Goal: Task Accomplishment & Management: Manage account settings

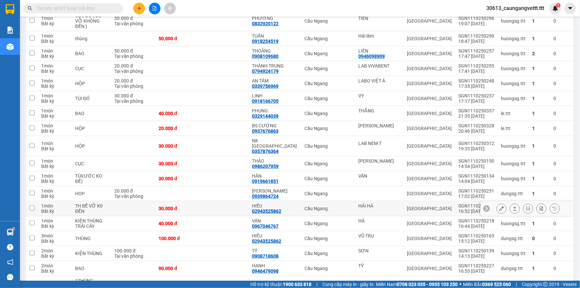
scroll to position [121, 0]
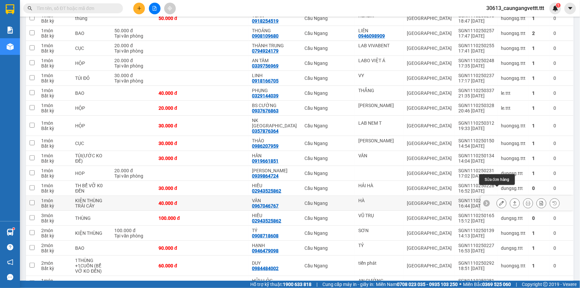
click at [500, 201] on icon at bounding box center [502, 203] width 5 height 5
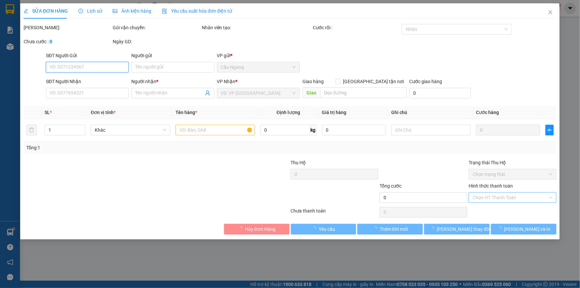
type input "HÀ"
type input "0967046767"
type input "VÂN"
type input "40.000"
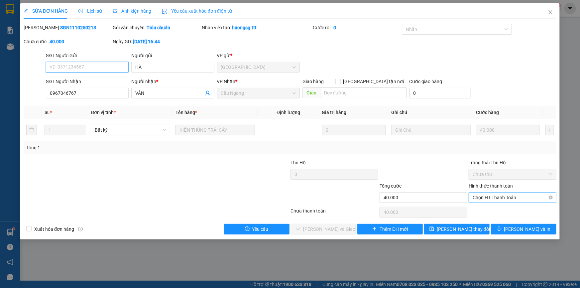
click at [491, 200] on span "Chọn HT Thanh Toán" at bounding box center [513, 198] width 80 height 10
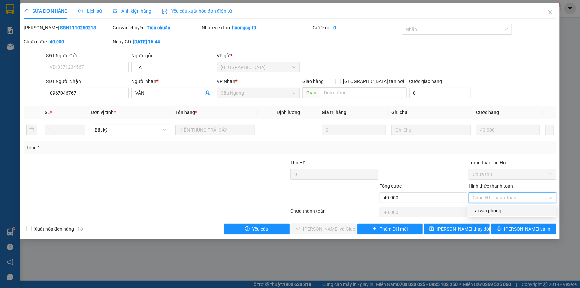
click at [489, 213] on div "Tại văn phòng" at bounding box center [513, 210] width 80 height 7
type input "0"
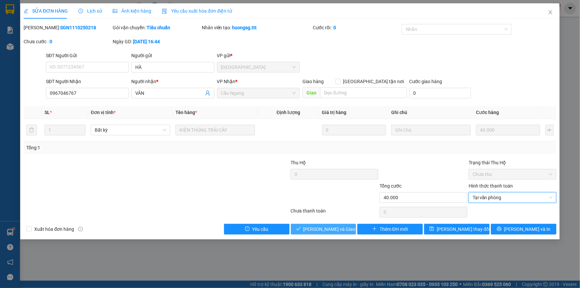
drag, startPoint x: 329, startPoint y: 231, endPoint x: 331, endPoint y: 225, distance: 6.3
click at [329, 231] on span "[PERSON_NAME] và Giao hàng" at bounding box center [336, 229] width 64 height 7
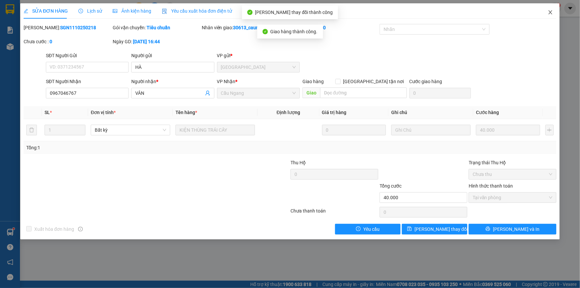
click at [552, 12] on icon "close" at bounding box center [550, 12] width 5 height 5
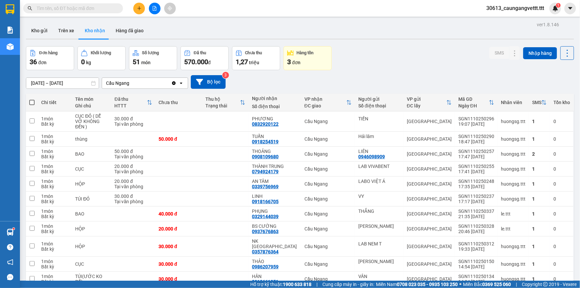
click at [71, 7] on input "text" at bounding box center [76, 8] width 79 height 7
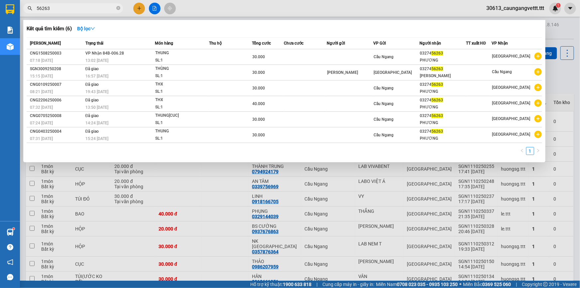
type input "56263"
click at [198, 4] on div at bounding box center [290, 144] width 580 height 288
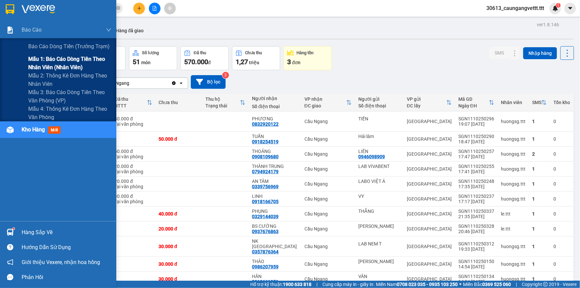
click at [59, 65] on span "Mẫu 1: Báo cáo dòng tiền theo nhân viên (nhân viên)" at bounding box center [69, 63] width 83 height 17
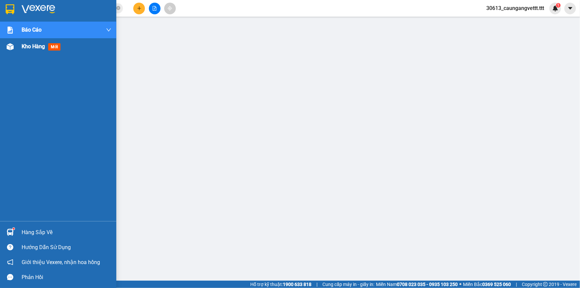
click at [32, 44] on span "Kho hàng" at bounding box center [33, 46] width 23 height 6
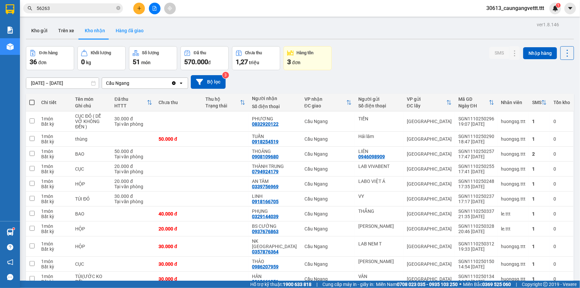
click at [131, 31] on button "Hàng đã giao" at bounding box center [129, 31] width 39 height 16
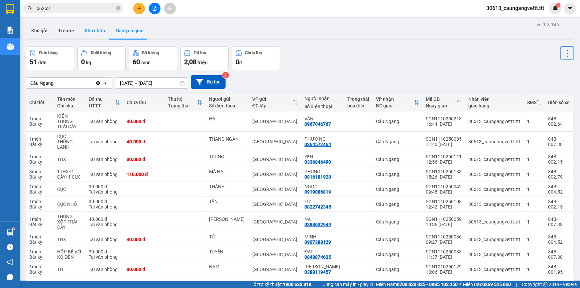
click at [92, 30] on button "Kho nhận" at bounding box center [95, 31] width 31 height 16
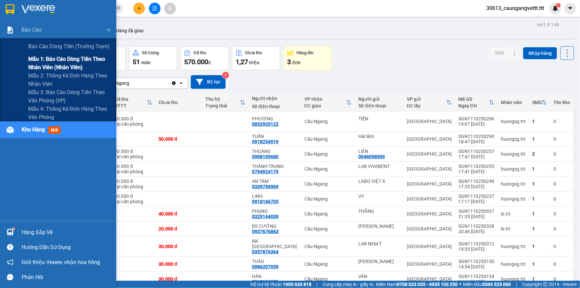
click at [62, 66] on span "Mẫu 1: Báo cáo dòng tiền theo nhân viên (nhân viên)" at bounding box center [69, 63] width 83 height 17
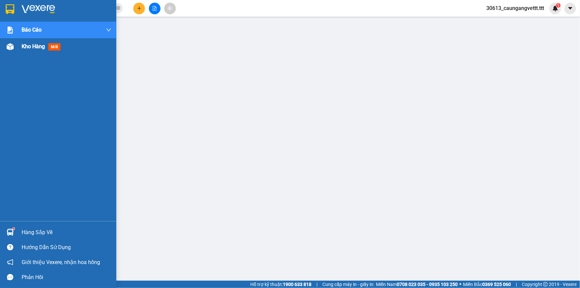
click at [33, 48] on span "Kho hàng" at bounding box center [33, 46] width 23 height 6
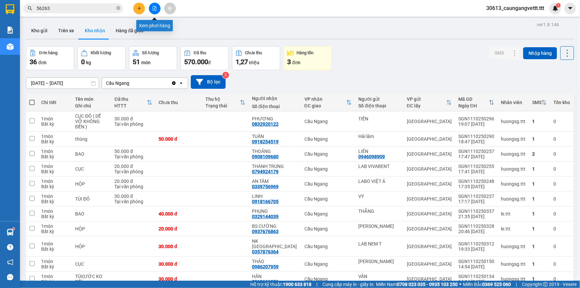
click at [156, 10] on icon "file-add" at bounding box center [154, 8] width 5 height 5
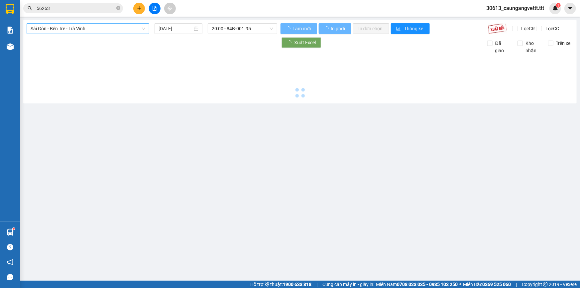
type input "[DATE]"
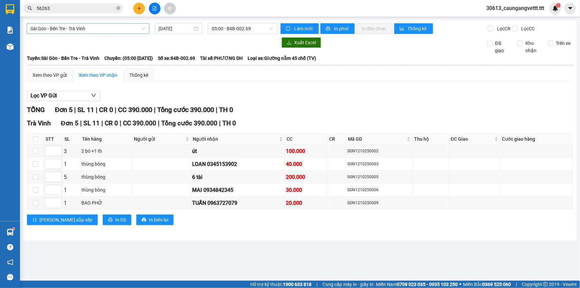
click at [104, 27] on span "Sài Gòn - Bến Tre - Trà Vinh" at bounding box center [88, 29] width 115 height 10
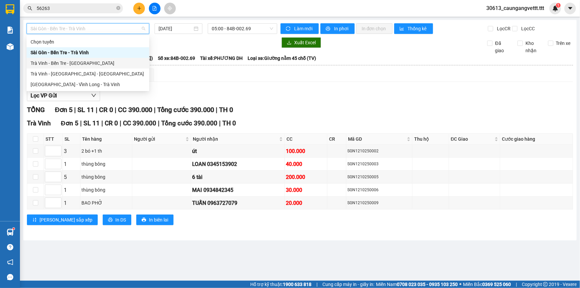
click at [79, 66] on div "Trà Vinh - Bến Tre - [GEOGRAPHIC_DATA]" at bounding box center [88, 63] width 115 height 7
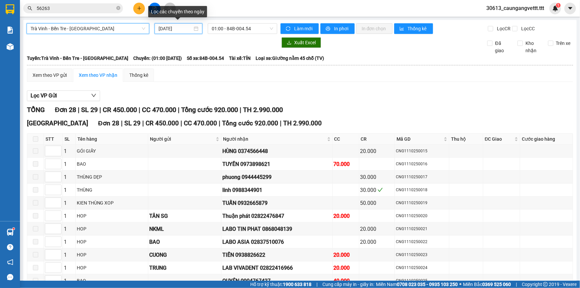
click at [164, 28] on input "[DATE]" at bounding box center [176, 28] width 34 height 7
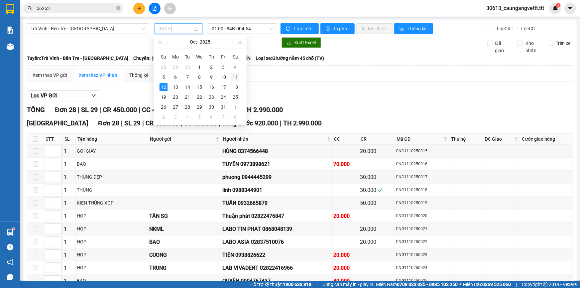
click at [237, 77] on div "11" at bounding box center [236, 77] width 8 height 8
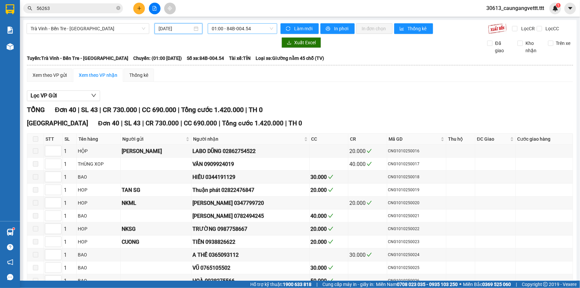
click at [246, 30] on span "01:00 - 84B-004.54" at bounding box center [243, 29] width 62 height 10
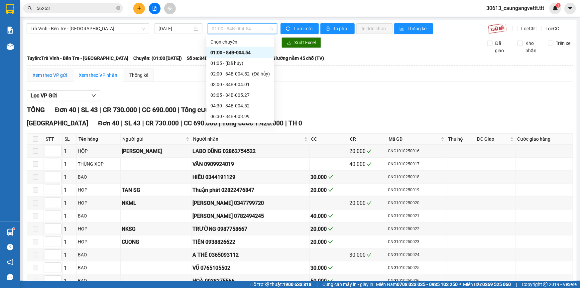
click at [54, 75] on div "Xem theo VP gửi" at bounding box center [50, 75] width 34 height 7
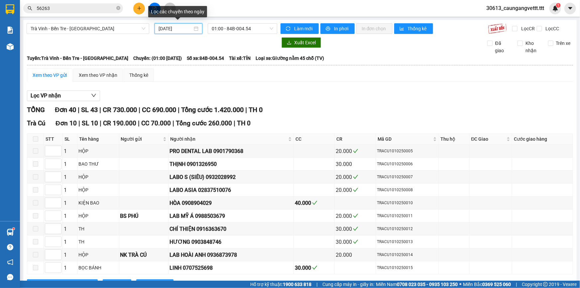
drag, startPoint x: 158, startPoint y: 28, endPoint x: 169, endPoint y: 33, distance: 11.8
click at [159, 28] on input "[DATE]" at bounding box center [176, 28] width 34 height 7
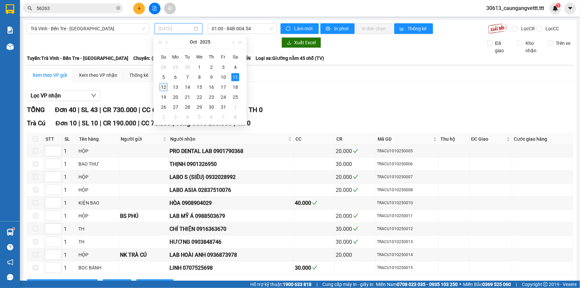
click at [163, 87] on div "12" at bounding box center [164, 87] width 8 height 8
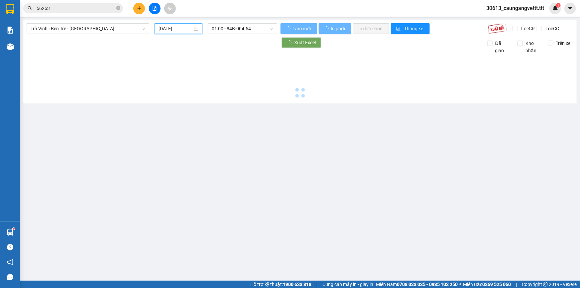
type input "[DATE]"
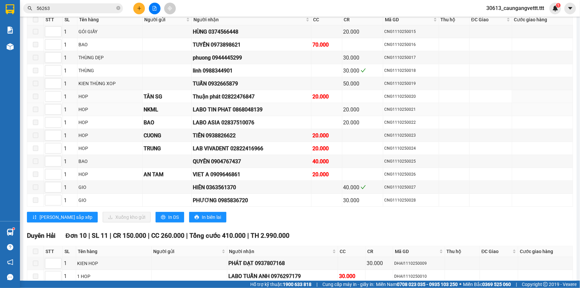
scroll to position [202, 0]
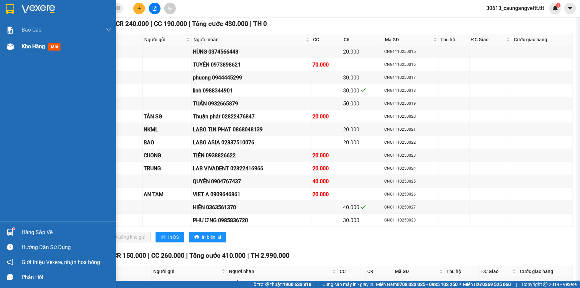
click at [30, 47] on span "Kho hàng" at bounding box center [33, 46] width 23 height 6
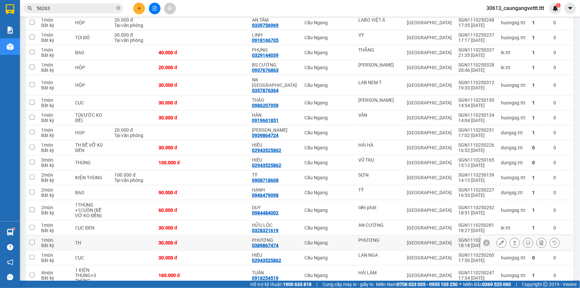
scroll to position [161, 0]
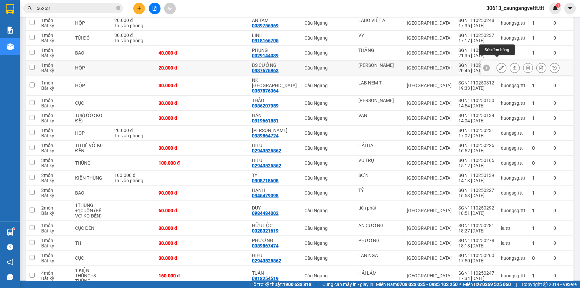
click at [500, 66] on icon at bounding box center [502, 68] width 5 height 5
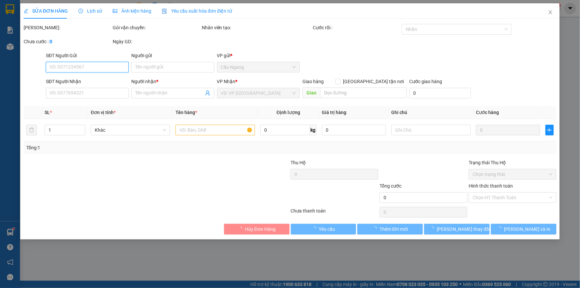
type input "ANH TIẾN"
type input "0937676863"
type input "BS CƯỜNG"
type input "20.000"
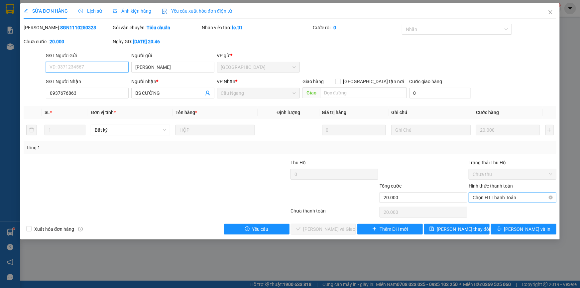
click at [492, 198] on span "Chọn HT Thanh Toán" at bounding box center [513, 198] width 80 height 10
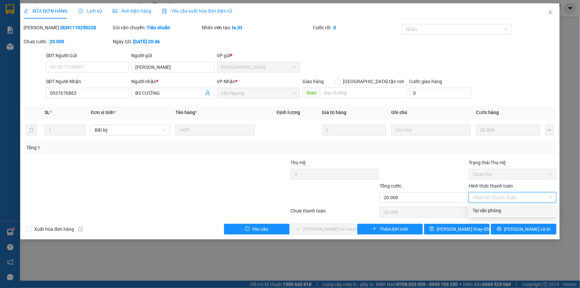
click at [492, 210] on div "Tại văn phòng" at bounding box center [513, 210] width 80 height 7
type input "0"
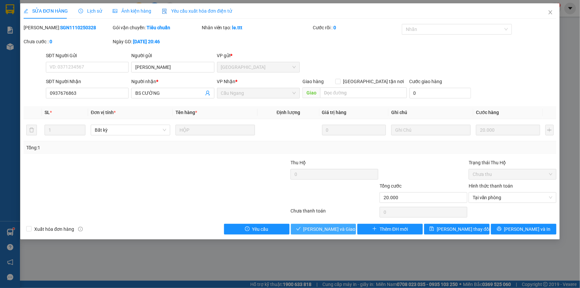
click at [343, 229] on span "Lưu và Giao hàng" at bounding box center [336, 229] width 64 height 7
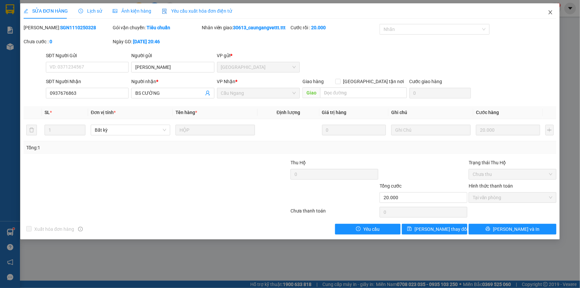
click at [552, 15] on icon "close" at bounding box center [550, 12] width 5 height 5
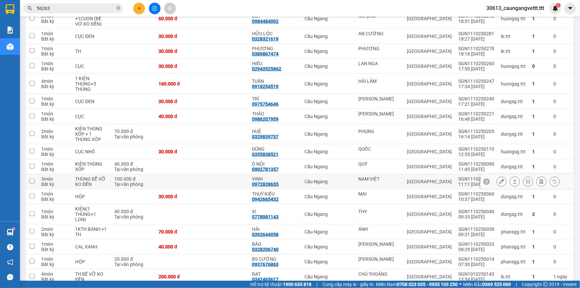
scroll to position [396, 0]
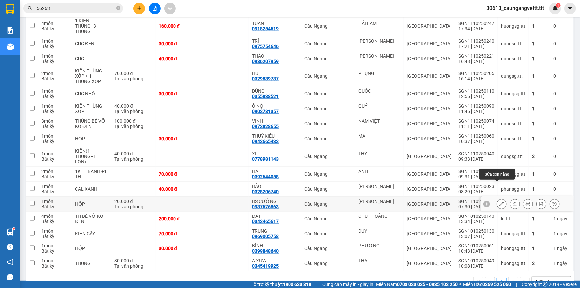
click at [500, 202] on icon at bounding box center [502, 204] width 5 height 5
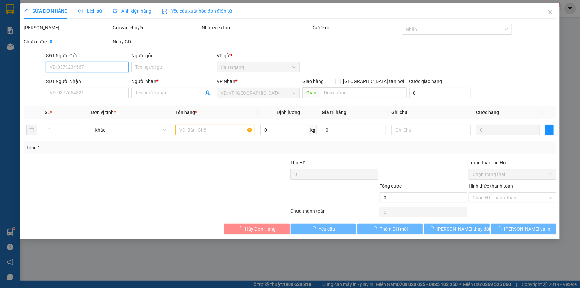
type input "ANH TIẾN"
type input "0937676863"
type input "BS CƯỜNG"
type input "20.000"
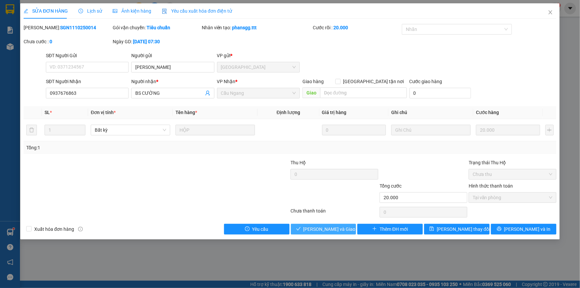
click at [322, 229] on span "Lưu và Giao hàng" at bounding box center [336, 229] width 64 height 7
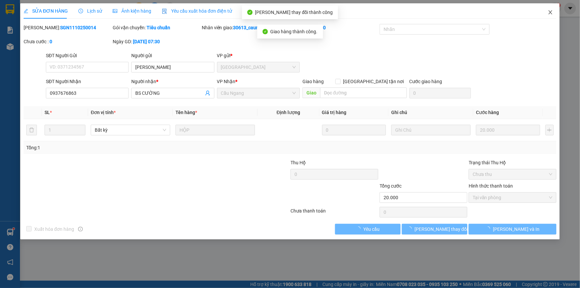
click at [551, 13] on icon "close" at bounding box center [551, 12] width 4 height 4
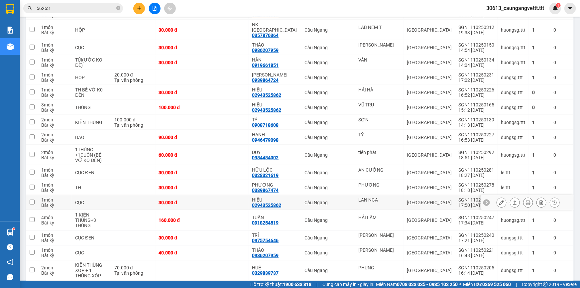
scroll to position [222, 0]
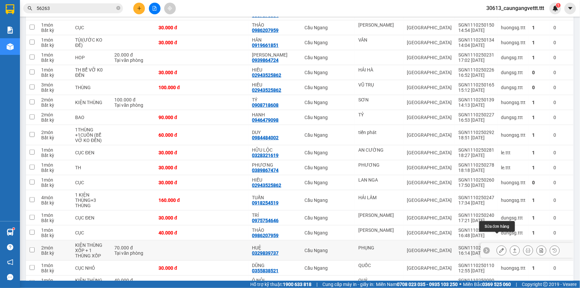
drag, startPoint x: 497, startPoint y: 240, endPoint x: 496, endPoint y: 237, distance: 3.5
click at [500, 248] on icon at bounding box center [502, 250] width 5 height 5
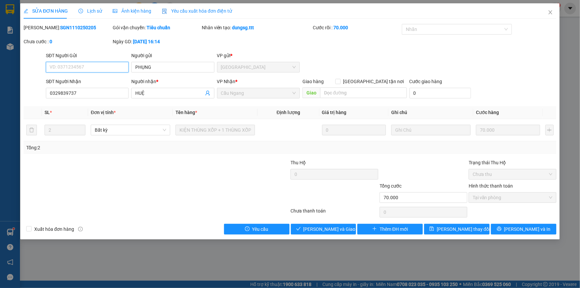
type input "PHỤNG"
type input "0329839737"
type input "HUỆ"
type input "70.000"
click at [327, 230] on span "Lưu và Giao hàng" at bounding box center [336, 229] width 64 height 7
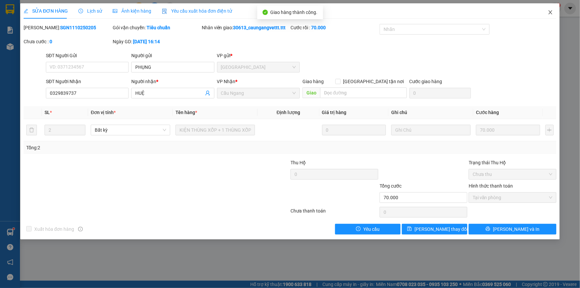
click at [550, 12] on icon "close" at bounding box center [551, 12] width 4 height 4
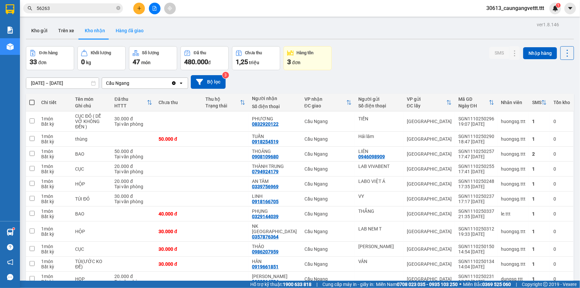
click at [133, 29] on button "Hàng đã giao" at bounding box center [129, 31] width 39 height 16
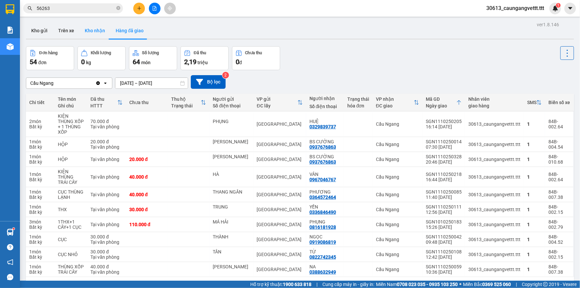
click at [96, 31] on button "Kho nhận" at bounding box center [95, 31] width 31 height 16
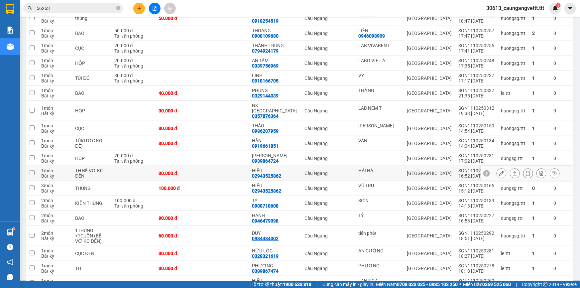
scroll to position [141, 0]
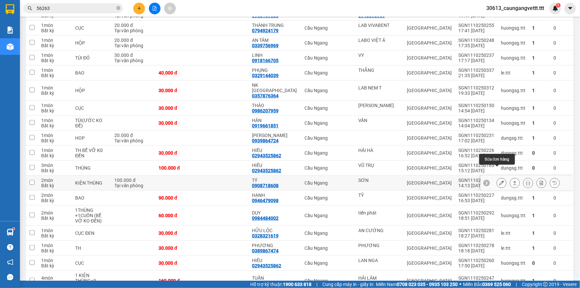
click at [497, 177] on button at bounding box center [501, 183] width 9 height 12
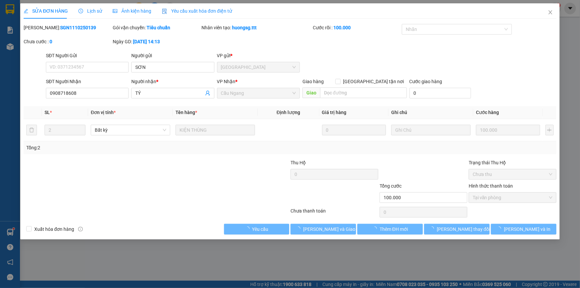
type input "SƠN"
type input "0908718608"
type input "TÝ"
type input "100.000"
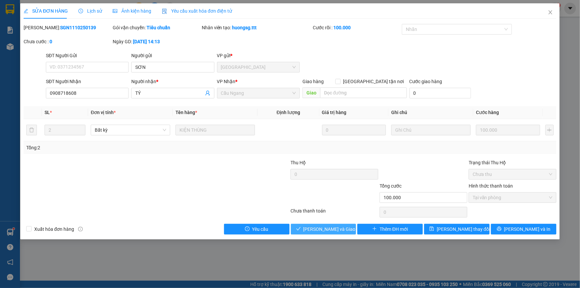
click at [335, 227] on span "Lưu và Giao hàng" at bounding box center [336, 229] width 64 height 7
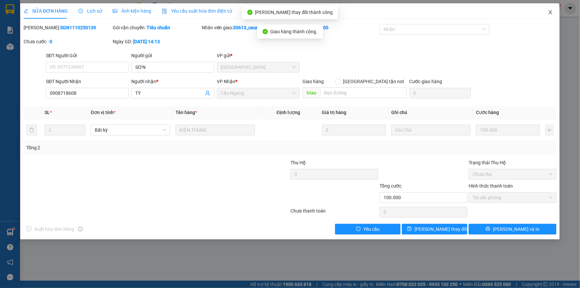
click at [551, 13] on icon "close" at bounding box center [551, 12] width 4 height 4
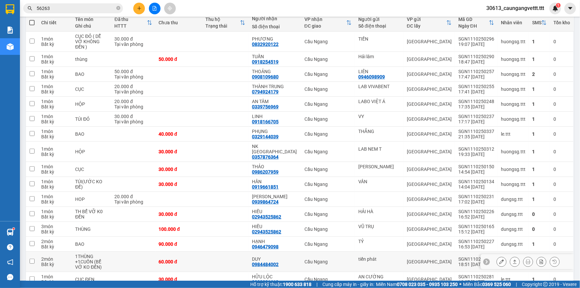
scroll to position [161, 0]
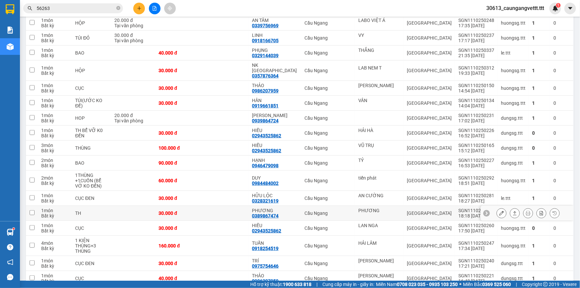
click at [500, 211] on icon at bounding box center [502, 213] width 5 height 5
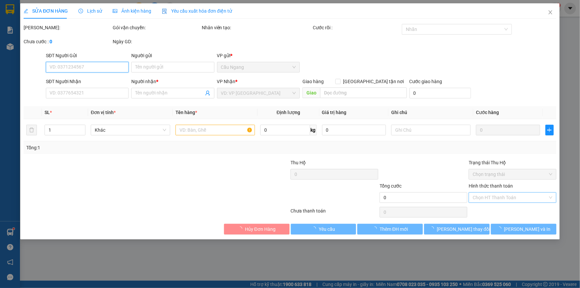
type input "PHƯƠNG"
type input "0389867474"
type input "PHƯƠNG"
type input "30.000"
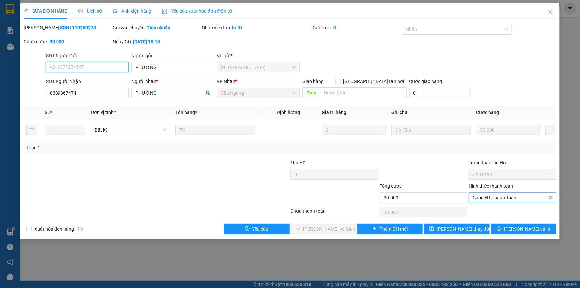
click at [488, 198] on span "Chọn HT Thanh Toán" at bounding box center [513, 198] width 80 height 10
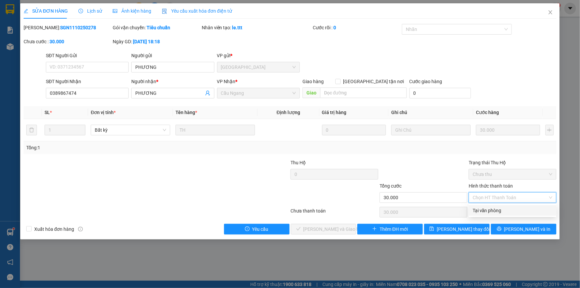
click at [486, 212] on div "Tại văn phòng" at bounding box center [513, 210] width 80 height 7
type input "0"
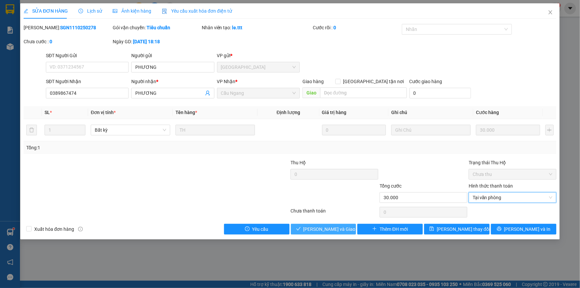
click at [333, 229] on span "Lưu và Giao hàng" at bounding box center [336, 229] width 64 height 7
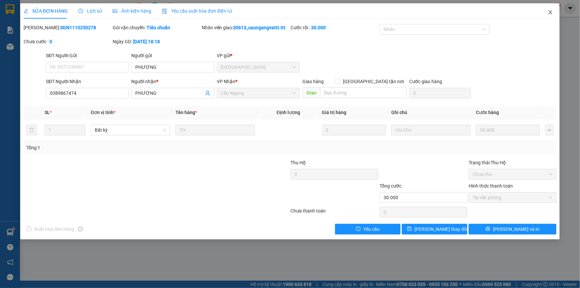
click at [550, 12] on icon "close" at bounding box center [551, 12] width 4 height 4
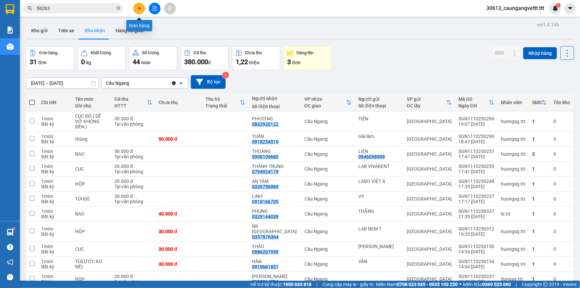
click at [139, 9] on icon "plus" at bounding box center [139, 8] width 5 height 5
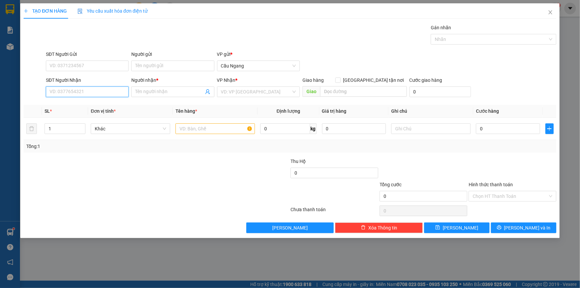
click at [98, 90] on input "SĐT Người Nhận" at bounding box center [87, 91] width 83 height 11
type input "0989545169"
click at [94, 104] on div "0989545169 - GIA LINH" at bounding box center [87, 104] width 75 height 7
type input "GIA LINH"
type input "0989545169"
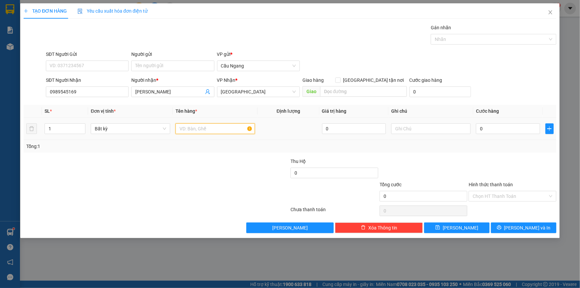
click at [211, 129] on input "text" at bounding box center [216, 128] width 80 height 11
type input "THX"
click at [507, 131] on input "0" at bounding box center [508, 128] width 64 height 11
type input "3"
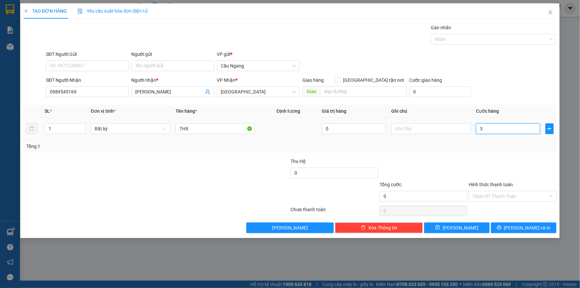
type input "3"
type input "30"
type input "300"
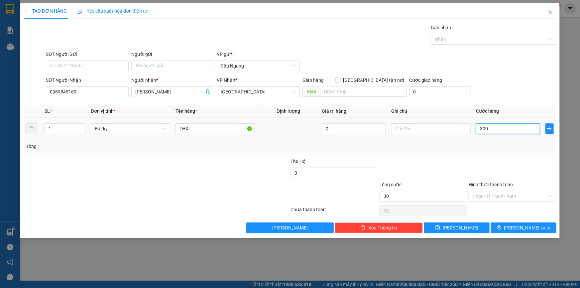
type input "300"
type input "3.000"
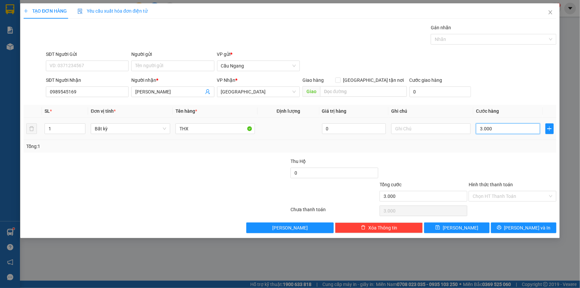
type input "30.000"
click at [500, 198] on input "Hình thức thanh toán" at bounding box center [510, 196] width 75 height 10
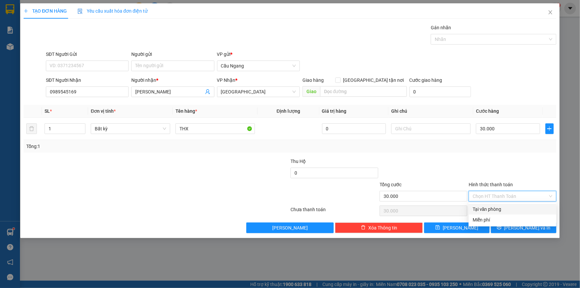
click at [494, 210] on div "Tại văn phòng" at bounding box center [513, 209] width 80 height 7
type input "0"
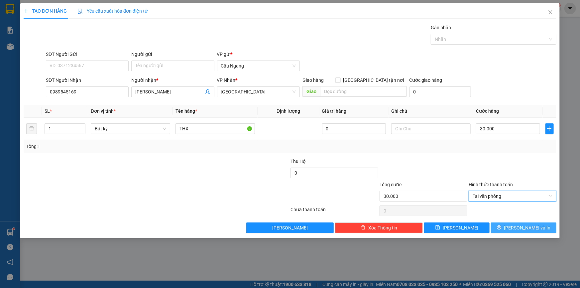
click at [523, 228] on span "Lưu và In" at bounding box center [528, 227] width 47 height 7
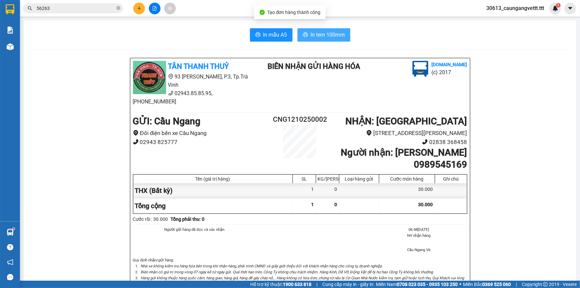
click at [313, 35] on span "In tem 100mm" at bounding box center [328, 35] width 34 height 8
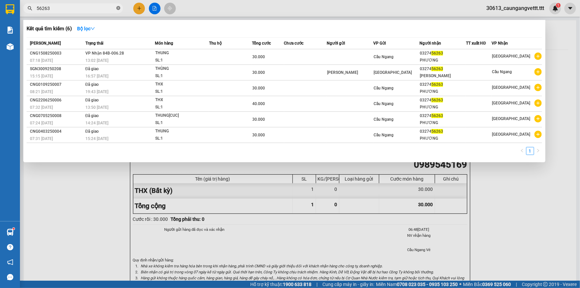
click at [117, 7] on icon "close-circle" at bounding box center [118, 8] width 4 height 4
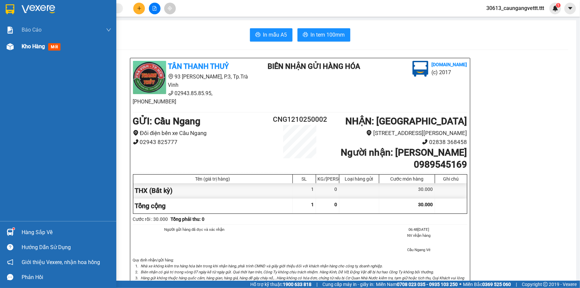
click at [27, 48] on span "Kho hàng" at bounding box center [33, 46] width 23 height 6
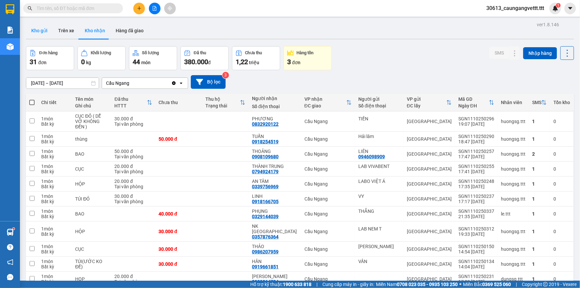
click at [38, 31] on button "Kho gửi" at bounding box center [39, 31] width 27 height 16
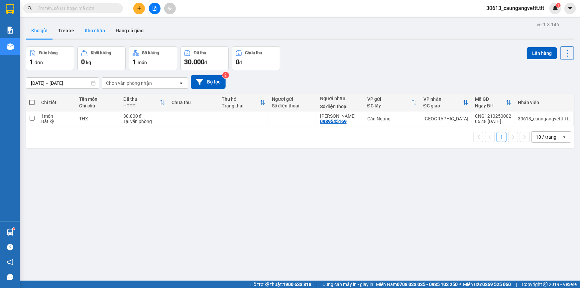
click at [95, 32] on button "Kho nhận" at bounding box center [95, 31] width 31 height 16
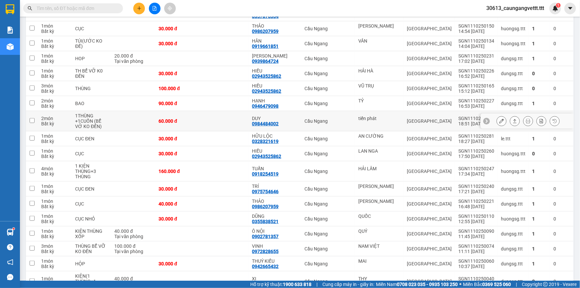
scroll to position [222, 0]
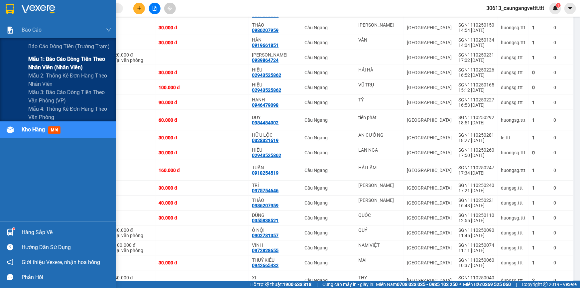
click at [58, 63] on span "Mẫu 1: Báo cáo dòng tiền theo nhân viên (nhân viên)" at bounding box center [69, 63] width 83 height 17
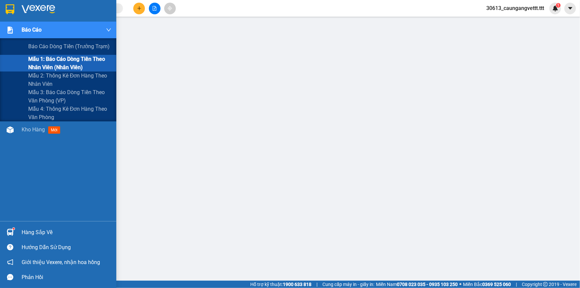
scroll to position [42, 0]
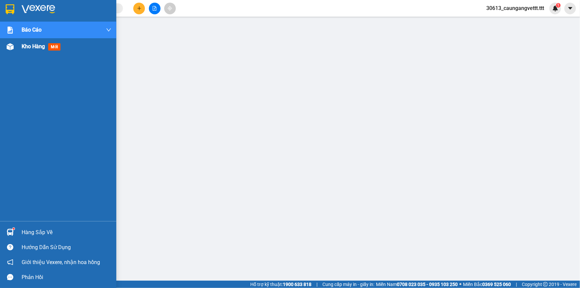
click at [27, 46] on span "Kho hàng" at bounding box center [33, 46] width 23 height 6
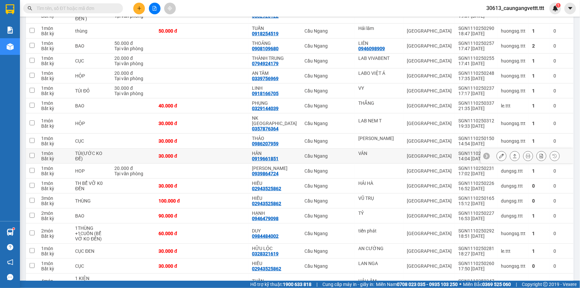
scroll to position [89, 0]
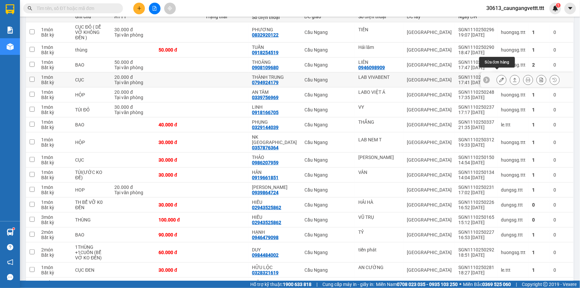
click at [500, 78] on icon at bounding box center [502, 80] width 5 height 5
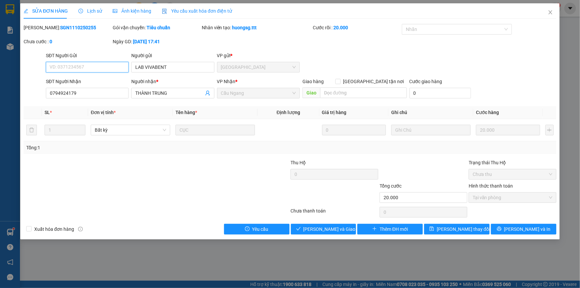
type input "LAB VIVABENT"
type input "0794924179"
type input "THÀNH TRUNG"
type input "20.000"
click at [340, 229] on span "Lưu và Giao hàng" at bounding box center [336, 229] width 64 height 7
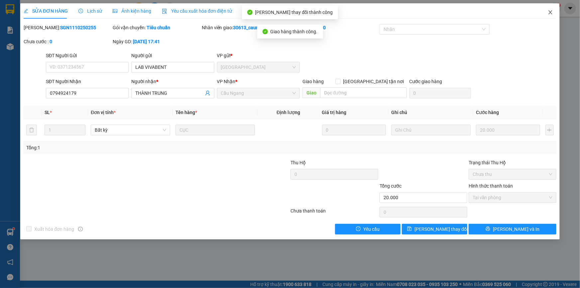
click at [550, 13] on icon "close" at bounding box center [550, 12] width 5 height 5
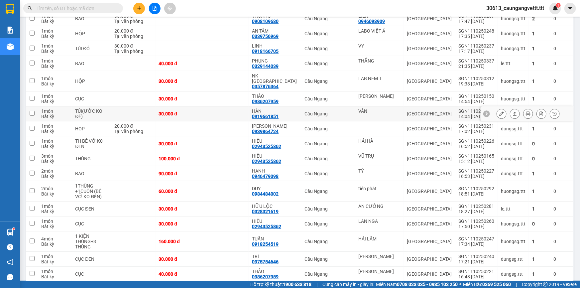
scroll to position [141, 0]
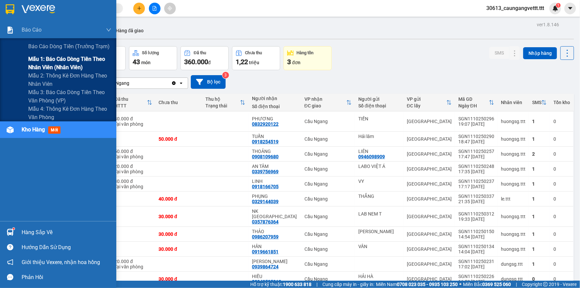
click at [56, 66] on span "Mẫu 1: Báo cáo dòng tiền theo nhân viên (nhân viên)" at bounding box center [69, 63] width 83 height 17
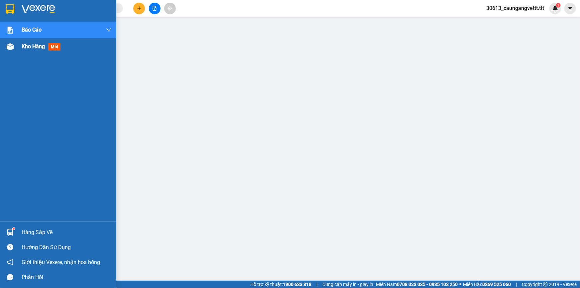
click at [32, 44] on span "Kho hàng" at bounding box center [33, 46] width 23 height 6
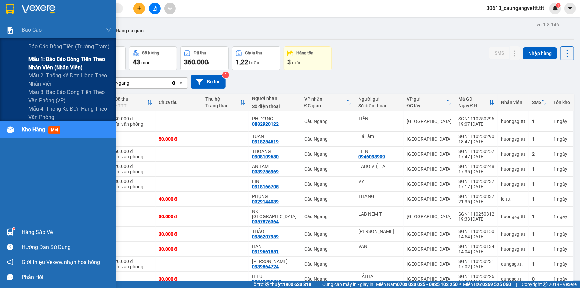
click at [55, 62] on span "Mẫu 1: Báo cáo dòng tiền theo nhân viên (nhân viên)" at bounding box center [69, 63] width 83 height 17
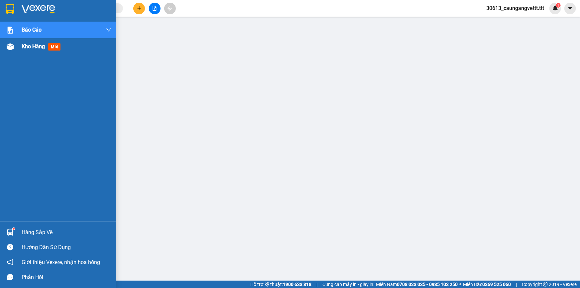
click at [24, 47] on span "Kho hàng" at bounding box center [33, 46] width 23 height 6
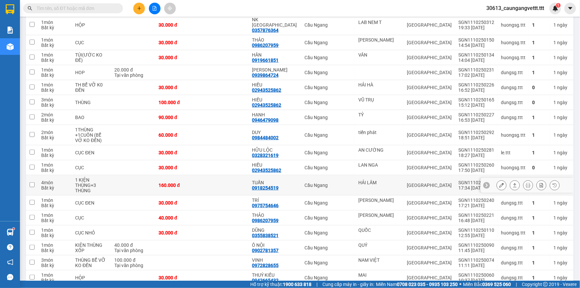
scroll to position [202, 0]
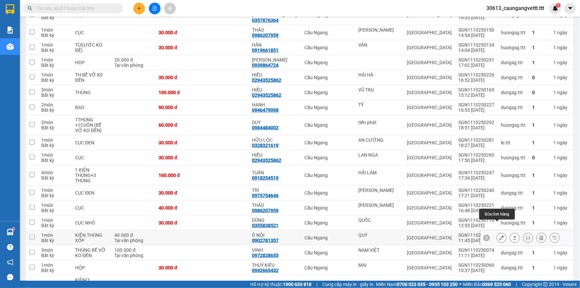
click at [500, 236] on icon at bounding box center [502, 238] width 5 height 5
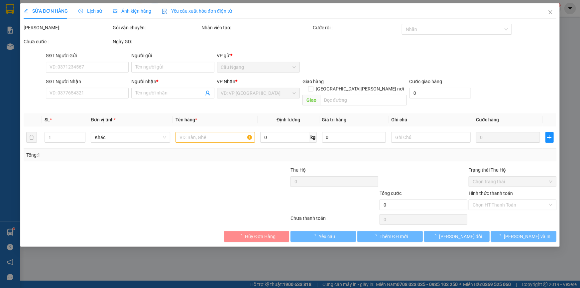
type input "QUÝ"
type input "0902781357"
type input "Ô NỘI"
type input "40.000"
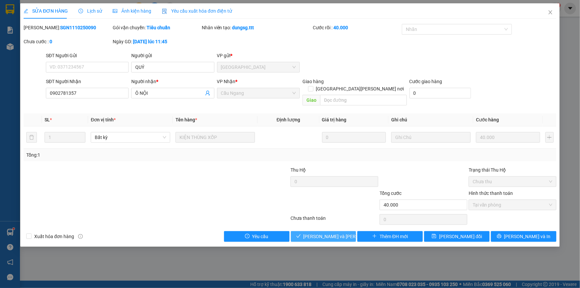
click at [340, 233] on span "[PERSON_NAME] và Giao hàng" at bounding box center [349, 236] width 90 height 7
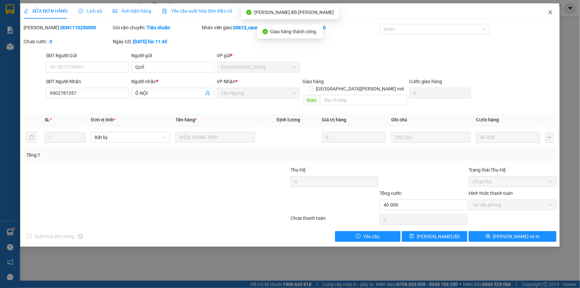
click at [551, 12] on icon "close" at bounding box center [551, 12] width 4 height 4
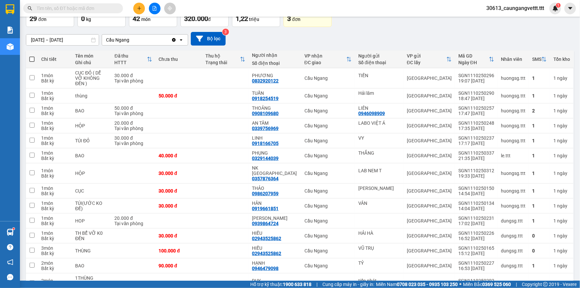
scroll to position [39, 0]
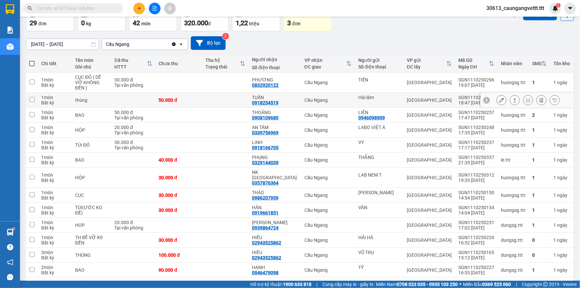
click at [30, 97] on input "checkbox" at bounding box center [32, 99] width 5 height 5
checkbox input "true"
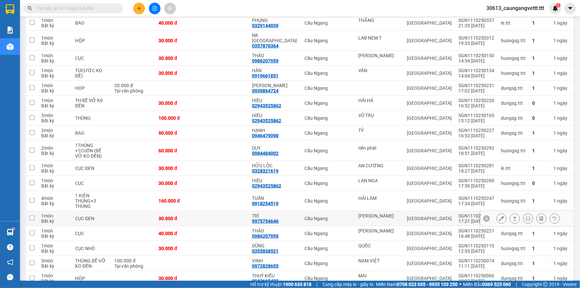
scroll to position [180, 0]
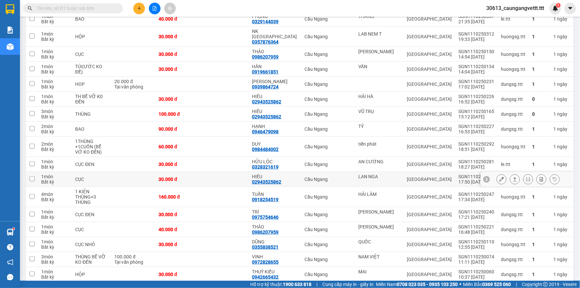
click at [32, 176] on input "checkbox" at bounding box center [32, 178] width 5 height 5
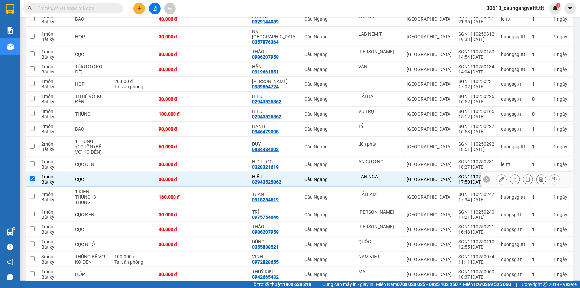
click at [30, 176] on input "checkbox" at bounding box center [32, 178] width 5 height 5
checkbox input "false"
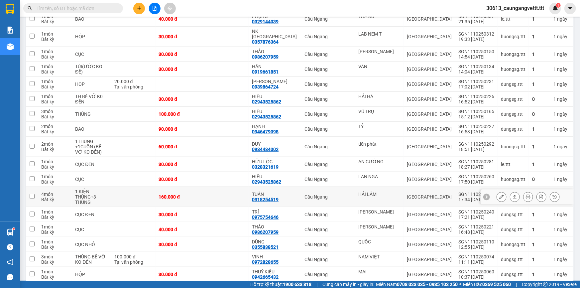
click at [31, 194] on input "checkbox" at bounding box center [32, 196] width 5 height 5
checkbox input "true"
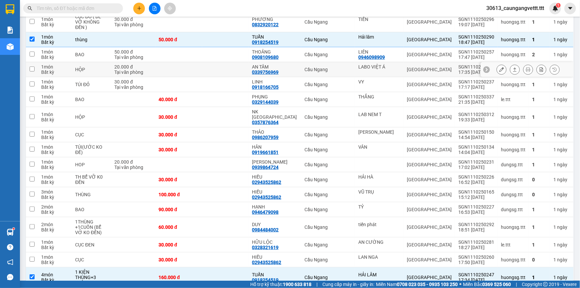
scroll to position [0, 0]
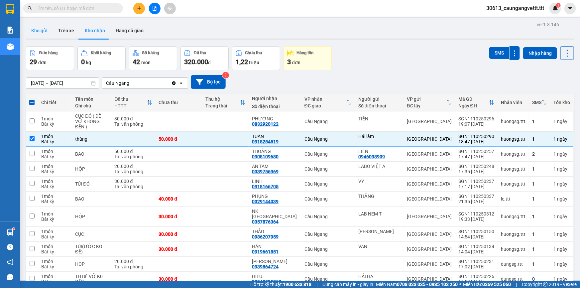
click at [36, 30] on button "Kho gửi" at bounding box center [39, 31] width 27 height 16
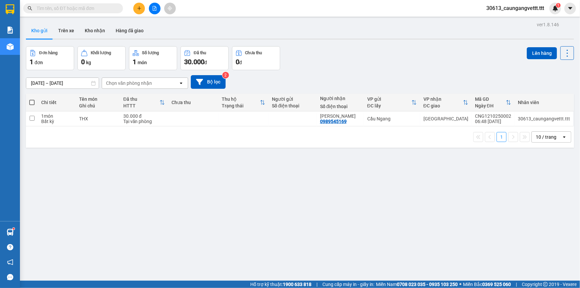
click at [31, 100] on span at bounding box center [31, 102] width 5 height 5
click at [32, 99] on input "checkbox" at bounding box center [32, 99] width 0 height 0
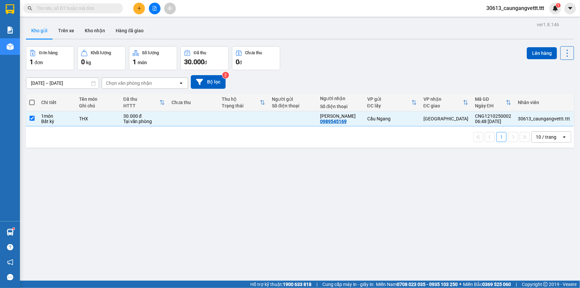
checkbox input "true"
click at [541, 53] on button "Lên hàng" at bounding box center [542, 53] width 30 height 12
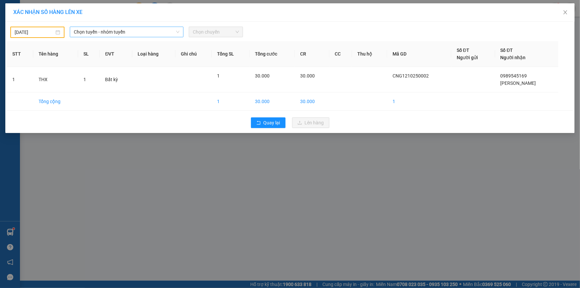
click at [140, 33] on span "Chọn tuyến - nhóm tuyến" at bounding box center [127, 32] width 106 height 10
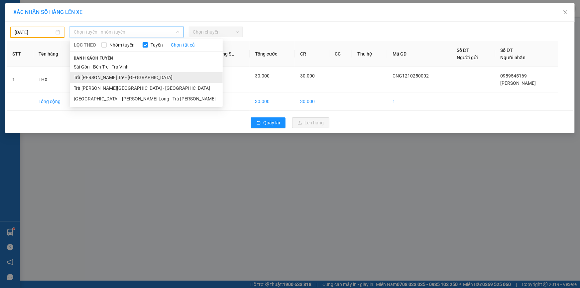
click at [96, 79] on li "Trà Vinh - Bến Tre - [GEOGRAPHIC_DATA]" at bounding box center [146, 77] width 153 height 11
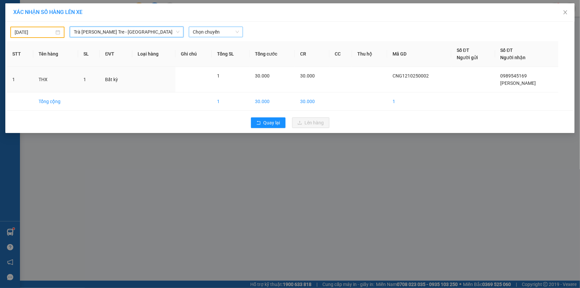
click at [223, 33] on span "Chọn chuyến" at bounding box center [216, 32] width 46 height 10
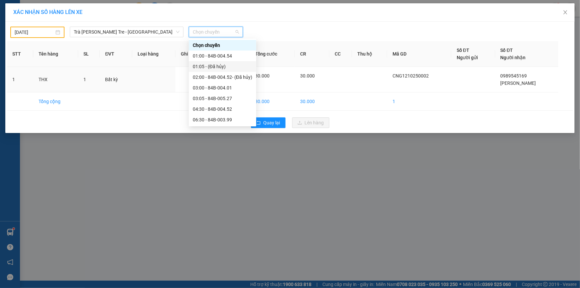
click at [42, 30] on input "[DATE]" at bounding box center [35, 32] width 40 height 7
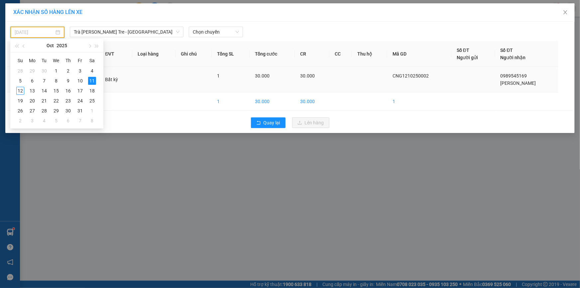
click at [18, 90] on div "12" at bounding box center [20, 91] width 8 height 8
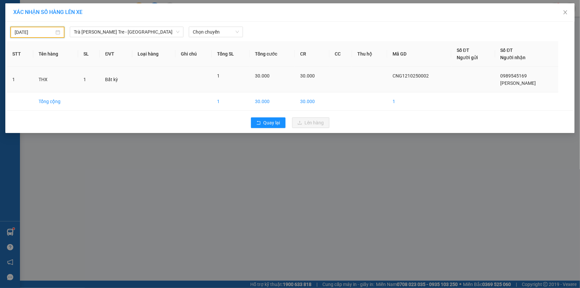
type input "[DATE]"
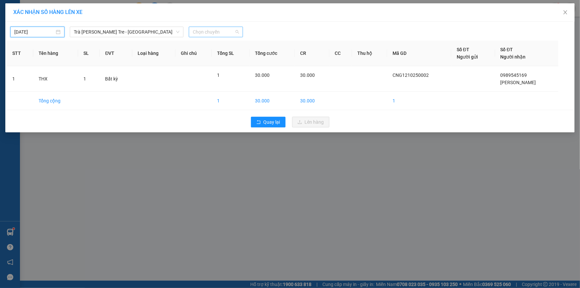
click at [234, 33] on span "Chọn chuyến" at bounding box center [216, 32] width 46 height 10
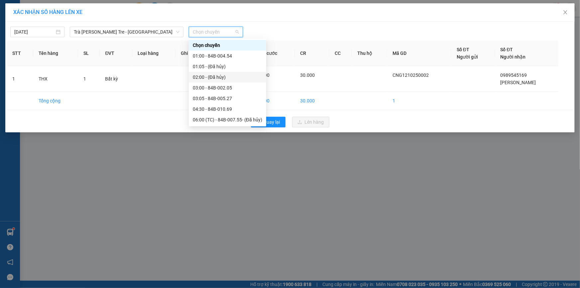
scroll to position [81, 0]
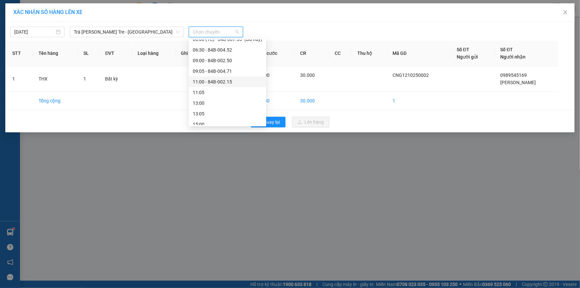
click at [217, 82] on div "11:00 - 84B-002.15" at bounding box center [228, 81] width 70 height 7
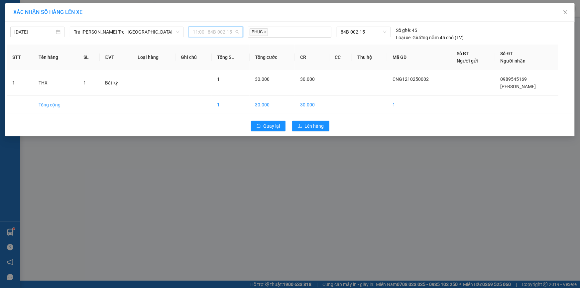
click at [221, 34] on span "11:00 - 84B-002.15" at bounding box center [216, 32] width 46 height 10
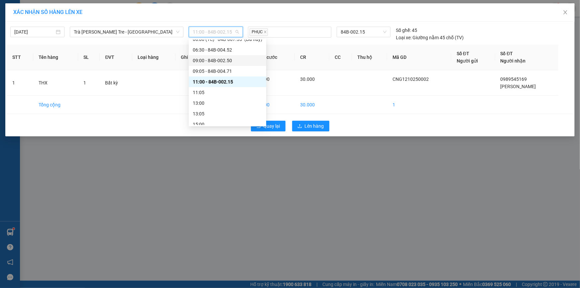
click at [203, 61] on div "09:00 - 84B-002.50" at bounding box center [228, 60] width 70 height 7
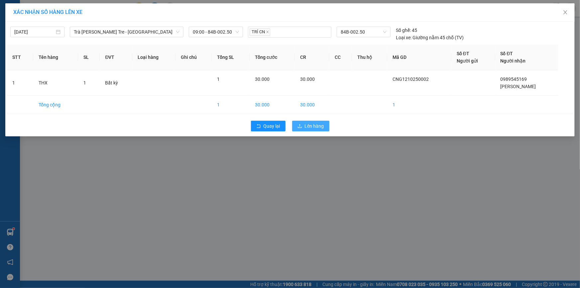
click at [318, 124] on span "Lên hàng" at bounding box center [314, 125] width 19 height 7
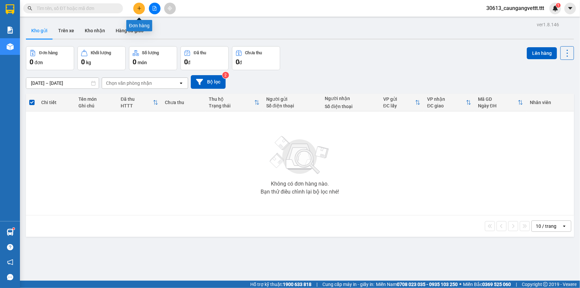
click at [140, 6] on icon "plus" at bounding box center [139, 8] width 5 height 5
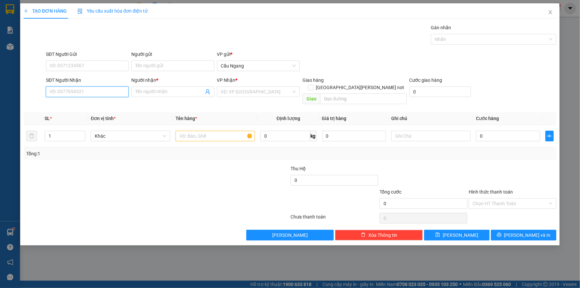
click at [86, 90] on input "SĐT Người Nhận" at bounding box center [87, 91] width 83 height 11
click at [86, 104] on div "0343192273 - NGÂN" at bounding box center [87, 104] width 75 height 7
type input "0343192273"
type input "NGÂN"
type input "0343192273"
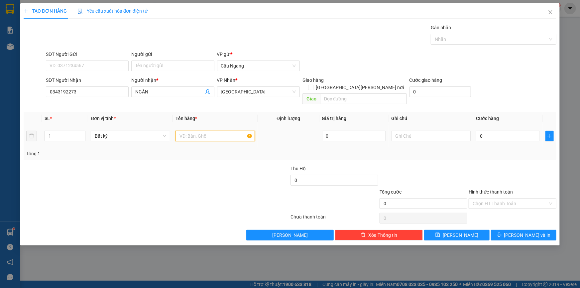
click at [199, 131] on input "text" at bounding box center [216, 136] width 80 height 11
type input "GIÕ"
click at [490, 131] on input "0" at bounding box center [508, 136] width 64 height 11
type input "5"
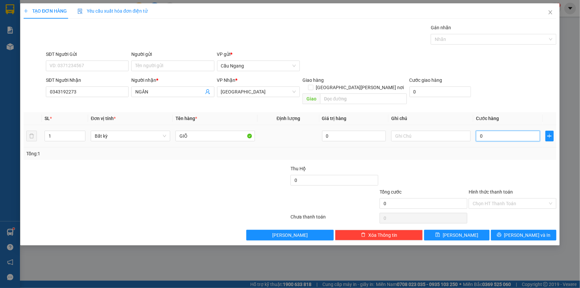
type input "5"
type input "50"
type input "500"
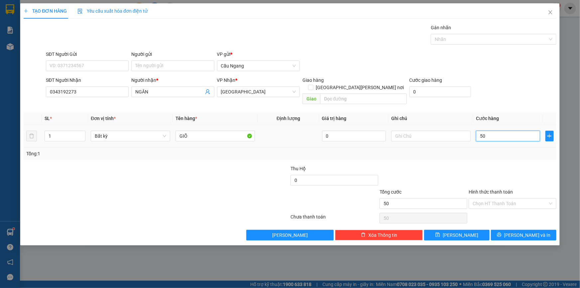
type input "500"
type input "50.000"
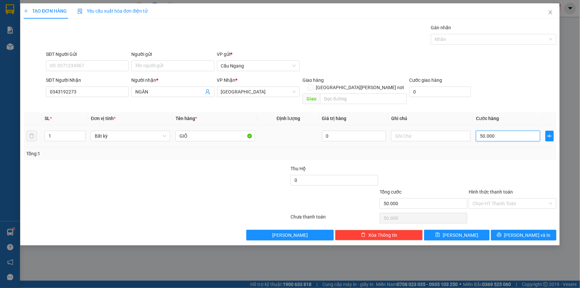
type input "5.000"
type input "0"
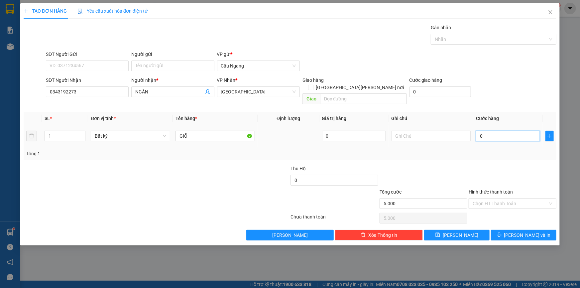
type input "0"
click at [481, 131] on input "0" at bounding box center [508, 136] width 64 height 11
type input "40"
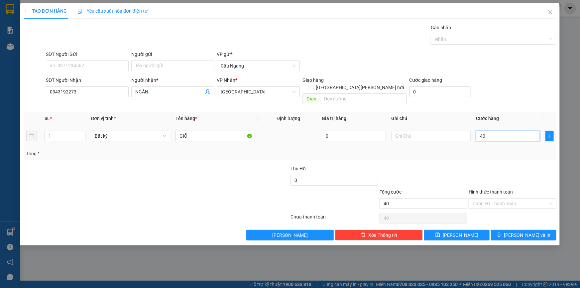
type input "400"
type input "4.000"
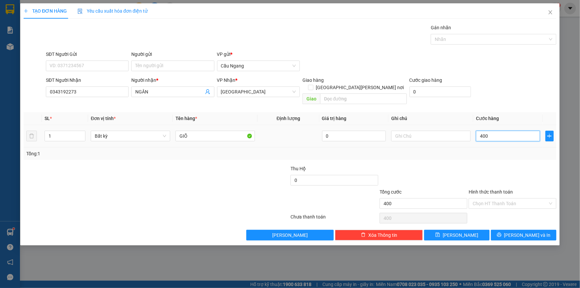
type input "4.000"
type input "40.000"
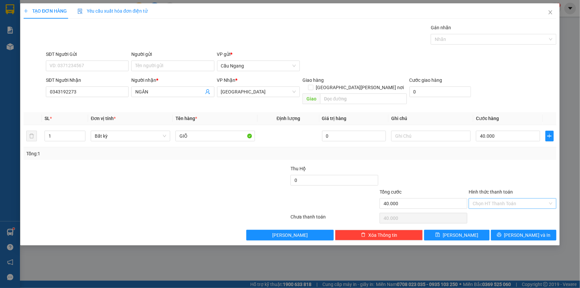
click at [500, 199] on input "Hình thức thanh toán" at bounding box center [510, 204] width 75 height 10
drag, startPoint x: 498, startPoint y: 207, endPoint x: 516, endPoint y: 222, distance: 23.6
click at [498, 207] on div "Tại văn phòng" at bounding box center [513, 209] width 80 height 7
type input "0"
click at [522, 232] on span "[PERSON_NAME] và In" at bounding box center [528, 235] width 47 height 7
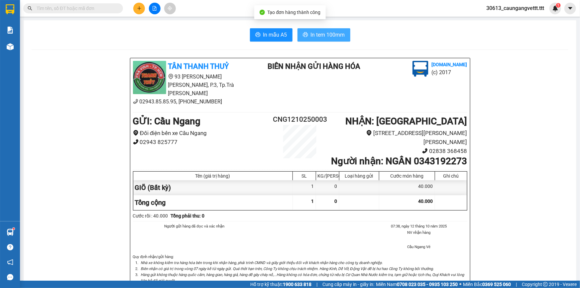
click at [332, 34] on span "In tem 100mm" at bounding box center [328, 35] width 34 height 8
click at [138, 10] on icon "plus" at bounding box center [139, 8] width 5 height 5
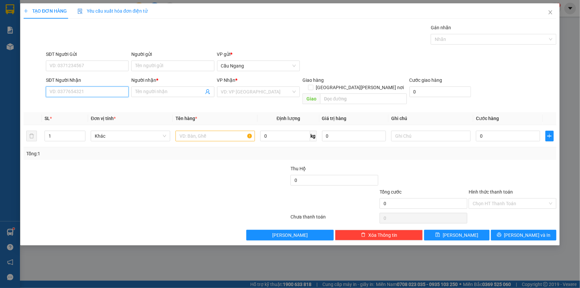
click at [99, 91] on input "SĐT Người Nhận" at bounding box center [87, 91] width 83 height 11
type input "0976205943"
click at [88, 106] on div "0976205943 - QUÍ" at bounding box center [87, 104] width 75 height 7
type input "QUÍ"
type input "0976205943"
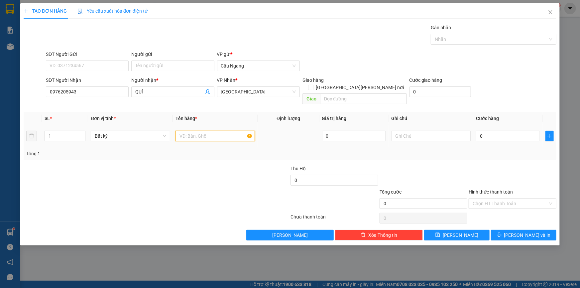
click at [201, 131] on input "text" at bounding box center [216, 136] width 80 height 11
type input "KIỆN THÙNG XOP"
click at [489, 131] on input "0" at bounding box center [508, 136] width 64 height 11
type input "4"
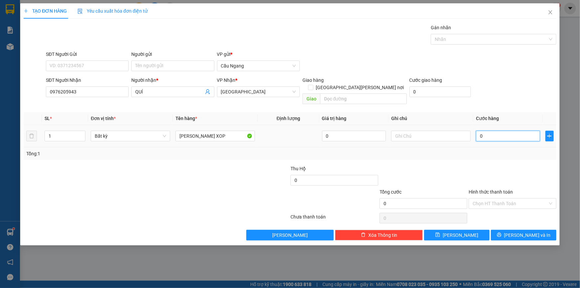
type input "4"
type input "40"
type input "400"
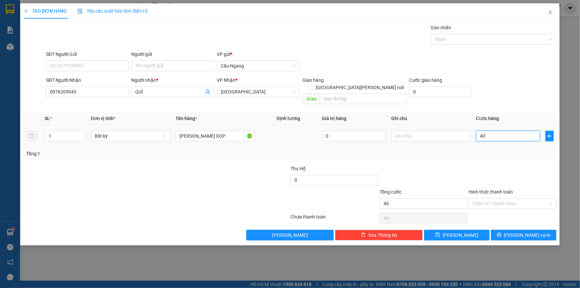
type input "400"
type input "4.000"
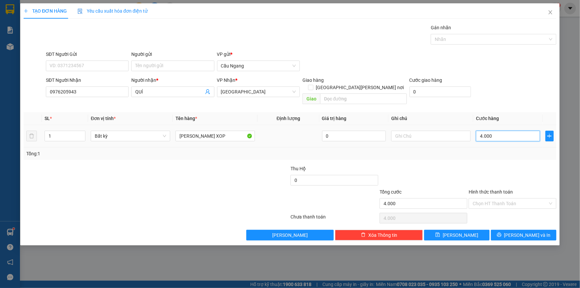
type input "40.000"
click at [500, 199] on input "Hình thức thanh toán" at bounding box center [510, 204] width 75 height 10
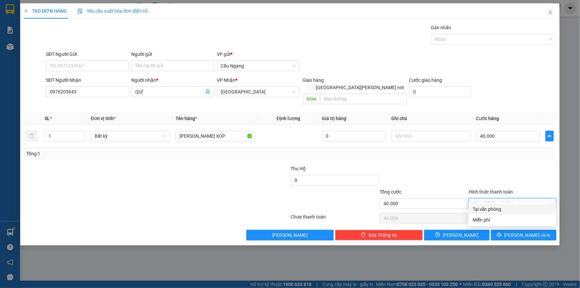
click at [493, 209] on div "Tại văn phòng" at bounding box center [513, 209] width 80 height 7
type input "0"
click at [524, 232] on span "[PERSON_NAME] và In" at bounding box center [528, 235] width 47 height 7
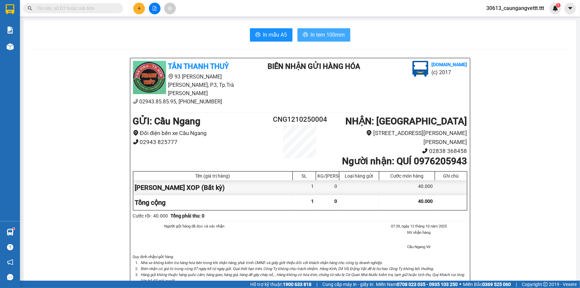
click at [326, 36] on span "In tem 100mm" at bounding box center [328, 35] width 34 height 8
click at [140, 7] on icon "plus" at bounding box center [139, 8] width 5 height 5
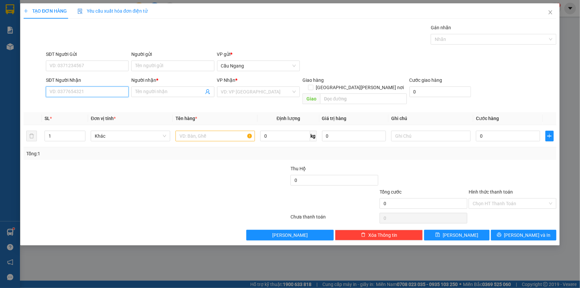
click at [86, 92] on input "SĐT Người Nhận" at bounding box center [87, 91] width 83 height 11
click at [94, 105] on div "0368945876 - HIẾU" at bounding box center [87, 104] width 75 height 7
type input "0368945876"
type input "HIẾU"
type input "0368945876"
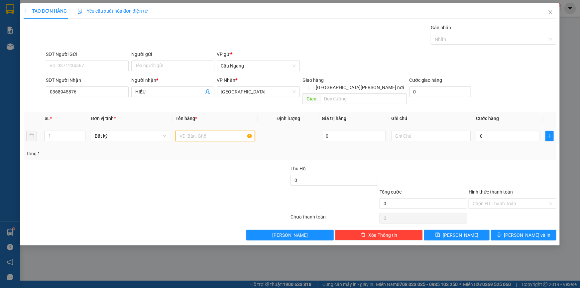
click at [199, 131] on input "text" at bounding box center [216, 136] width 80 height 11
type input "THÙNG XOP"
click at [484, 131] on input "0" at bounding box center [508, 136] width 64 height 11
type input "4"
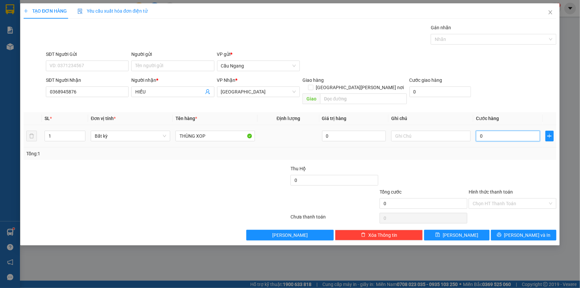
type input "4"
type input "40"
type input "400"
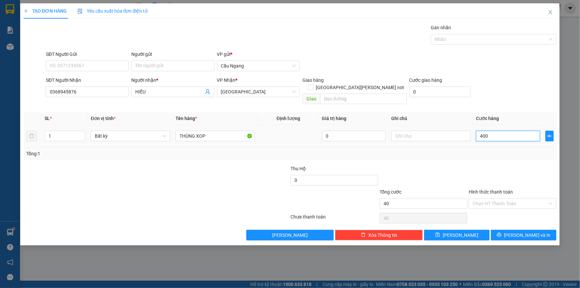
type input "400"
type input "4.000"
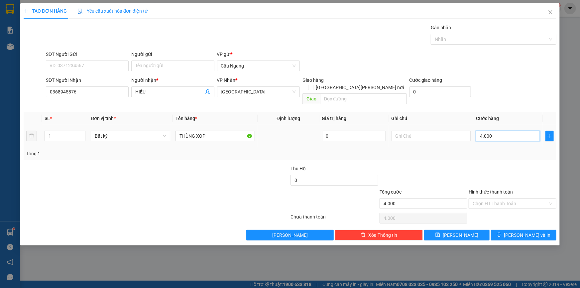
type input "40.000"
click at [499, 199] on input "Hình thức thanh toán" at bounding box center [510, 204] width 75 height 10
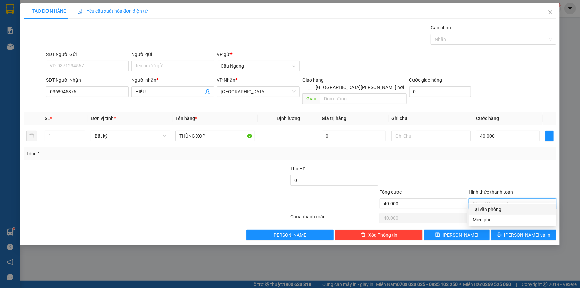
click at [489, 208] on div "Tại văn phòng" at bounding box center [513, 209] width 80 height 7
type input "0"
click at [502, 233] on icon "printer" at bounding box center [499, 235] width 5 height 5
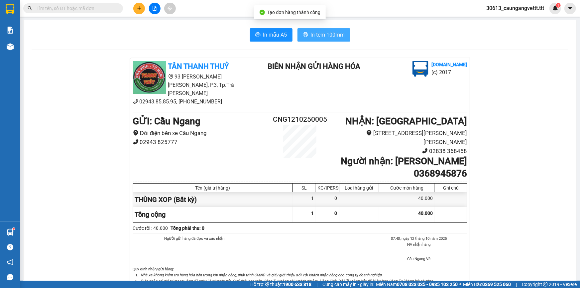
click at [321, 36] on span "In tem 100mm" at bounding box center [328, 35] width 34 height 8
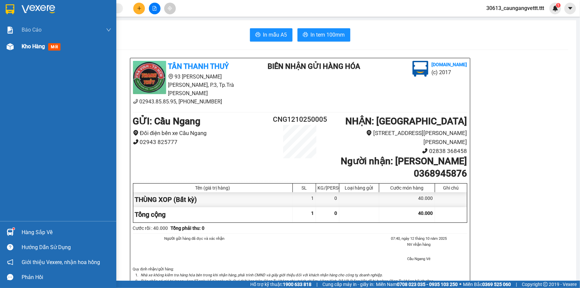
click at [24, 47] on span "Kho hàng" at bounding box center [33, 46] width 23 height 6
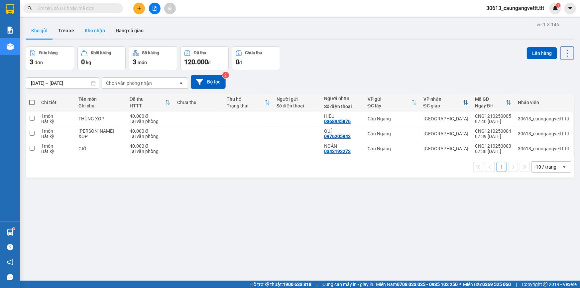
click at [96, 33] on button "Kho nhận" at bounding box center [95, 31] width 31 height 16
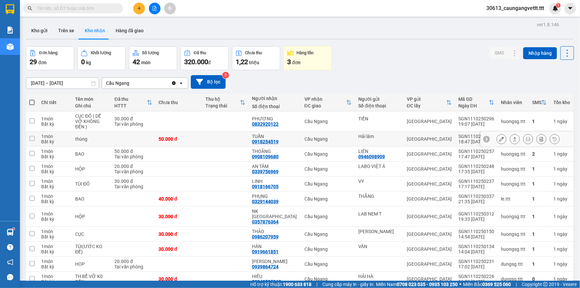
click at [32, 136] on input "checkbox" at bounding box center [32, 138] width 5 height 5
checkbox input "true"
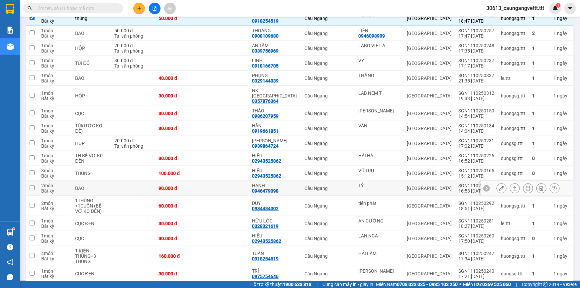
scroll to position [141, 0]
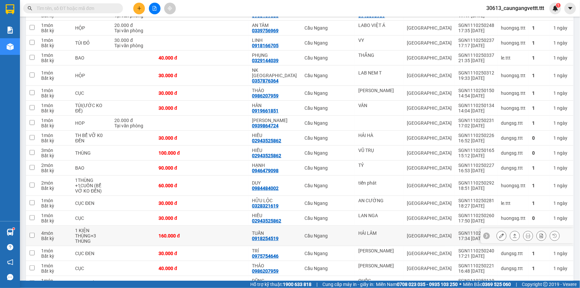
click at [31, 233] on input "checkbox" at bounding box center [32, 235] width 5 height 5
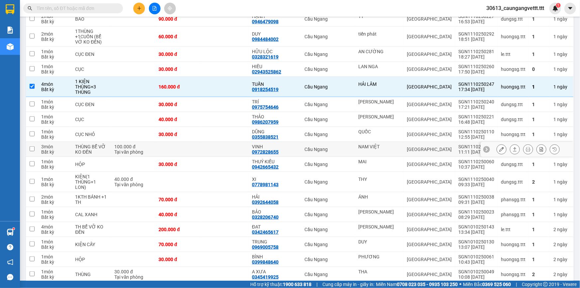
scroll to position [301, 0]
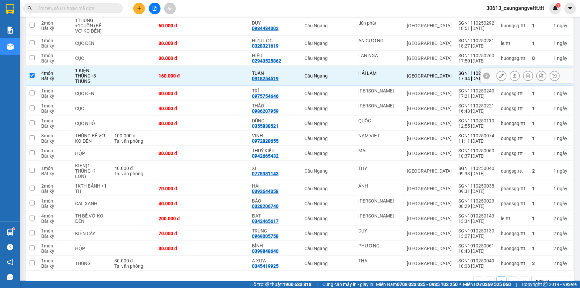
click at [30, 73] on input "checkbox" at bounding box center [32, 75] width 5 height 5
checkbox input "false"
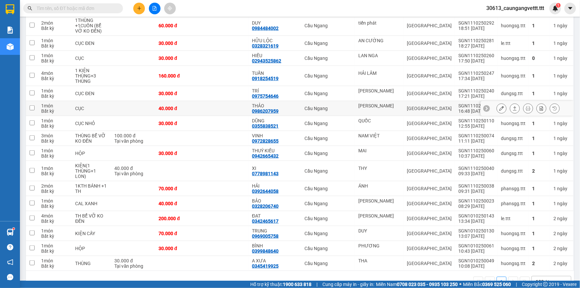
click at [31, 105] on input "checkbox" at bounding box center [32, 107] width 5 height 5
checkbox input "true"
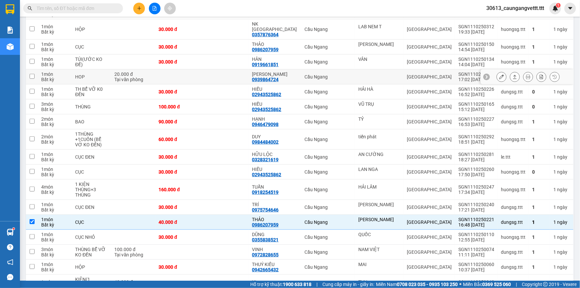
scroll to position [180, 0]
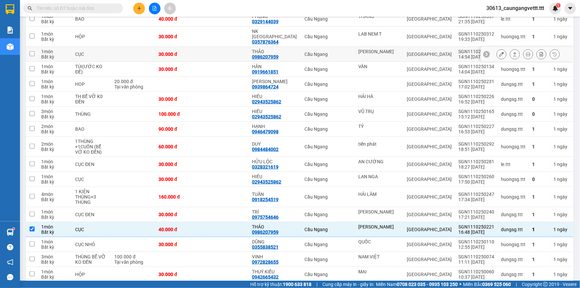
click at [32, 51] on input "checkbox" at bounding box center [32, 53] width 5 height 5
checkbox input "true"
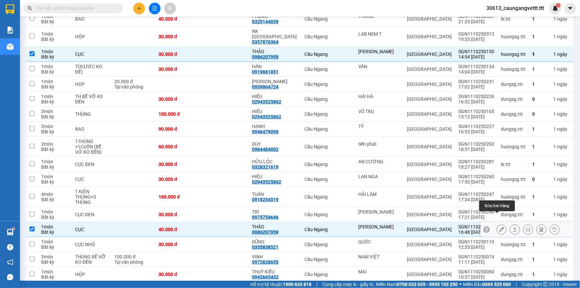
click at [500, 227] on icon at bounding box center [502, 229] width 5 height 5
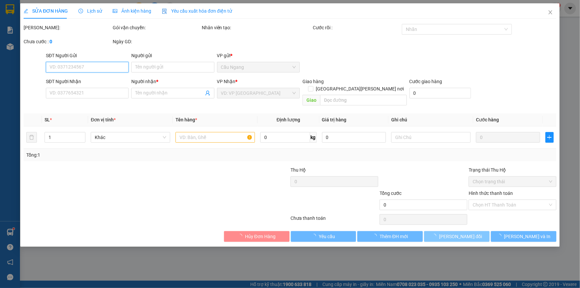
type input "[PERSON_NAME]"
type input "0986207959"
type input "THẢO"
type input "40.000"
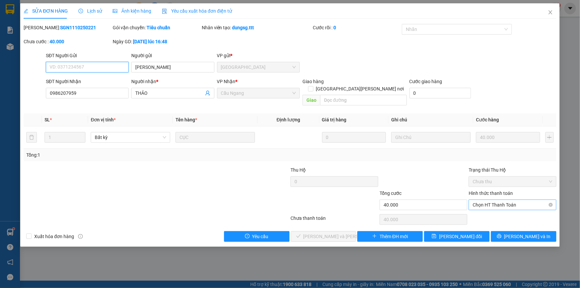
click at [488, 200] on span "Chọn HT Thanh Toán" at bounding box center [513, 205] width 80 height 10
click at [488, 209] on div "Tại văn phòng" at bounding box center [513, 210] width 80 height 7
type input "0"
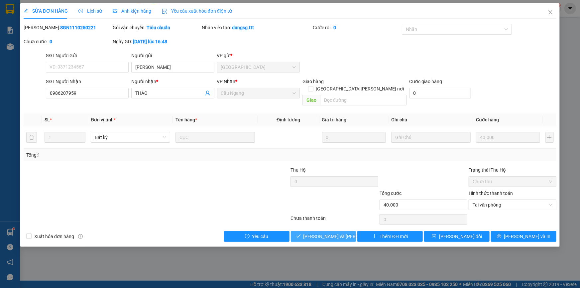
click at [338, 233] on span "[PERSON_NAME] và Giao hàng" at bounding box center [349, 236] width 90 height 7
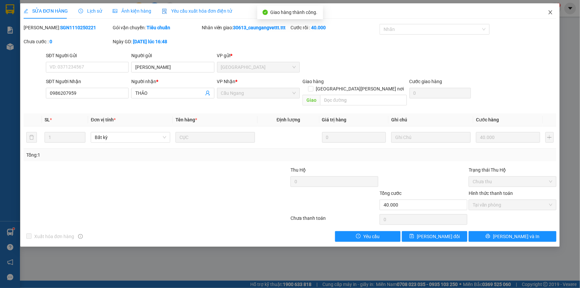
click at [551, 12] on icon "close" at bounding box center [550, 12] width 5 height 5
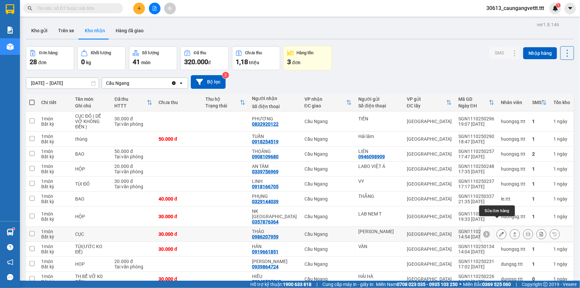
click at [500, 232] on icon at bounding box center [502, 234] width 5 height 5
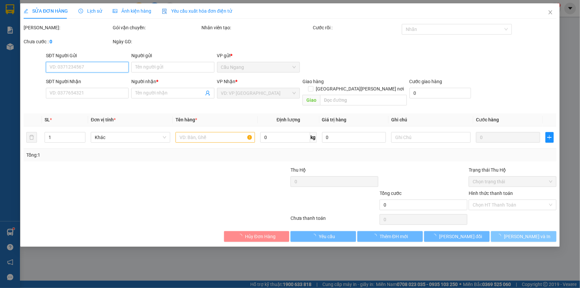
type input "[PERSON_NAME]"
type input "0986207959"
type input "THẢO"
type input "30.000"
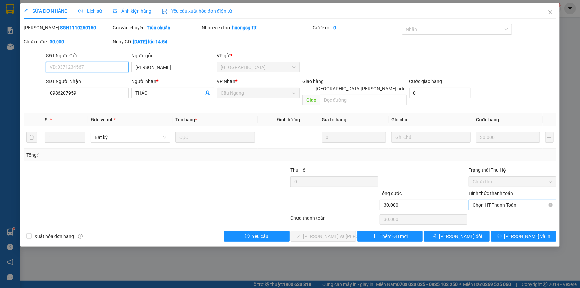
click at [508, 200] on span "Chọn HT Thanh Toán" at bounding box center [513, 205] width 80 height 10
click at [500, 211] on div "Tại văn phòng" at bounding box center [513, 210] width 80 height 7
type input "0"
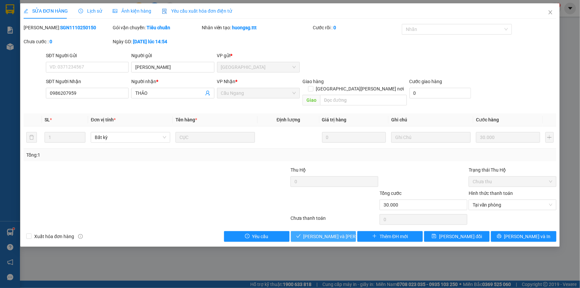
drag, startPoint x: 331, startPoint y: 229, endPoint x: 433, endPoint y: 151, distance: 127.9
click at [332, 233] on span "Lưu và Giao hàng" at bounding box center [349, 236] width 90 height 7
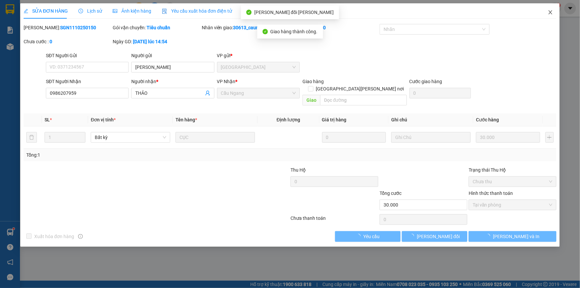
click at [551, 13] on icon "close" at bounding box center [551, 12] width 4 height 4
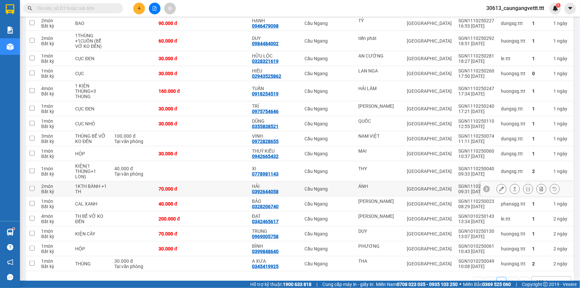
scroll to position [271, 0]
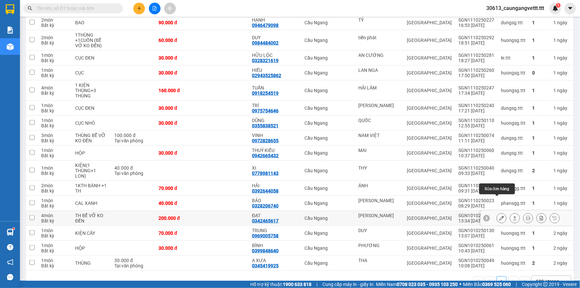
click at [500, 216] on icon at bounding box center [502, 218] width 5 height 5
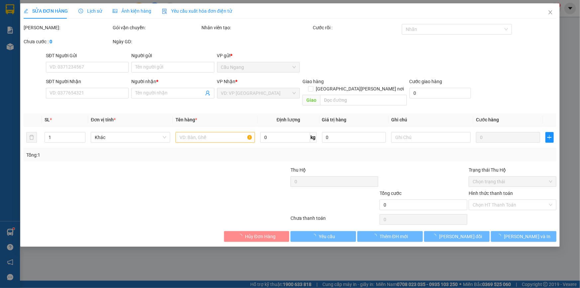
type input "CHÚ THOẢNG"
type input "0342465617"
type input "ĐẠT"
type input "200.000"
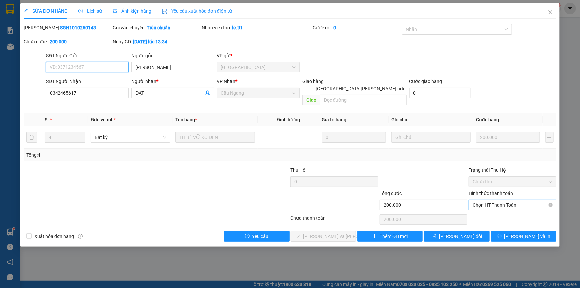
click at [487, 200] on span "Chọn HT Thanh Toán" at bounding box center [513, 205] width 80 height 10
click at [491, 212] on div "Tại văn phòng" at bounding box center [513, 210] width 80 height 7
type input "0"
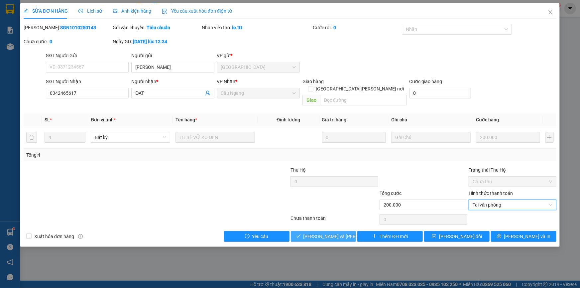
click at [329, 233] on span "Lưu và Giao hàng" at bounding box center [349, 236] width 90 height 7
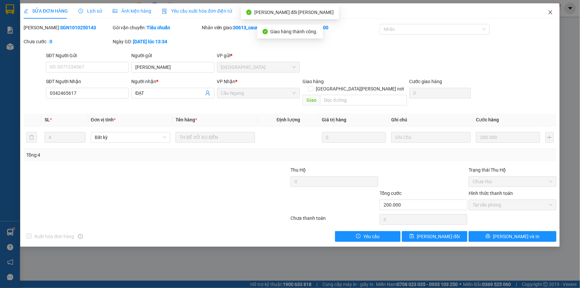
click at [551, 13] on icon "close" at bounding box center [551, 12] width 4 height 4
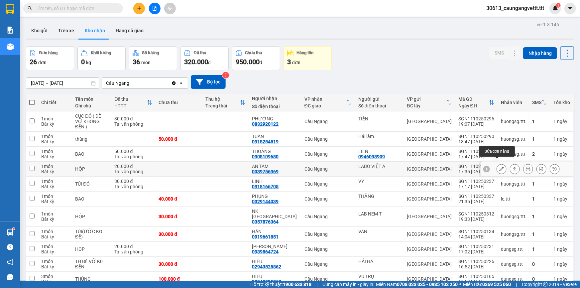
click at [500, 167] on icon at bounding box center [502, 169] width 5 height 5
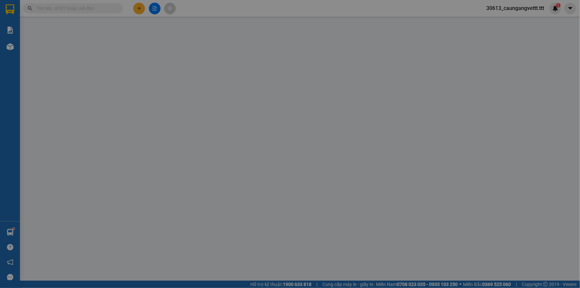
type input "LABO VIỆT Á"
type input "0339756969"
type input "AN TÂM"
type input "20.000"
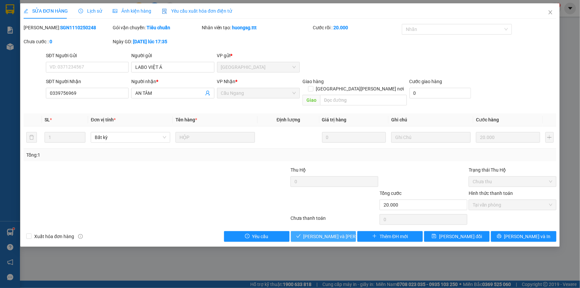
click at [329, 233] on span "Lưu và Giao hàng" at bounding box center [349, 236] width 90 height 7
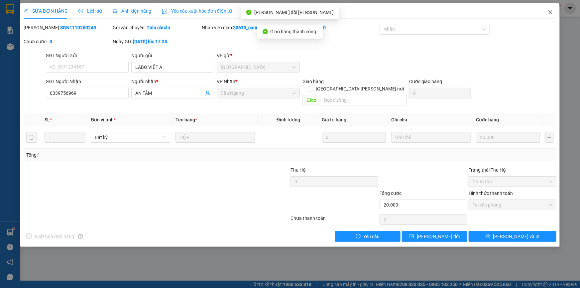
click at [550, 11] on icon "close" at bounding box center [550, 12] width 5 height 5
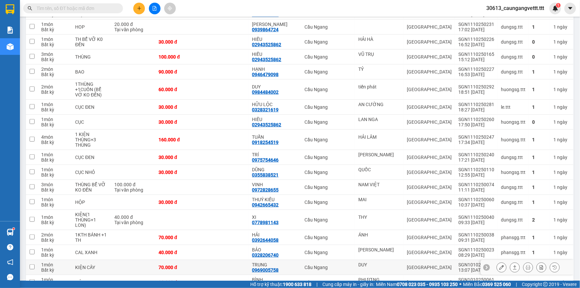
scroll to position [201, 0]
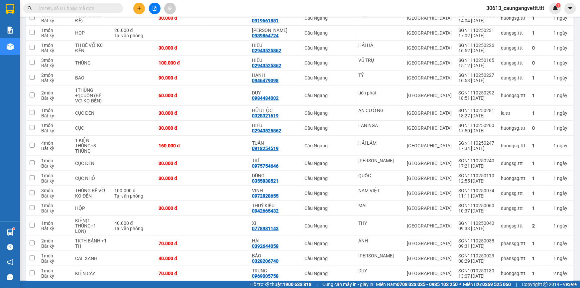
click at [136, 11] on button at bounding box center [139, 9] width 12 height 12
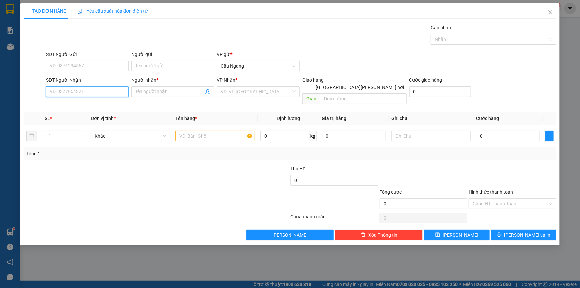
click at [108, 96] on input "SĐT Người Nhận" at bounding box center [87, 91] width 83 height 11
type input "0764049987"
click at [157, 92] on input "Người nhận *" at bounding box center [169, 91] width 68 height 7
type input "NHÍ TIÊN"
click at [242, 85] on div "VP Nhận *" at bounding box center [258, 82] width 83 height 10
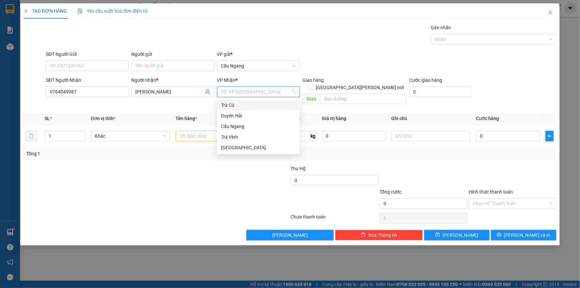
click at [242, 87] on input "search" at bounding box center [256, 92] width 70 height 10
click at [230, 147] on div "[GEOGRAPHIC_DATA]" at bounding box center [258, 147] width 75 height 7
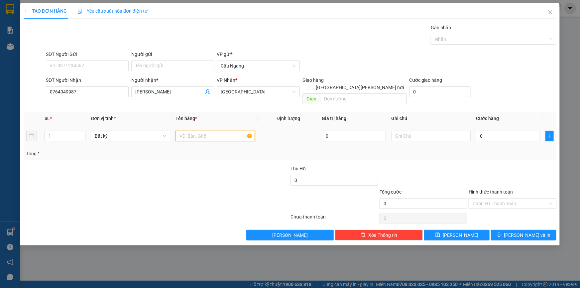
click at [212, 131] on input "text" at bounding box center [216, 136] width 80 height 11
type input "THÙNG X"
click at [501, 131] on input "0" at bounding box center [508, 136] width 64 height 11
type input "4"
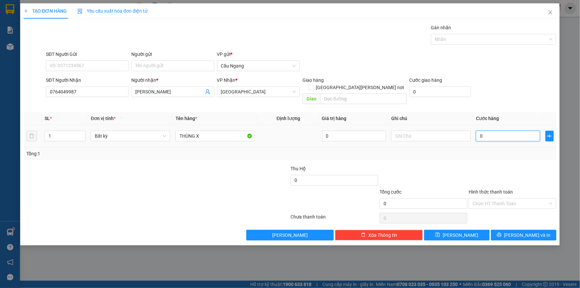
type input "4"
type input "40"
type input "400"
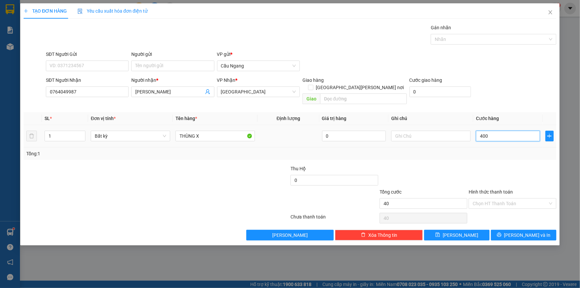
type input "400"
type input "4.000"
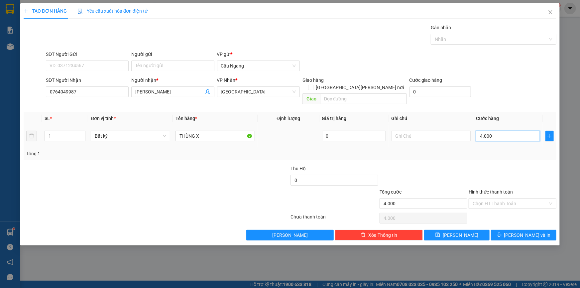
type input "40.000"
click at [488, 199] on input "Hình thức thanh toán" at bounding box center [510, 204] width 75 height 10
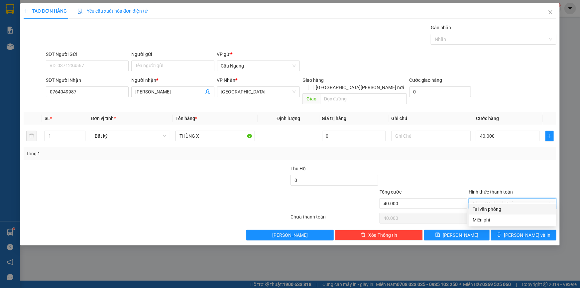
click at [495, 210] on div "Tại văn phòng" at bounding box center [513, 209] width 80 height 7
type input "0"
click at [524, 232] on span "Lưu và In" at bounding box center [528, 235] width 47 height 7
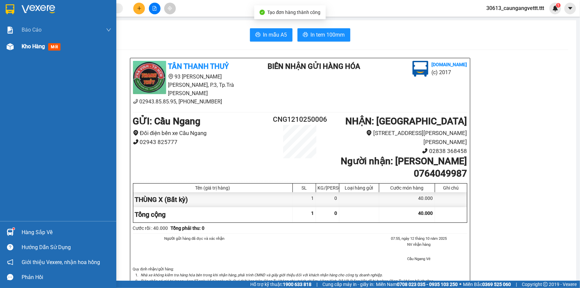
click at [28, 48] on span "Kho hàng" at bounding box center [33, 46] width 23 height 6
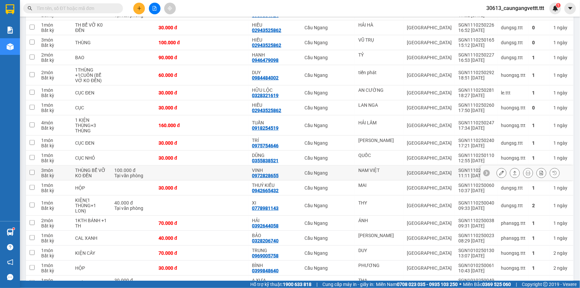
scroll to position [242, 0]
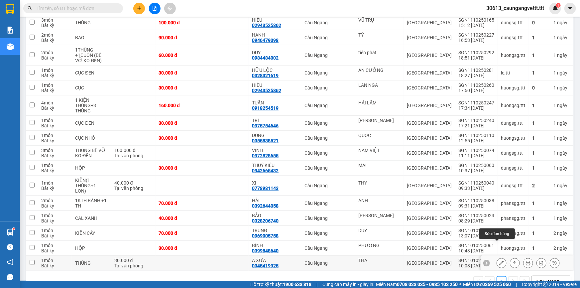
click at [500, 261] on icon at bounding box center [502, 263] width 5 height 5
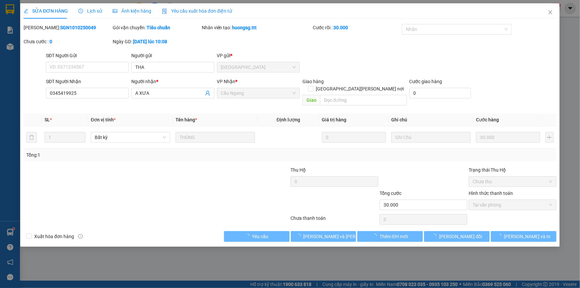
type input "THA"
type input "0345419925"
type input "A XƯA"
type input "30.000"
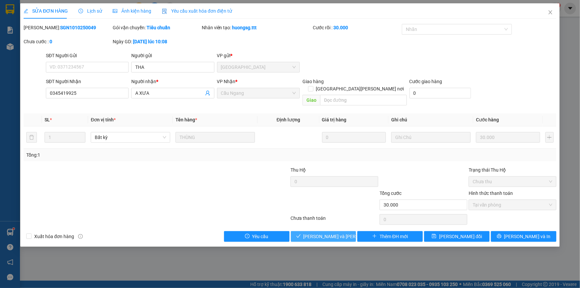
click at [311, 233] on span "Lưu và Giao hàng" at bounding box center [349, 236] width 90 height 7
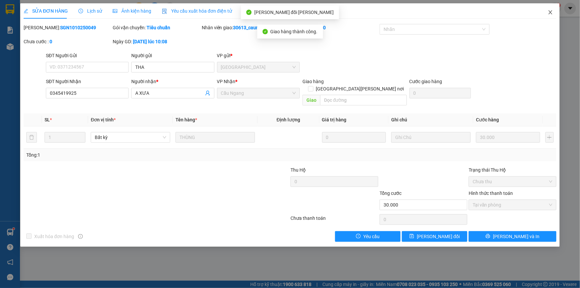
click at [552, 13] on icon "close" at bounding box center [550, 12] width 5 height 5
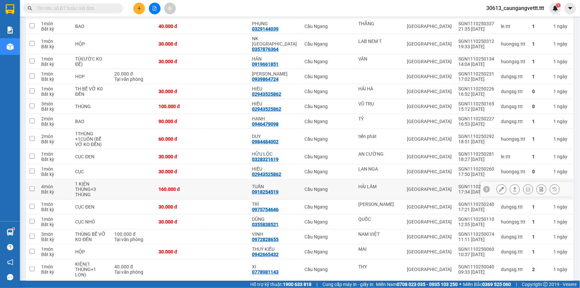
scroll to position [222, 0]
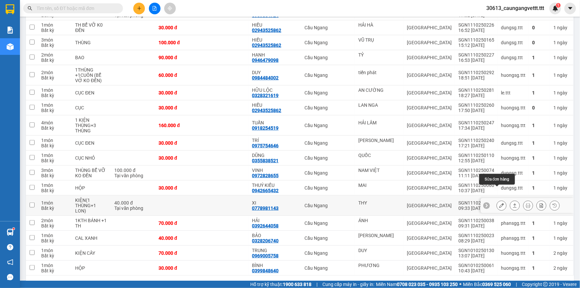
click at [500, 203] on icon at bounding box center [502, 205] width 5 height 5
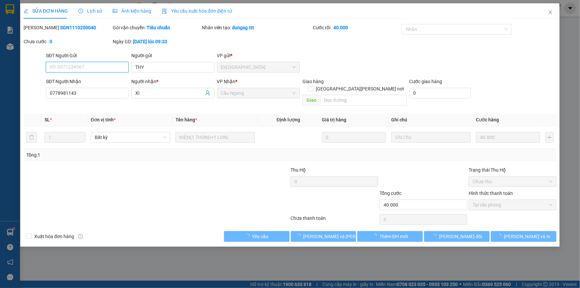
type input "THY"
type input "0778981143"
type input "XI"
type input "40.000"
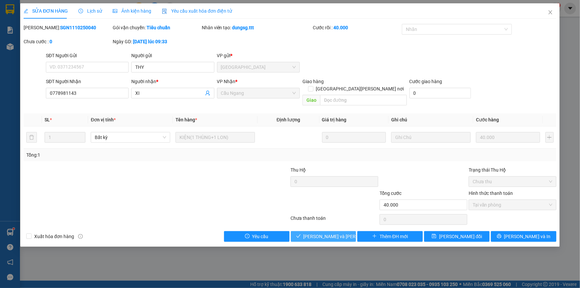
click at [322, 233] on span "Lưu và Giao hàng" at bounding box center [349, 236] width 90 height 7
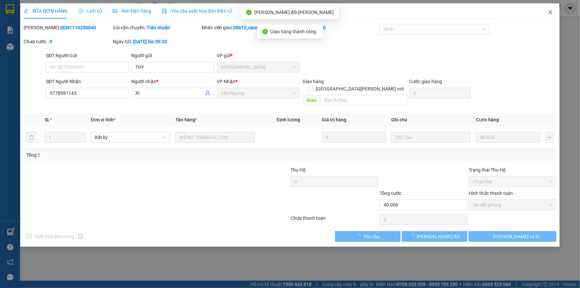
click at [552, 12] on icon "close" at bounding box center [551, 12] width 4 height 4
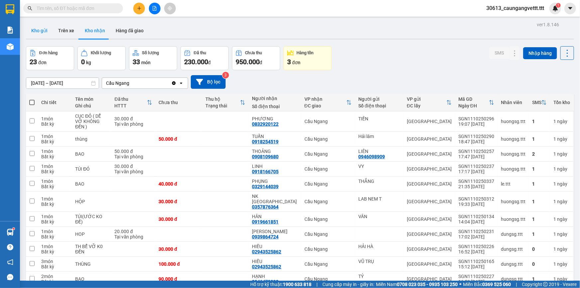
click at [39, 32] on button "Kho gửi" at bounding box center [39, 31] width 27 height 16
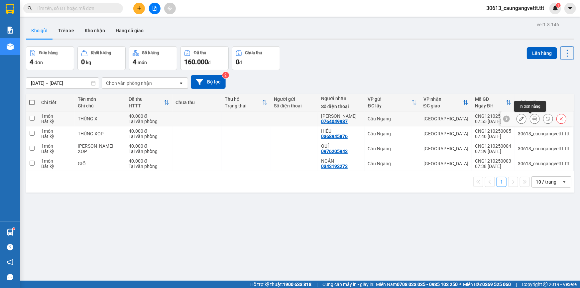
click at [533, 116] on button at bounding box center [535, 119] width 9 height 12
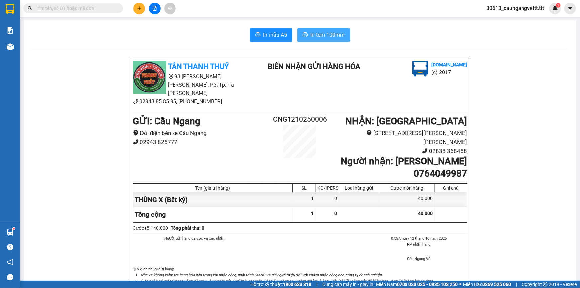
click at [316, 30] on button "In tem 100mm" at bounding box center [324, 34] width 53 height 13
click at [137, 10] on icon "plus" at bounding box center [139, 8] width 5 height 5
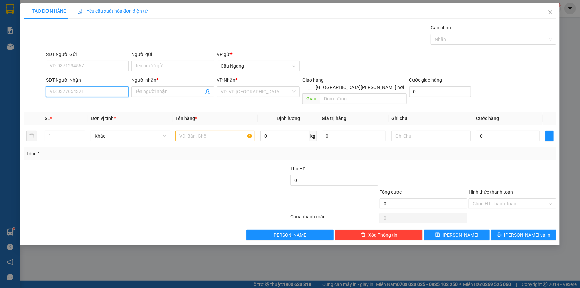
click at [81, 92] on input "SĐT Người Nhận" at bounding box center [87, 91] width 83 height 11
click at [96, 109] on div "0764410093 - TƯƠI" at bounding box center [87, 105] width 83 height 11
type input "0764410093"
type input "TƯƠI"
type input "0764410093"
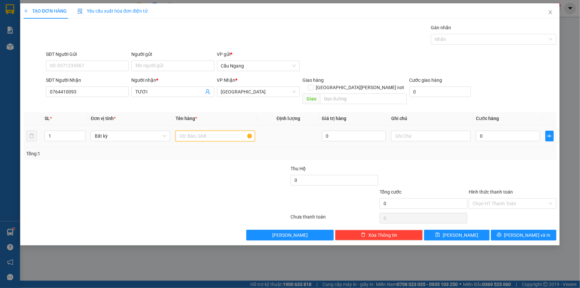
click at [198, 131] on input "text" at bounding box center [216, 136] width 80 height 11
type input "THÙNG"
click at [498, 131] on input "0" at bounding box center [508, 136] width 64 height 11
type input "3"
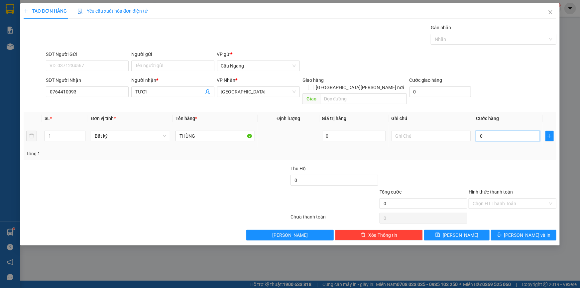
type input "3"
type input "30"
type input "300"
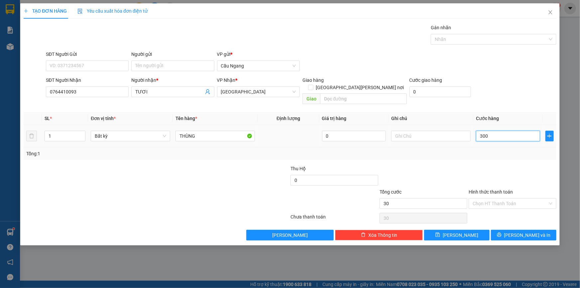
type input "300"
type input "3.000"
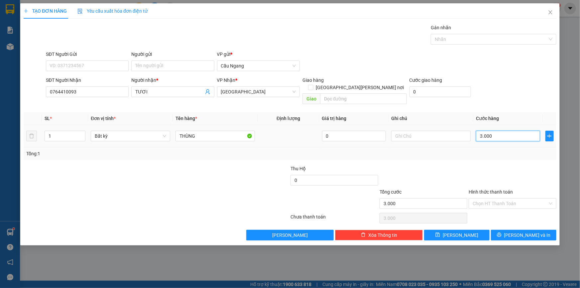
type input "30.000"
click at [518, 199] on input "Hình thức thanh toán" at bounding box center [510, 204] width 75 height 10
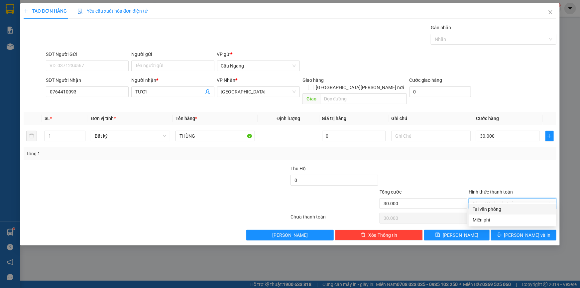
click at [504, 210] on div "Tại văn phòng" at bounding box center [513, 209] width 80 height 7
type input "0"
click at [519, 232] on span "Lưu và In" at bounding box center [528, 235] width 47 height 7
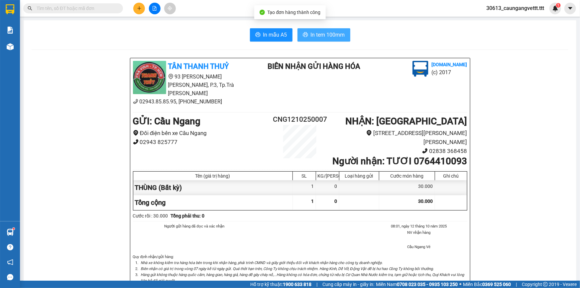
click at [331, 34] on span "In tem 100mm" at bounding box center [328, 35] width 34 height 8
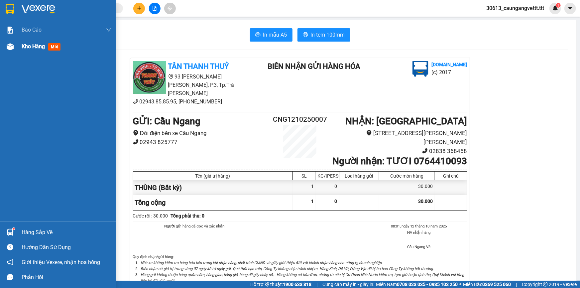
click at [32, 47] on span "Kho hàng" at bounding box center [33, 46] width 23 height 6
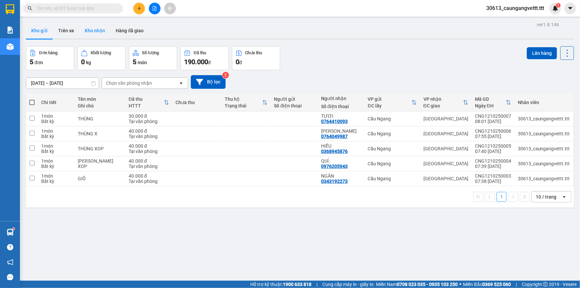
click at [93, 31] on button "Kho nhận" at bounding box center [95, 31] width 31 height 16
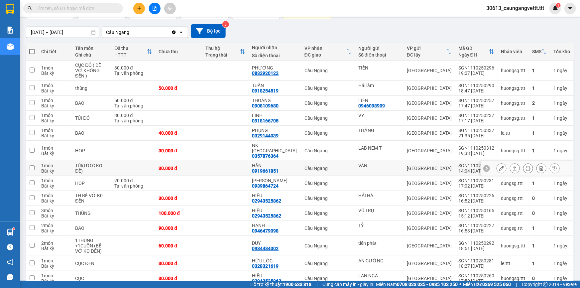
scroll to position [60, 0]
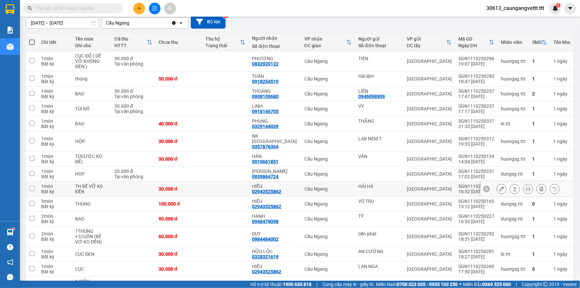
click at [32, 186] on input "checkbox" at bounding box center [32, 188] width 5 height 5
checkbox input "true"
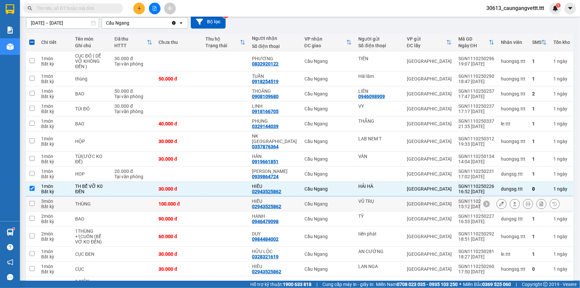
click at [31, 197] on td at bounding box center [32, 204] width 12 height 15
checkbox input "true"
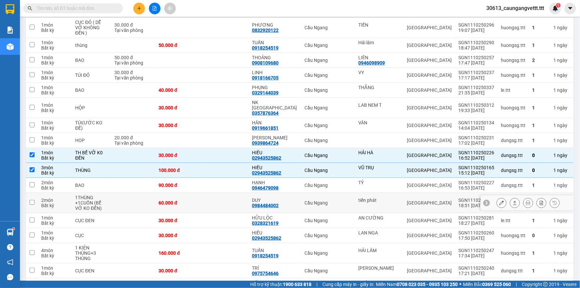
scroll to position [100, 0]
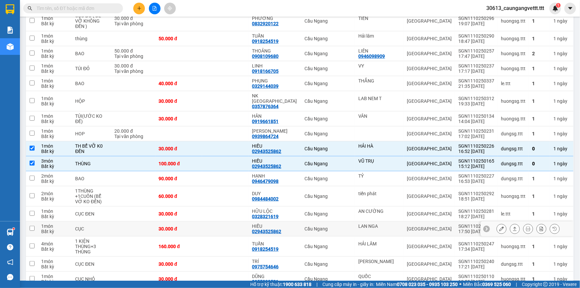
click at [32, 226] on input "checkbox" at bounding box center [32, 228] width 5 height 5
checkbox input "true"
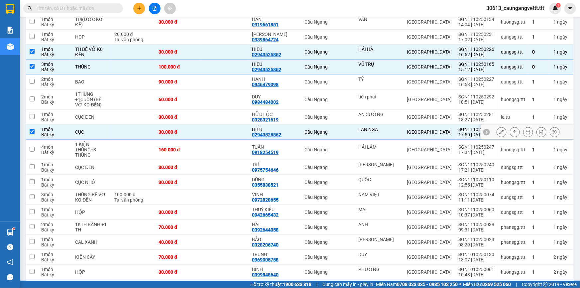
scroll to position [202, 0]
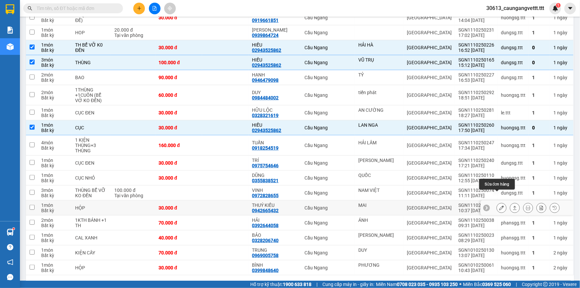
click at [500, 206] on icon at bounding box center [502, 208] width 5 height 5
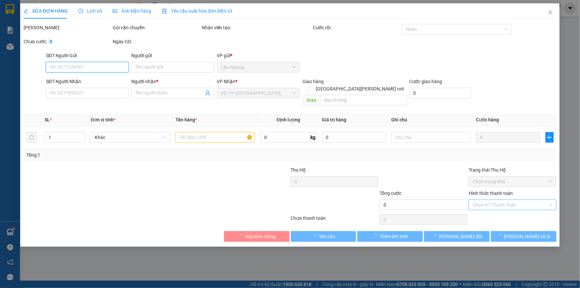
type input "MAI"
type input "0942665432"
type input "THUÝ KIỀU"
type input "30.000"
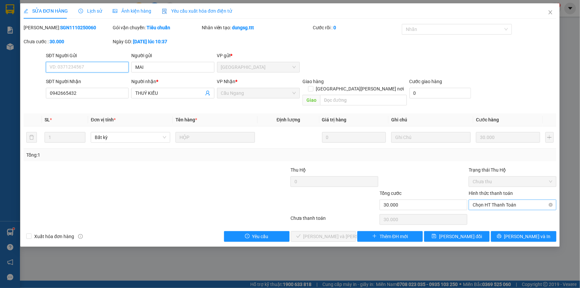
click at [491, 200] on span "Chọn HT Thanh Toán" at bounding box center [513, 205] width 80 height 10
click at [489, 213] on div "Tại văn phòng" at bounding box center [513, 210] width 80 height 7
type input "0"
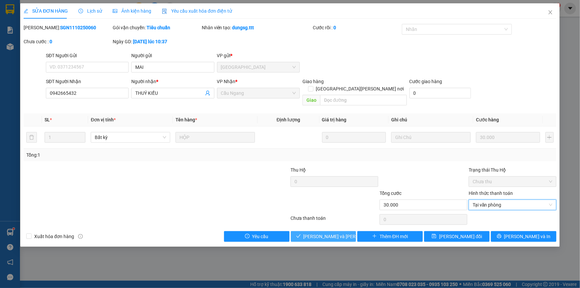
drag, startPoint x: 316, startPoint y: 230, endPoint x: 319, endPoint y: 222, distance: 8.8
click at [316, 233] on span "Lưu và Giao hàng" at bounding box center [349, 236] width 90 height 7
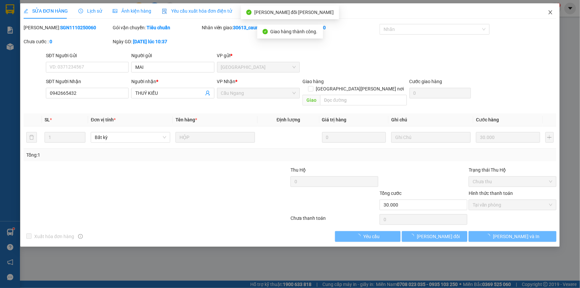
click at [551, 12] on icon "close" at bounding box center [551, 12] width 4 height 4
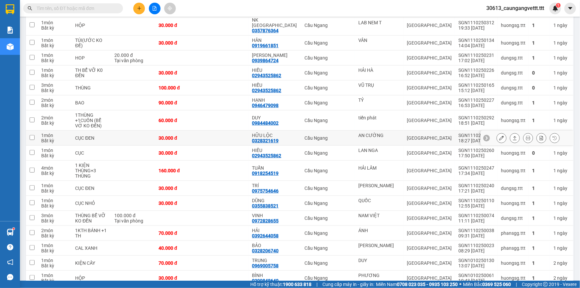
scroll to position [197, 0]
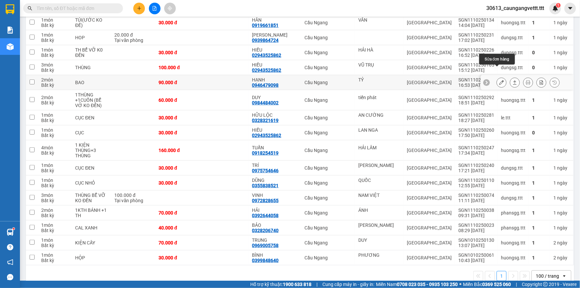
click at [500, 80] on icon at bounding box center [502, 82] width 5 height 5
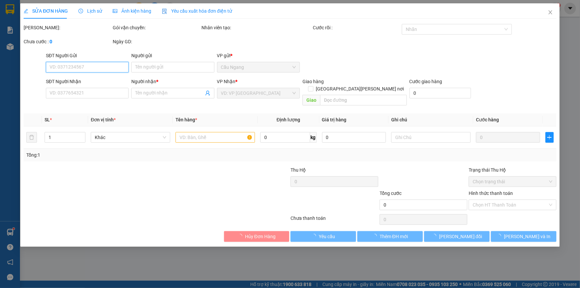
type input "TỶ"
type input "0946479098"
type input "HẠNH"
type input "90.000"
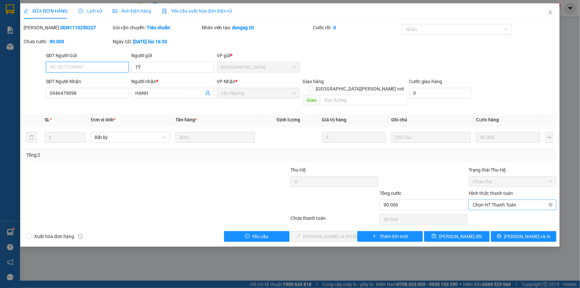
click at [488, 200] on span "Chọn HT Thanh Toán" at bounding box center [513, 205] width 80 height 10
click at [485, 209] on div "Tại văn phòng" at bounding box center [513, 210] width 80 height 7
type input "0"
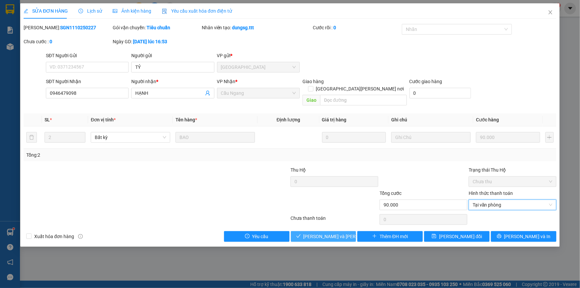
click at [326, 233] on span "Lưu và Giao hàng" at bounding box center [349, 236] width 90 height 7
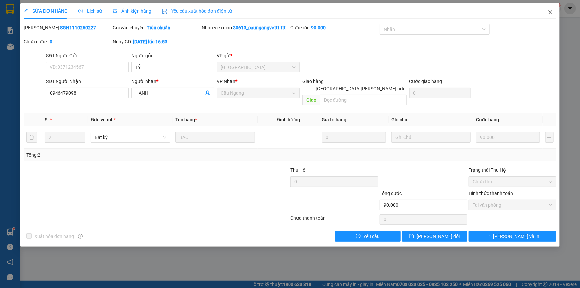
click at [550, 11] on icon "close" at bounding box center [551, 12] width 4 height 4
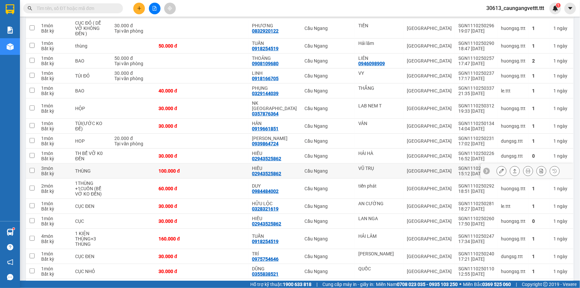
scroll to position [81, 0]
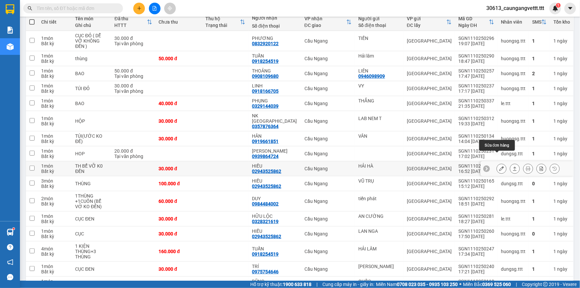
click at [500, 166] on icon at bounding box center [502, 168] width 5 height 5
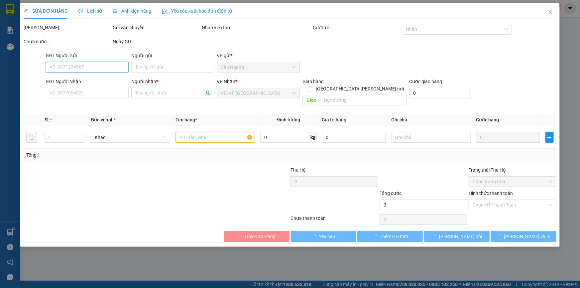
type input "HẢI HÀ"
type input "02943525862"
type input "HIẾU"
type input "30.000"
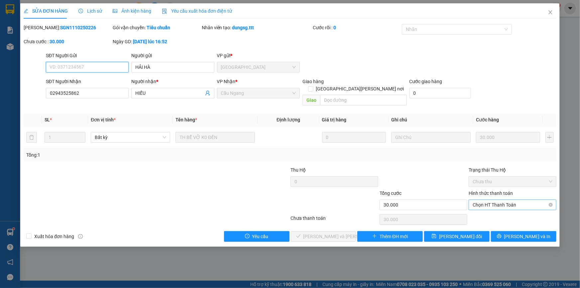
click at [499, 200] on span "Chọn HT Thanh Toán" at bounding box center [513, 205] width 80 height 10
click at [496, 210] on div "Tại văn phòng" at bounding box center [513, 210] width 80 height 7
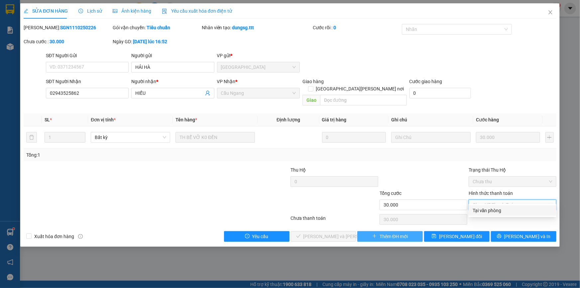
type input "0"
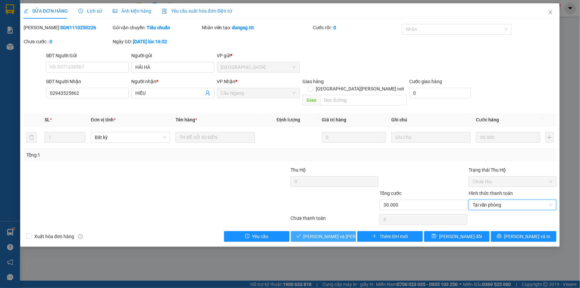
click at [323, 233] on span "Lưu và Giao hàng" at bounding box center [349, 236] width 90 height 7
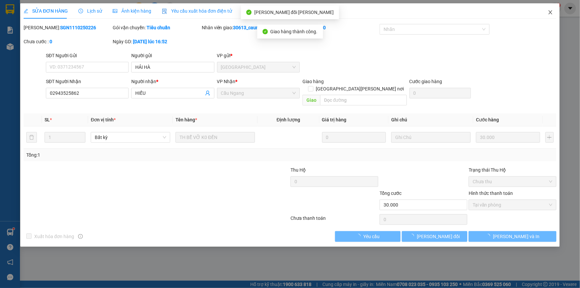
click at [549, 12] on icon "close" at bounding box center [550, 12] width 5 height 5
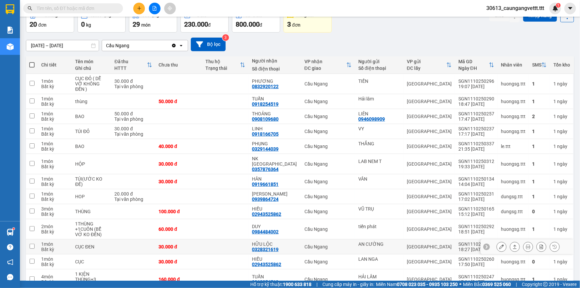
scroll to position [40, 0]
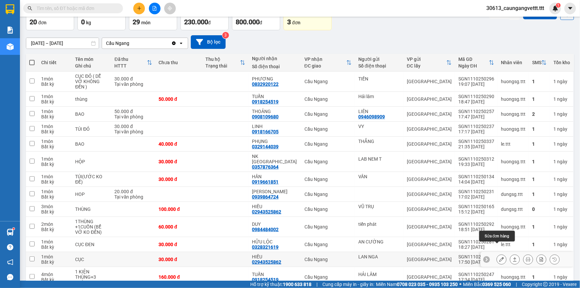
click at [500, 257] on icon at bounding box center [502, 259] width 5 height 5
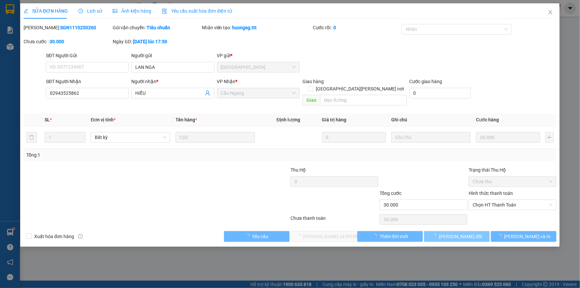
type input "LAN NGA"
type input "02943525862"
type input "HIẾU"
type input "30.000"
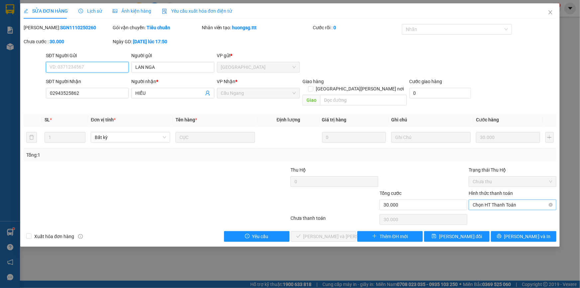
click at [495, 200] on span "Chọn HT Thanh Toán" at bounding box center [513, 205] width 80 height 10
click at [495, 211] on div "Tại văn phòng" at bounding box center [513, 210] width 80 height 7
type input "0"
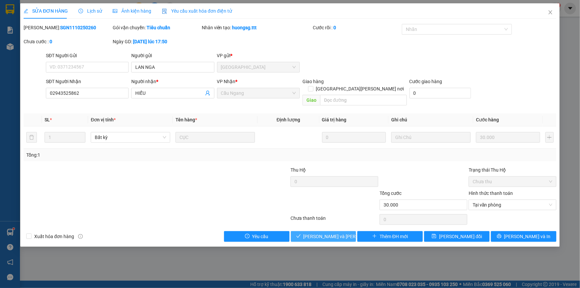
click at [315, 233] on span "Lưu và Giao hàng" at bounding box center [349, 236] width 90 height 7
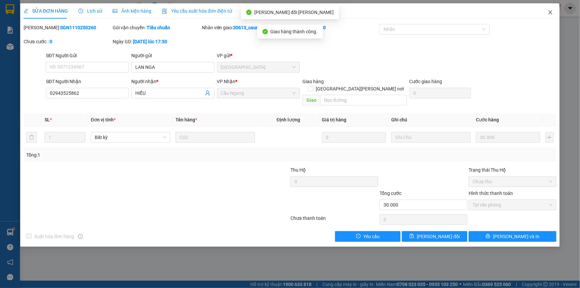
click at [550, 14] on icon "close" at bounding box center [550, 12] width 5 height 5
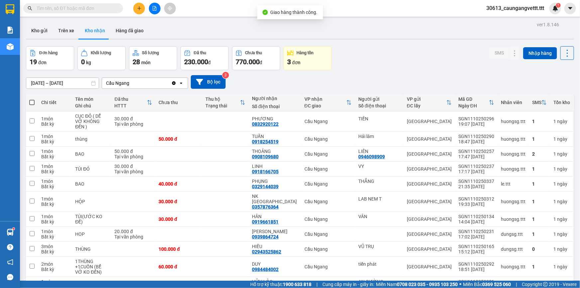
scroll to position [20, 0]
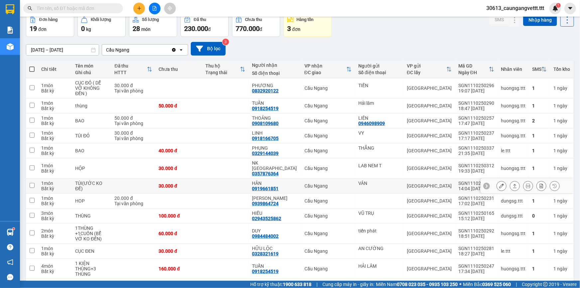
scroll to position [141, 0]
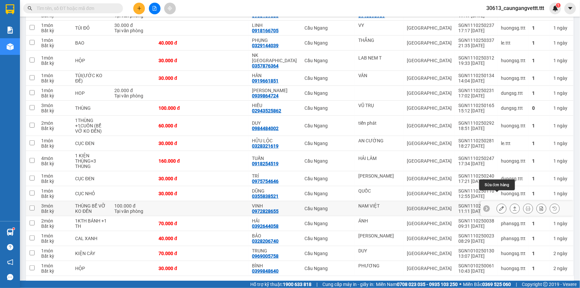
click at [500, 206] on icon at bounding box center [502, 208] width 5 height 5
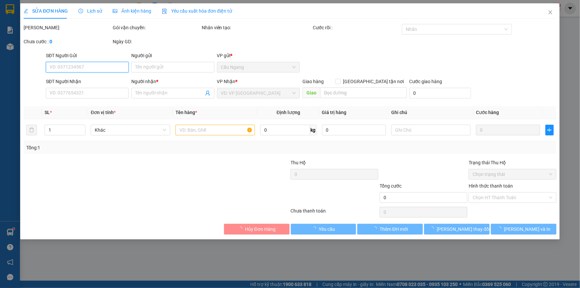
type input "NAM VIỆT"
type input "0972828655"
type input "VINH"
type input "100.000"
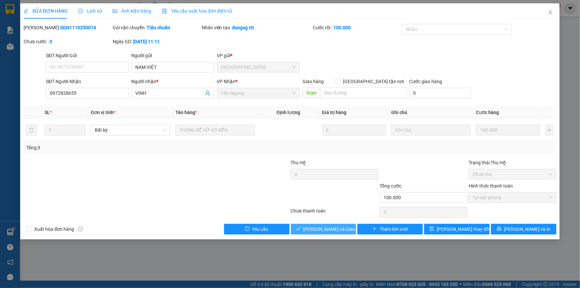
click at [334, 232] on span "[PERSON_NAME] và Giao hàng" at bounding box center [336, 229] width 64 height 7
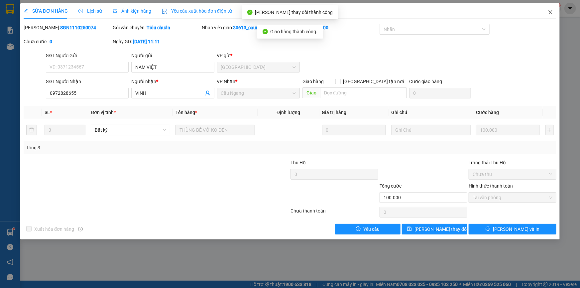
click at [551, 12] on icon "close" at bounding box center [551, 12] width 4 height 4
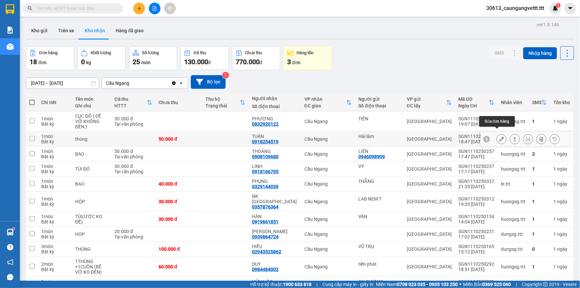
click at [500, 137] on icon at bounding box center [502, 139] width 5 height 5
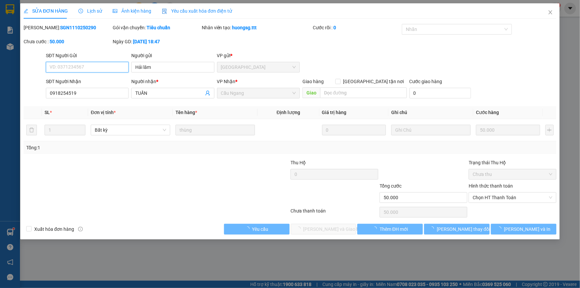
type input "Hải lâm"
type input "0918254519"
type input "TUẤN"
type input "50.000"
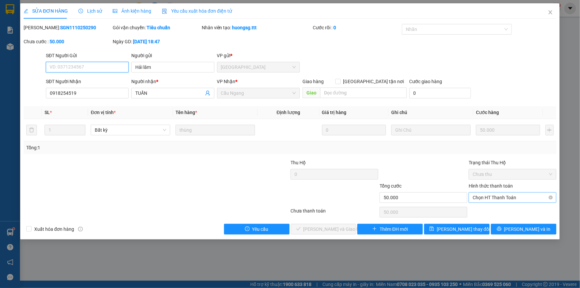
click at [498, 198] on span "Chọn HT Thanh Toán" at bounding box center [513, 198] width 80 height 10
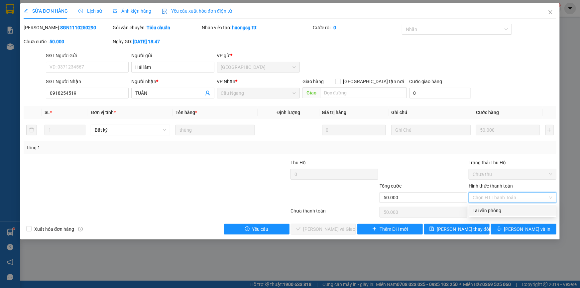
click at [496, 211] on div "Tại văn phòng" at bounding box center [513, 210] width 80 height 7
type input "0"
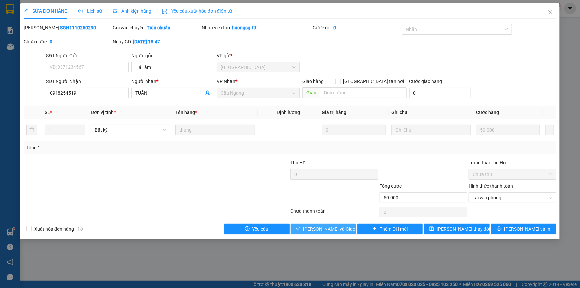
click at [329, 228] on span "[PERSON_NAME] và Giao hàng" at bounding box center [336, 229] width 64 height 7
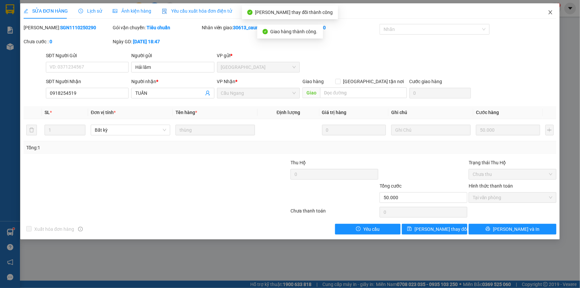
click at [549, 13] on icon "close" at bounding box center [550, 12] width 5 height 5
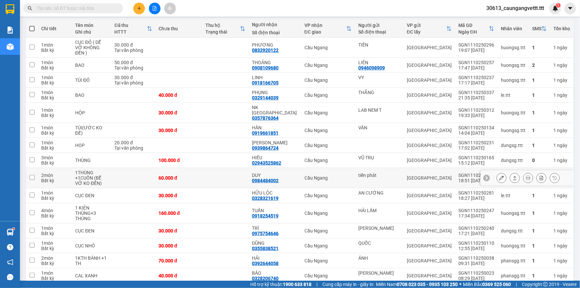
scroll to position [81, 0]
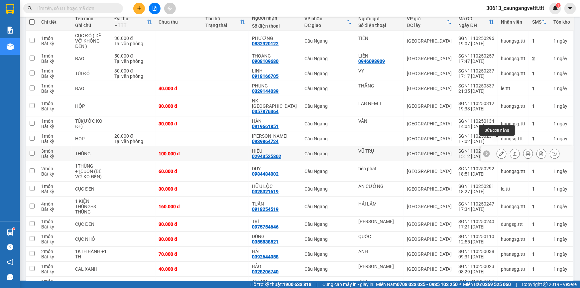
click at [500, 151] on icon at bounding box center [502, 153] width 5 height 5
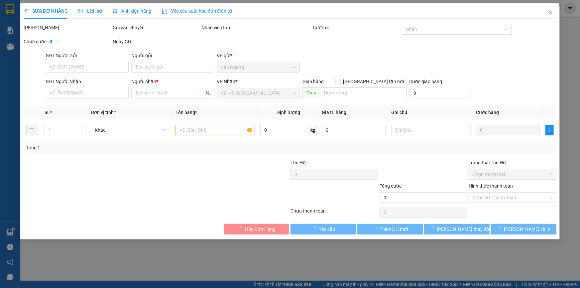
type input "VŨ TRỤ"
type input "02943525862"
type input "HIẾU"
type input "100.000"
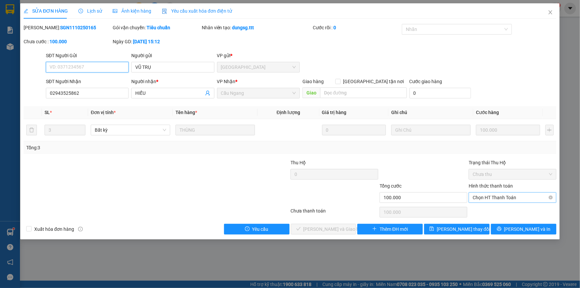
click at [506, 197] on span "Chọn HT Thanh Toán" at bounding box center [513, 198] width 80 height 10
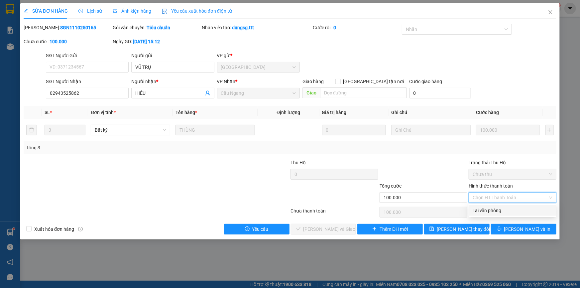
click at [499, 210] on div "Tại văn phòng" at bounding box center [513, 210] width 80 height 7
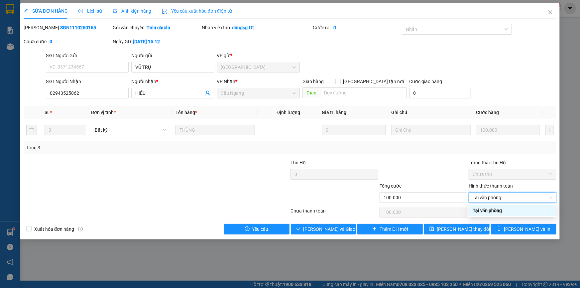
type input "0"
click at [339, 231] on span "[PERSON_NAME] và Giao hàng" at bounding box center [336, 229] width 64 height 7
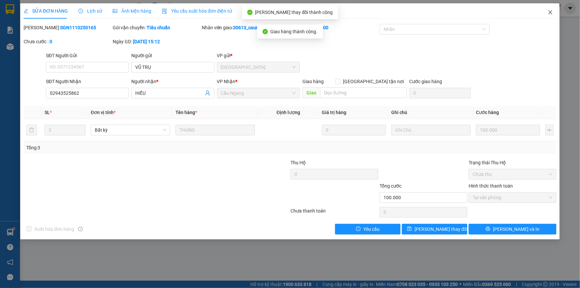
click at [551, 13] on icon "close" at bounding box center [550, 12] width 5 height 5
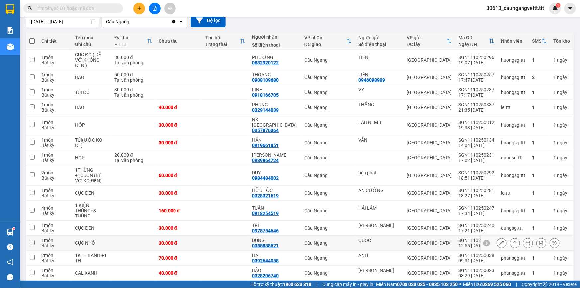
scroll to position [81, 0]
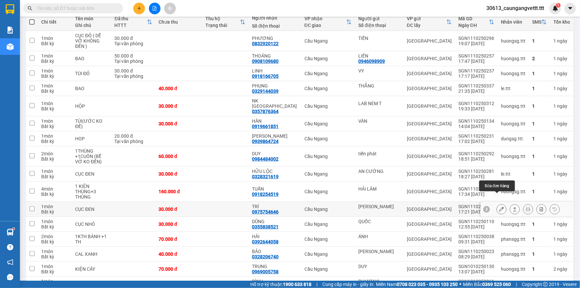
click at [500, 207] on icon at bounding box center [502, 209] width 5 height 5
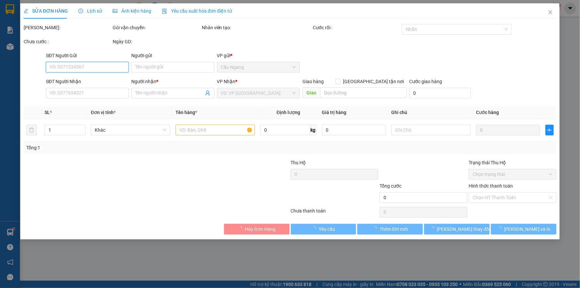
type input "[PERSON_NAME]"
type input "0975754646"
type input "TRÍ"
type input "30.000"
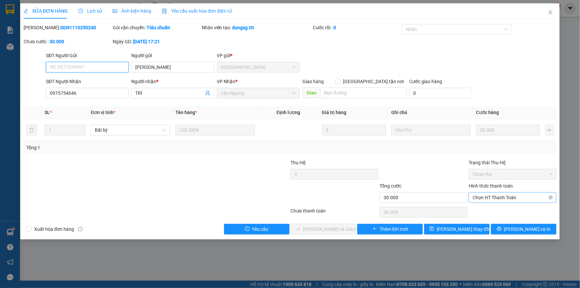
click at [482, 195] on span "Chọn HT Thanh Toán" at bounding box center [513, 198] width 80 height 10
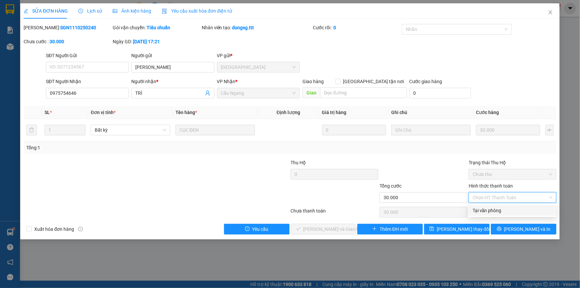
click at [480, 212] on div "Tại văn phòng" at bounding box center [513, 210] width 80 height 7
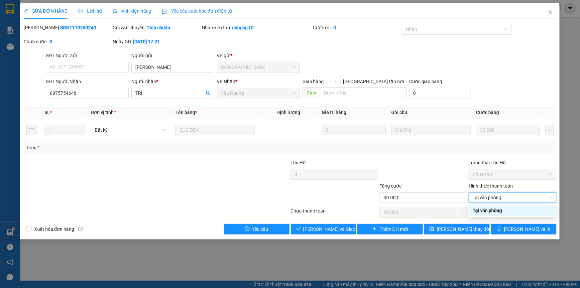
type input "0"
click at [327, 230] on span "[PERSON_NAME] và Giao hàng" at bounding box center [336, 229] width 64 height 7
click at [550, 11] on icon "close" at bounding box center [550, 12] width 5 height 5
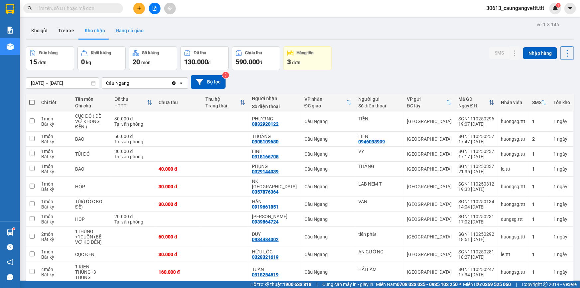
click at [116, 33] on button "Hàng đã giao" at bounding box center [129, 31] width 39 height 16
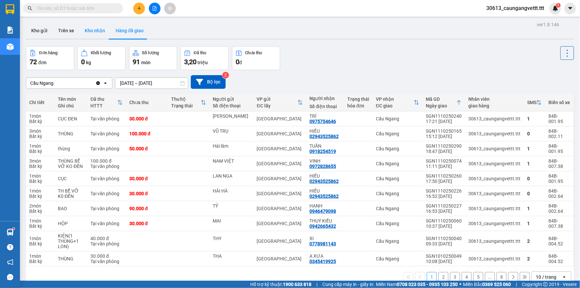
click at [96, 31] on button "Kho nhận" at bounding box center [95, 31] width 31 height 16
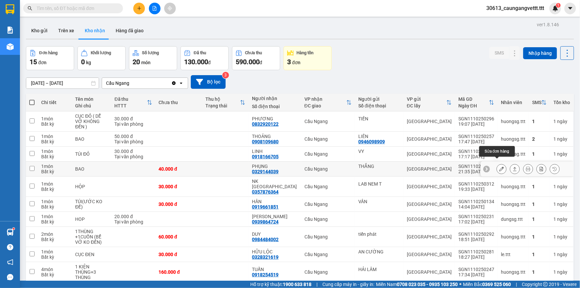
click at [500, 167] on icon at bounding box center [502, 169] width 5 height 5
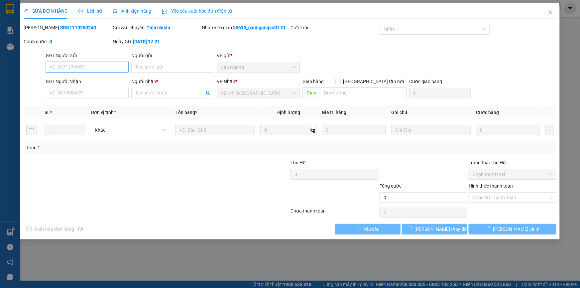
type input "THẮNG"
type input "0329144039"
type input "PHỤNG"
type input "40.000"
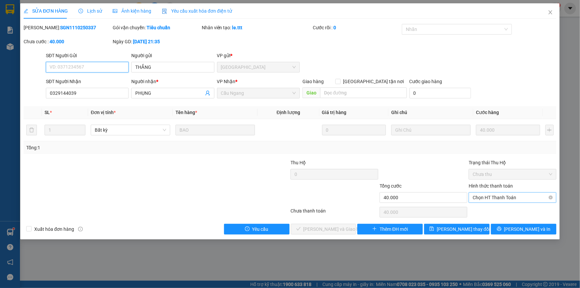
click at [491, 198] on span "Chọn HT Thanh Toán" at bounding box center [513, 198] width 80 height 10
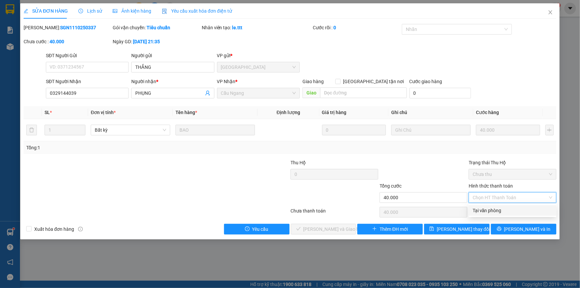
click at [489, 209] on div "Tại văn phòng" at bounding box center [513, 210] width 80 height 7
type input "0"
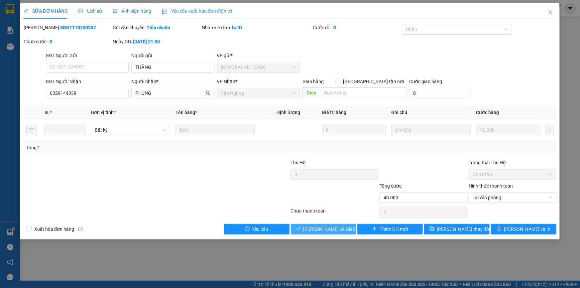
click at [322, 230] on span "[PERSON_NAME] và Giao hàng" at bounding box center [336, 229] width 64 height 7
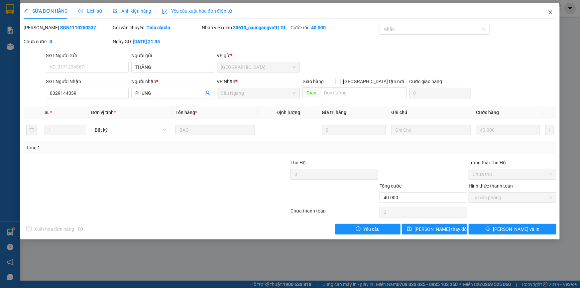
click at [550, 12] on icon "close" at bounding box center [551, 12] width 4 height 4
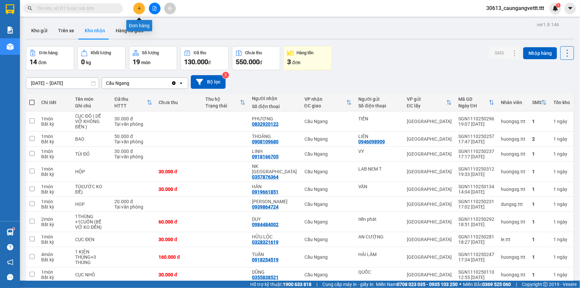
click at [139, 10] on icon "plus" at bounding box center [139, 8] width 5 height 5
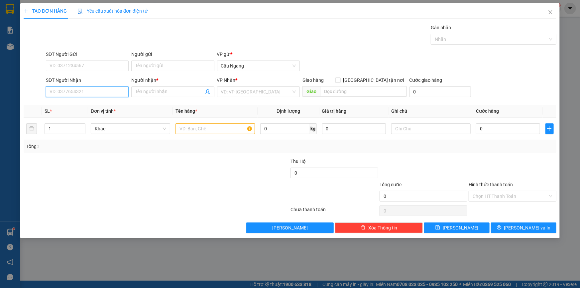
click at [98, 93] on input "SĐT Người Nhận" at bounding box center [87, 91] width 83 height 11
type input "0369730546"
click at [163, 91] on input "Người nhận *" at bounding box center [169, 91] width 68 height 7
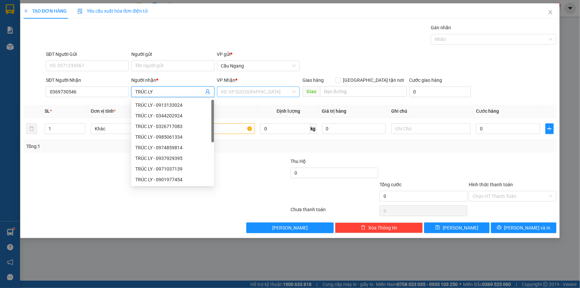
type input "TRÚC LY"
click at [256, 87] on input "search" at bounding box center [256, 92] width 70 height 10
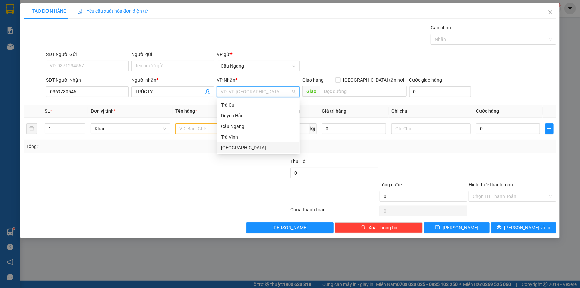
click at [227, 146] on div "[GEOGRAPHIC_DATA]" at bounding box center [258, 147] width 75 height 7
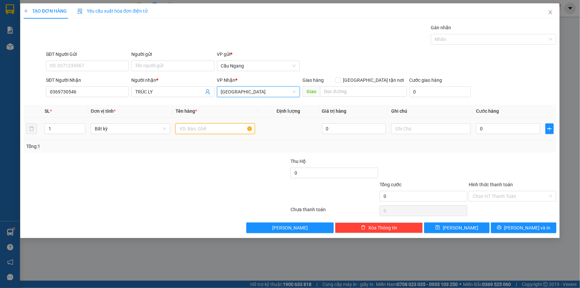
click at [198, 125] on input "text" at bounding box center [216, 128] width 80 height 11
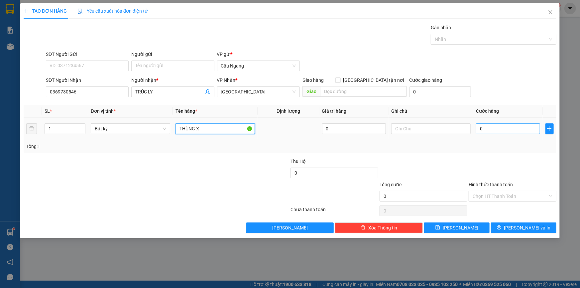
type input "THÙNG X"
click at [490, 127] on input "0" at bounding box center [508, 128] width 64 height 11
type input "4"
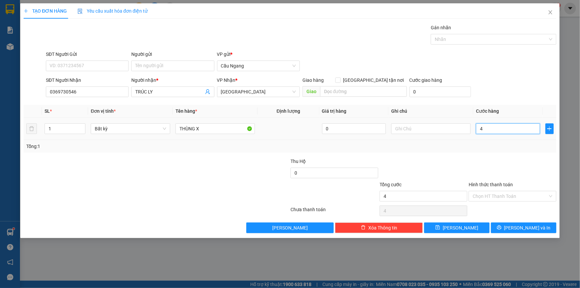
type input "40"
type input "400"
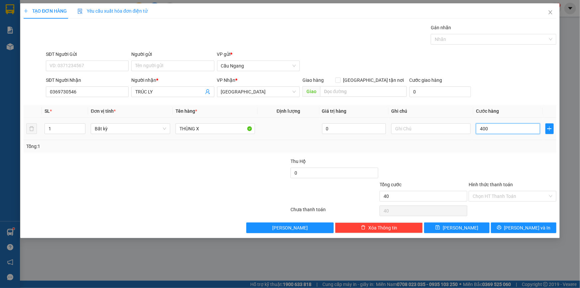
type input "400"
type input "4.000"
type input "40.000"
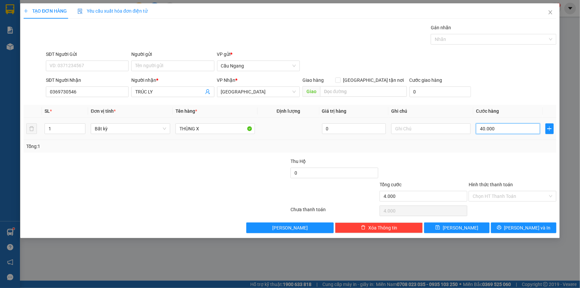
type input "40.000"
click at [495, 193] on input "Hình thức thanh toán" at bounding box center [510, 196] width 75 height 10
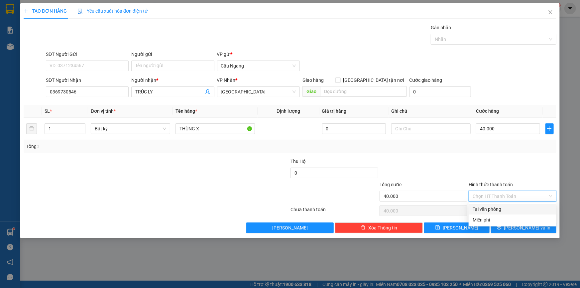
click at [487, 210] on div "Tại văn phòng" at bounding box center [513, 209] width 80 height 7
type input "0"
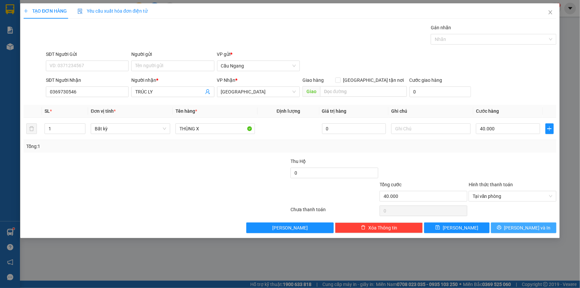
click at [518, 229] on button "[PERSON_NAME] và In" at bounding box center [524, 228] width 66 height 11
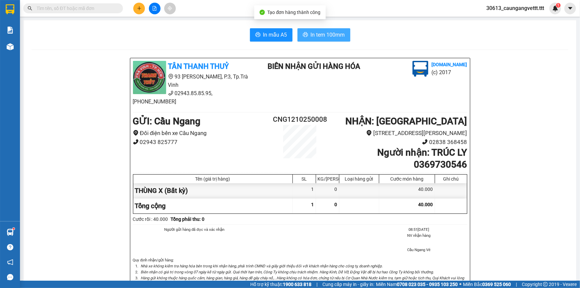
click at [311, 33] on span "In tem 100mm" at bounding box center [328, 35] width 34 height 8
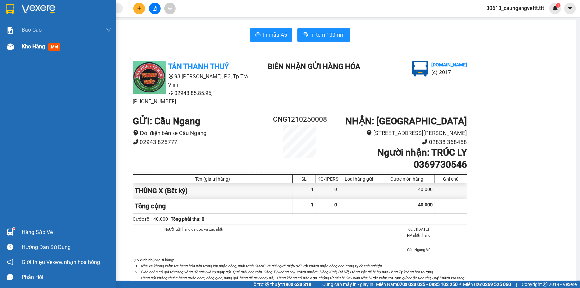
click at [40, 49] on span "Kho hàng" at bounding box center [33, 46] width 23 height 6
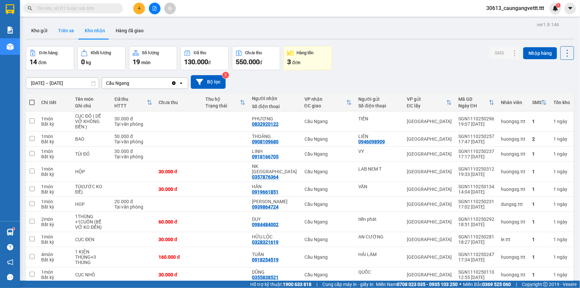
click at [61, 34] on button "Trên xe" at bounding box center [66, 31] width 27 height 16
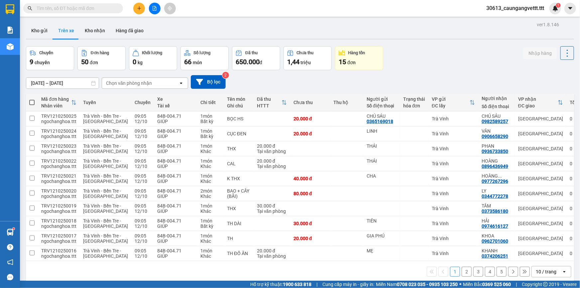
click at [144, 82] on div "Chọn văn phòng nhận" at bounding box center [129, 83] width 46 height 7
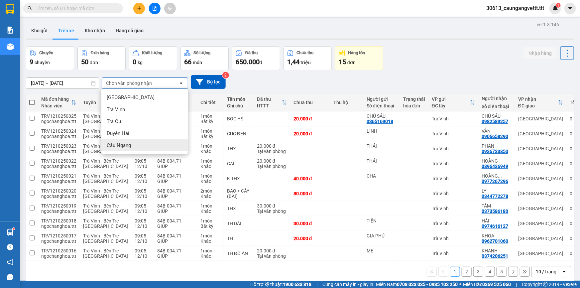
drag, startPoint x: 135, startPoint y: 147, endPoint x: 129, endPoint y: 146, distance: 6.4
click at [135, 147] on div "Cầu Ngang" at bounding box center [144, 145] width 86 height 12
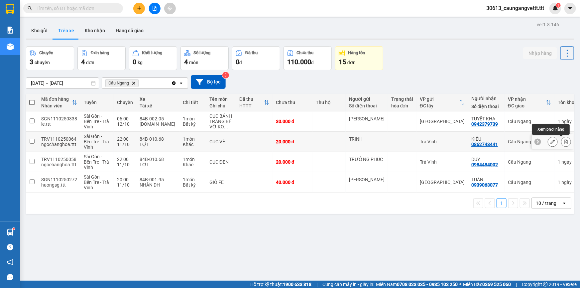
click at [564, 142] on icon at bounding box center [566, 141] width 5 height 5
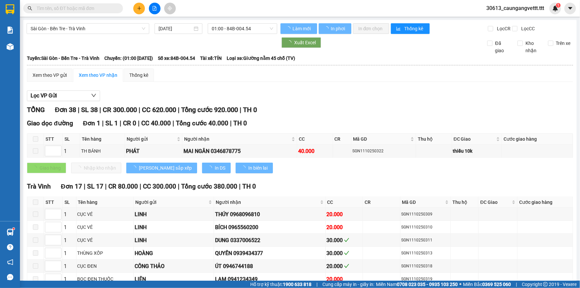
type input "[DATE]"
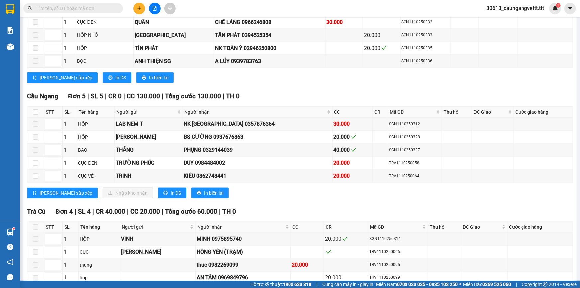
scroll to position [423, 0]
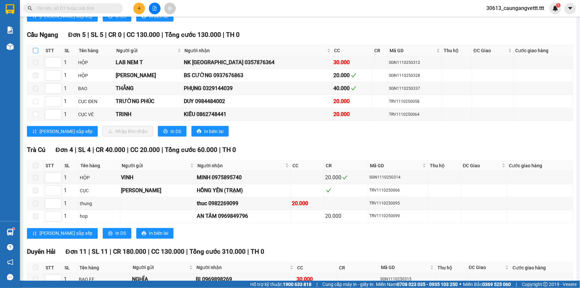
click at [37, 48] on input "checkbox" at bounding box center [35, 50] width 5 height 5
checkbox input "true"
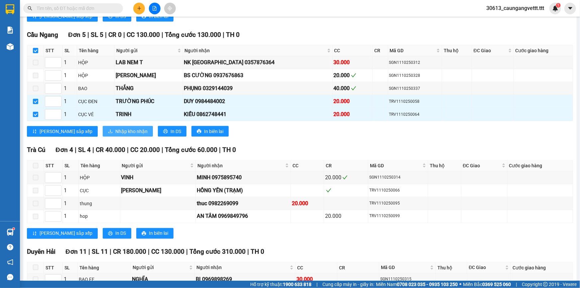
click at [115, 129] on span "Nhập kho nhận" at bounding box center [131, 131] width 32 height 7
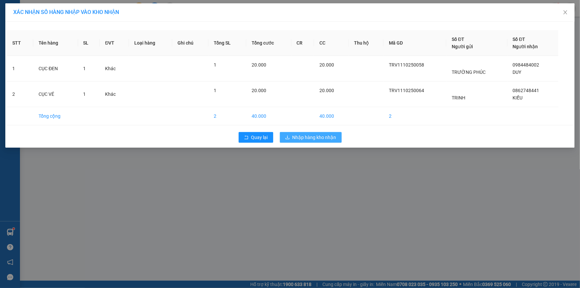
click at [309, 140] on span "Nhập hàng kho nhận" at bounding box center [315, 137] width 44 height 7
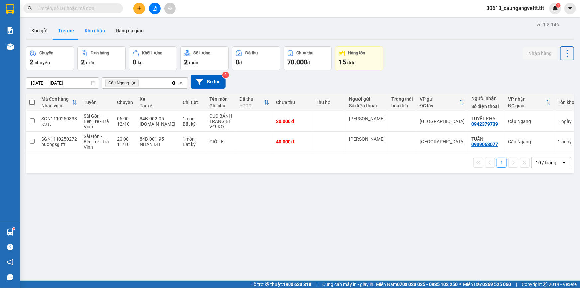
click at [96, 33] on button "Kho nhận" at bounding box center [95, 31] width 31 height 16
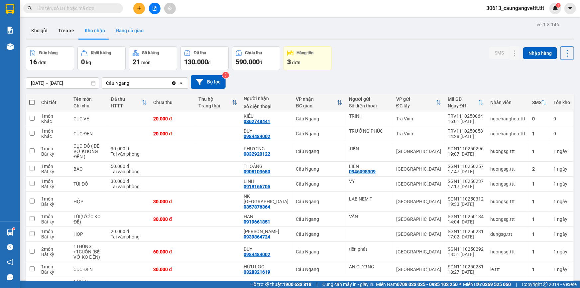
click at [126, 30] on button "Hàng đã giao" at bounding box center [129, 31] width 39 height 16
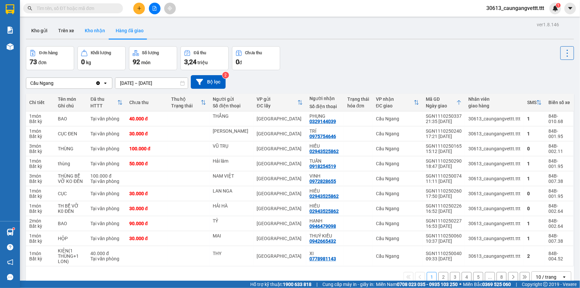
click at [86, 30] on button "Kho nhận" at bounding box center [95, 31] width 31 height 16
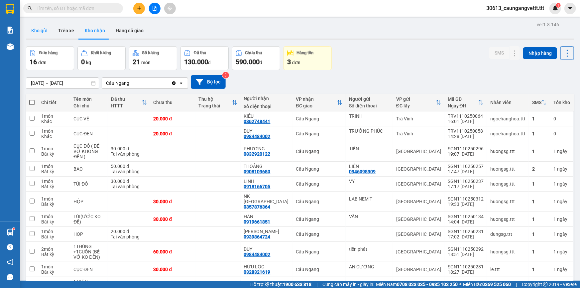
click at [44, 29] on button "Kho gửi" at bounding box center [39, 31] width 27 height 16
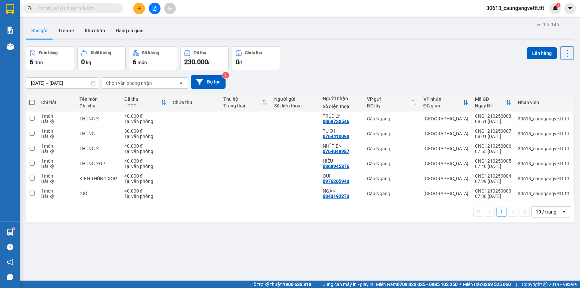
click at [33, 102] on span at bounding box center [31, 102] width 5 height 5
click at [32, 99] on input "checkbox" at bounding box center [32, 99] width 0 height 0
checkbox input "true"
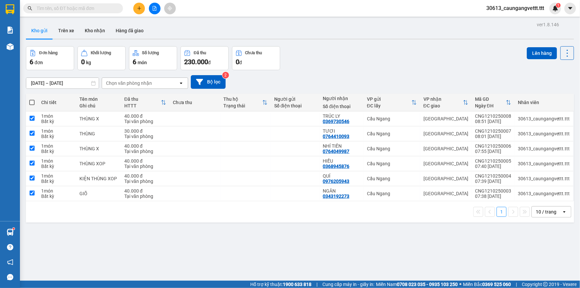
checkbox input "true"
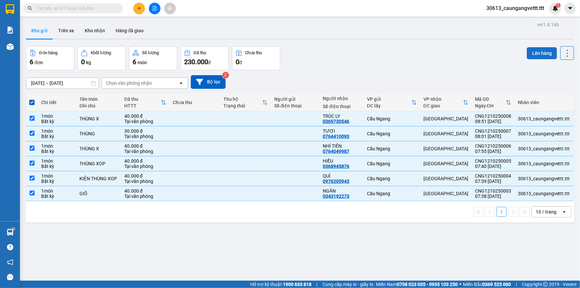
click at [540, 53] on button "Lên hàng" at bounding box center [542, 53] width 30 height 12
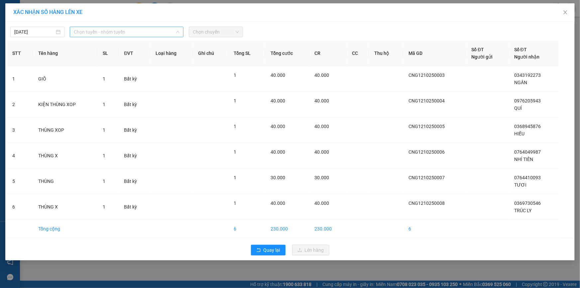
click at [143, 33] on span "Chọn tuyến - nhóm tuyến" at bounding box center [127, 32] width 106 height 10
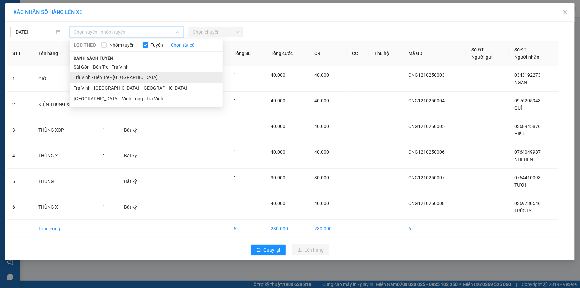
click at [103, 77] on li "Trà Vinh - Bến Tre - [GEOGRAPHIC_DATA]" at bounding box center [146, 77] width 153 height 11
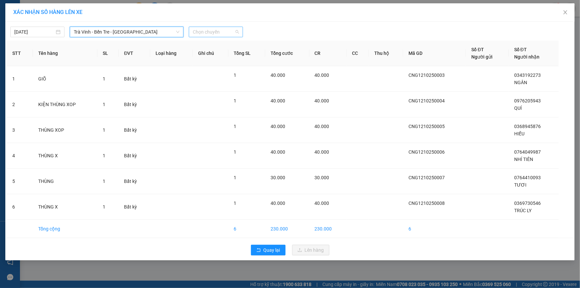
click at [228, 32] on span "Chọn chuyến" at bounding box center [216, 32] width 46 height 10
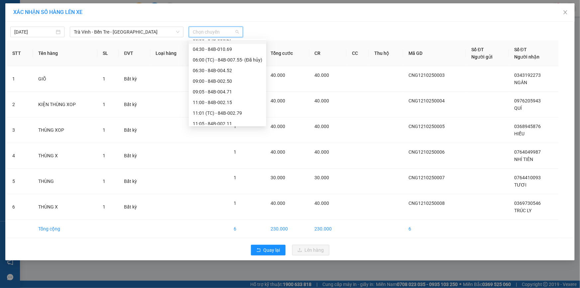
scroll to position [60, 0]
click at [216, 100] on div "11:00 - 84B-002.15" at bounding box center [228, 101] width 70 height 7
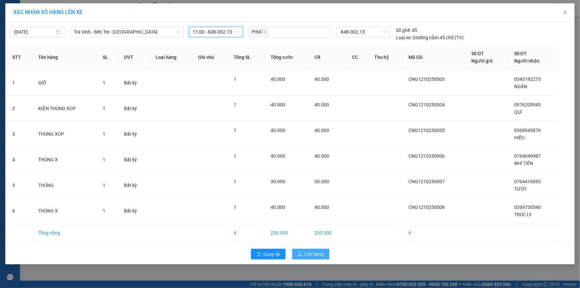
click at [308, 253] on span "Lên hàng" at bounding box center [314, 253] width 19 height 7
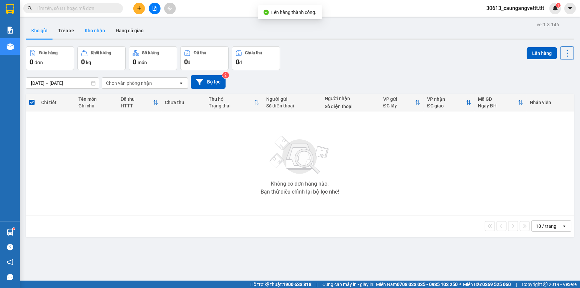
click at [96, 34] on button "Kho nhận" at bounding box center [95, 31] width 31 height 16
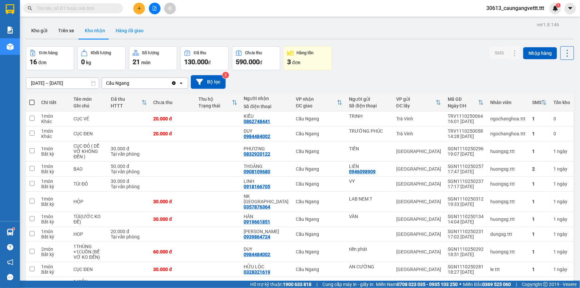
click at [128, 31] on button "Hàng đã giao" at bounding box center [129, 31] width 39 height 16
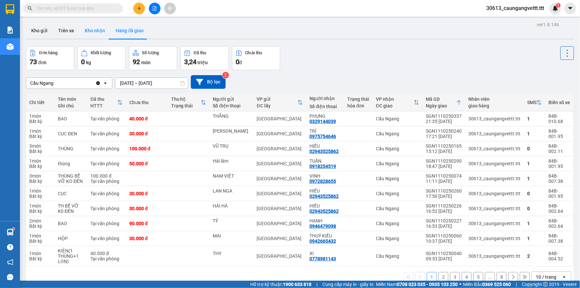
click at [100, 34] on button "Kho nhận" at bounding box center [95, 31] width 31 height 16
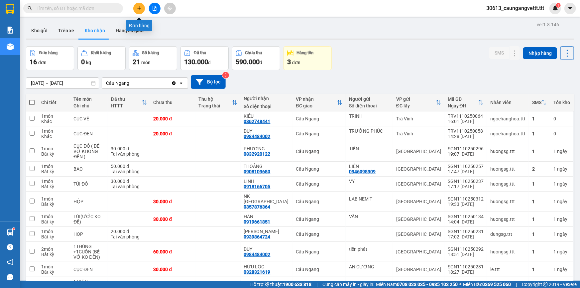
click at [139, 11] on button at bounding box center [139, 9] width 12 height 12
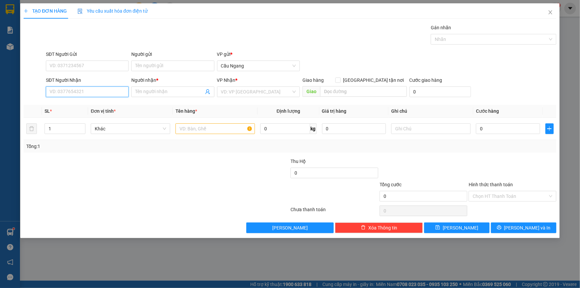
click at [93, 93] on input "SĐT Người Nhận" at bounding box center [87, 91] width 83 height 11
type input "0933294179"
click at [134, 90] on span at bounding box center [172, 91] width 83 height 11
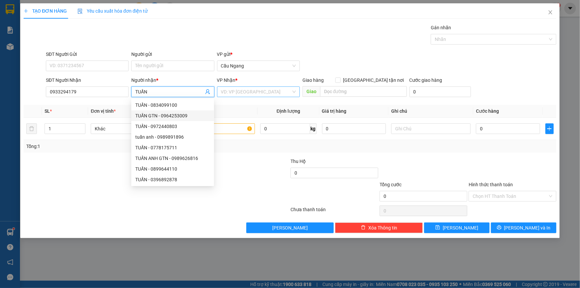
type input "TUẤN"
click at [246, 90] on input "search" at bounding box center [256, 92] width 70 height 10
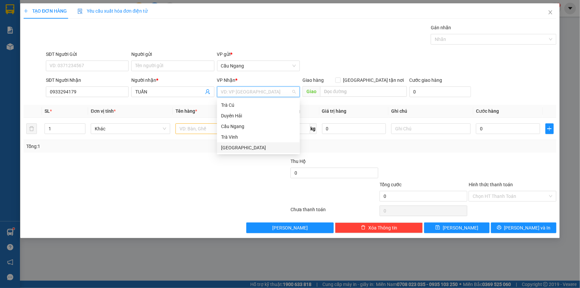
click at [235, 147] on div "[GEOGRAPHIC_DATA]" at bounding box center [258, 147] width 75 height 7
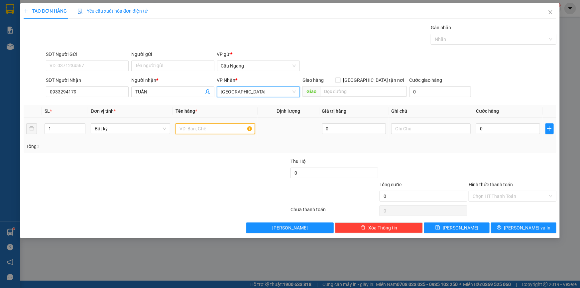
click at [200, 126] on input "text" at bounding box center [216, 128] width 80 height 11
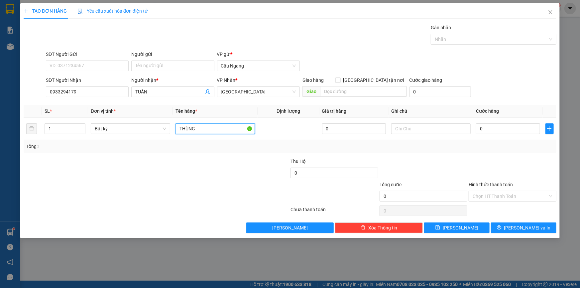
type input "THÙNG"
click at [551, 11] on icon "close" at bounding box center [550, 12] width 5 height 5
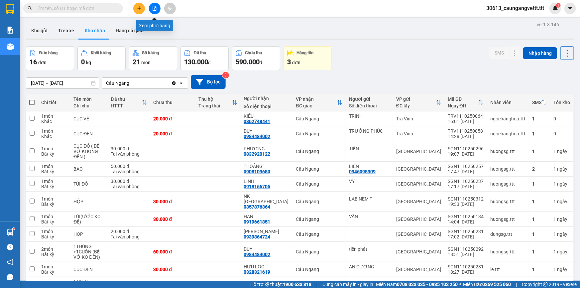
click at [154, 10] on icon "file-add" at bounding box center [154, 8] width 5 height 5
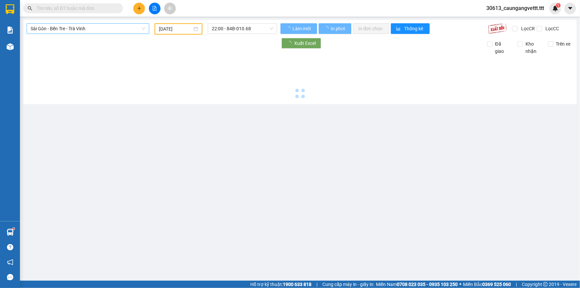
type input "[DATE]"
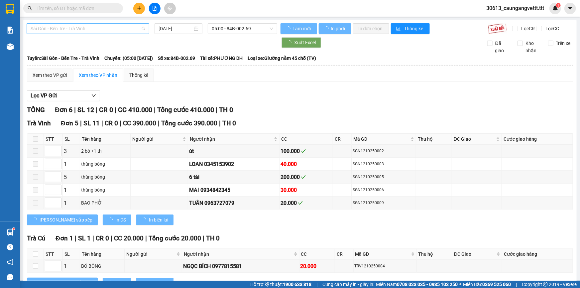
click at [123, 30] on span "Sài Gòn - Bến Tre - Trà Vinh" at bounding box center [88, 29] width 115 height 10
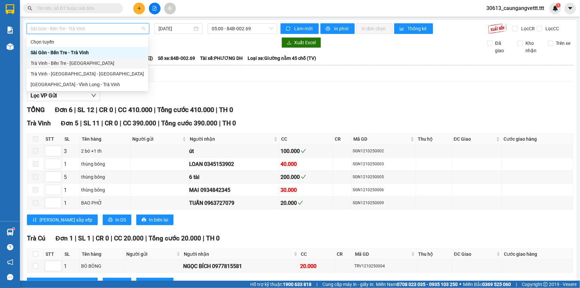
click at [73, 65] on div "Trà Vinh - Bến Tre - [GEOGRAPHIC_DATA]" at bounding box center [88, 63] width 114 height 7
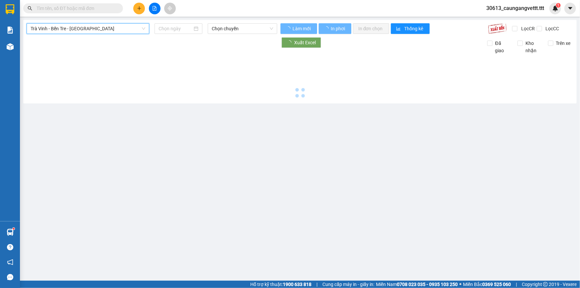
type input "[DATE]"
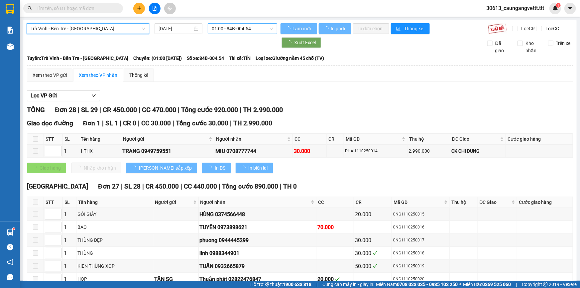
click at [225, 26] on span "01:00 - 84B-004.54" at bounding box center [243, 29] width 62 height 10
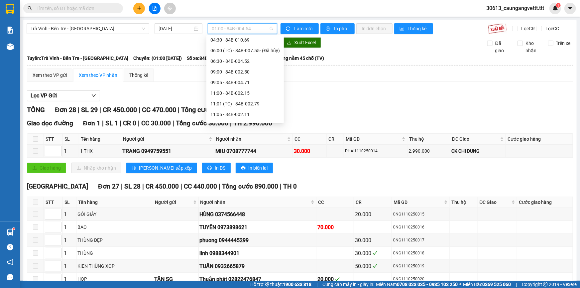
scroll to position [81, 0]
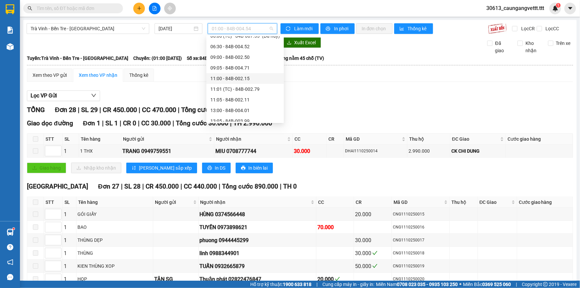
click at [222, 78] on div "11:00 - 84B-002.15" at bounding box center [246, 78] width 70 height 7
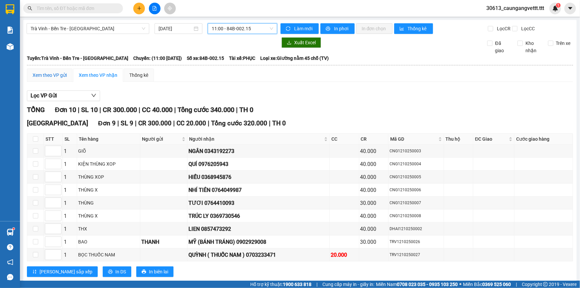
click at [49, 75] on div "Xem theo VP gửi" at bounding box center [50, 75] width 34 height 7
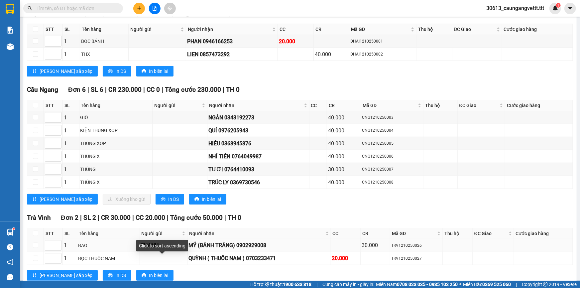
scroll to position [127, 0]
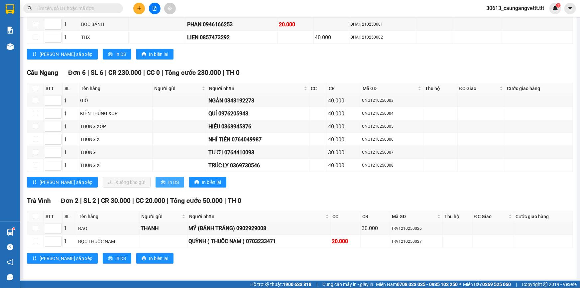
click at [156, 186] on button "In DS" at bounding box center [170, 182] width 29 height 11
click at [139, 7] on icon "plus" at bounding box center [139, 8] width 5 height 5
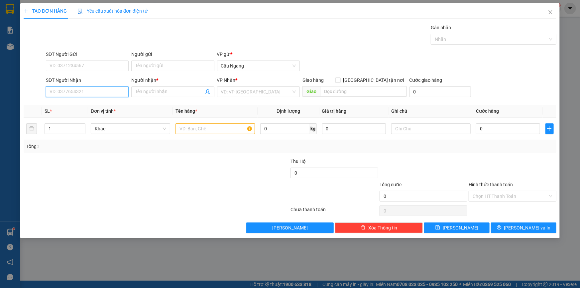
click at [99, 88] on input "SĐT Người Nhận" at bounding box center [87, 91] width 83 height 11
type input "0933294179"
click at [166, 93] on input "Người nhận *" at bounding box center [169, 91] width 68 height 7
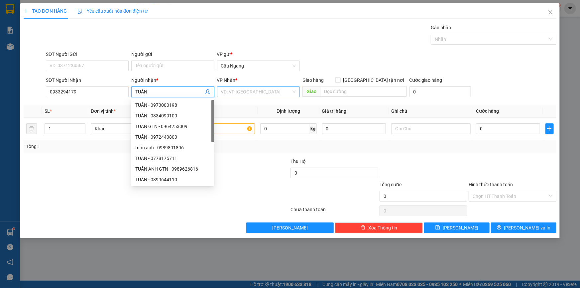
type input "TUẤN"
click at [242, 93] on input "search" at bounding box center [256, 92] width 70 height 10
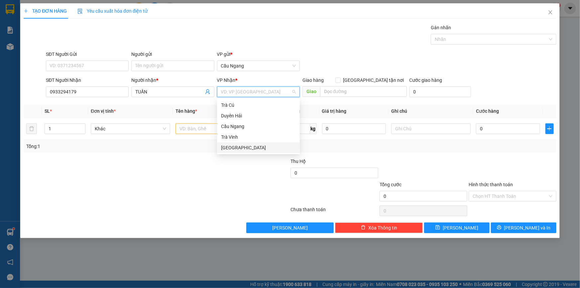
click at [230, 146] on div "[GEOGRAPHIC_DATA]" at bounding box center [258, 147] width 75 height 7
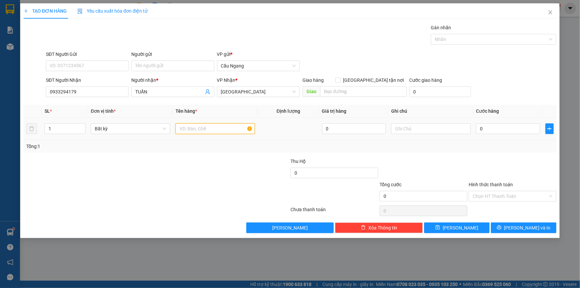
click at [202, 128] on input "text" at bounding box center [216, 128] width 80 height 11
type input "THÙNG X"
click at [514, 127] on input "0" at bounding box center [508, 128] width 64 height 11
type input "4"
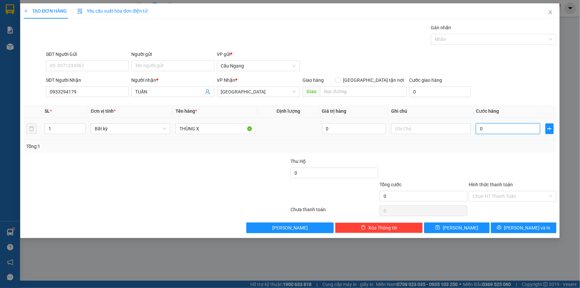
type input "4"
type input "40"
type input "400"
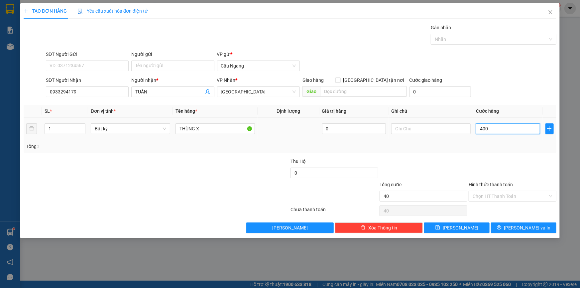
type input "400"
type input "4.000"
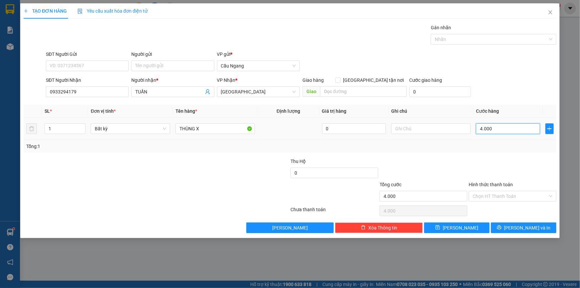
type input "40.000"
click at [520, 194] on input "Hình thức thanh toán" at bounding box center [510, 196] width 75 height 10
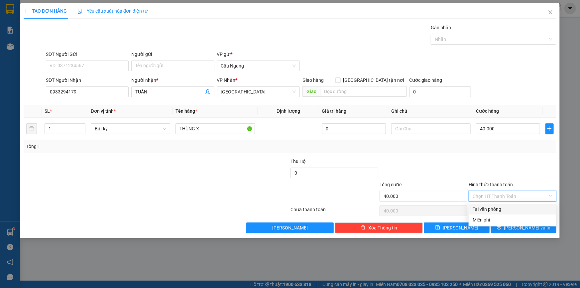
click at [502, 207] on div "Tại văn phòng" at bounding box center [513, 209] width 80 height 7
type input "0"
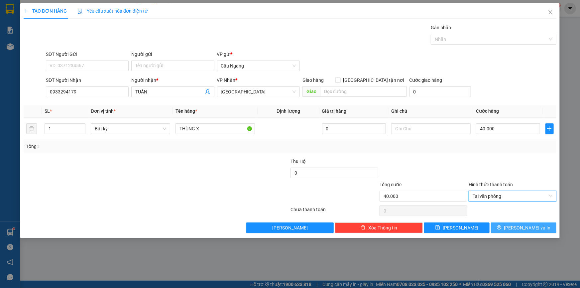
click at [502, 227] on button "[PERSON_NAME] và In" at bounding box center [524, 228] width 66 height 11
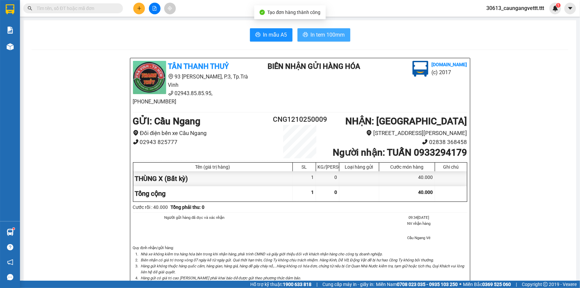
click at [324, 31] on span "In tem 100mm" at bounding box center [328, 35] width 34 height 8
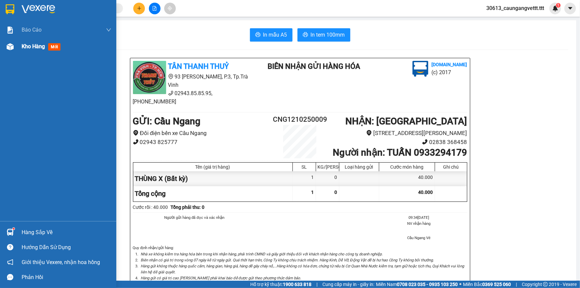
click at [31, 48] on span "Kho hàng" at bounding box center [33, 46] width 23 height 6
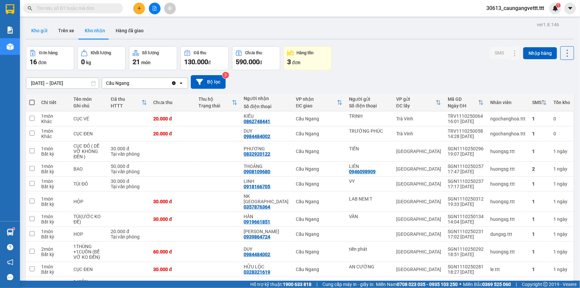
click at [43, 31] on button "Kho gửi" at bounding box center [39, 31] width 27 height 16
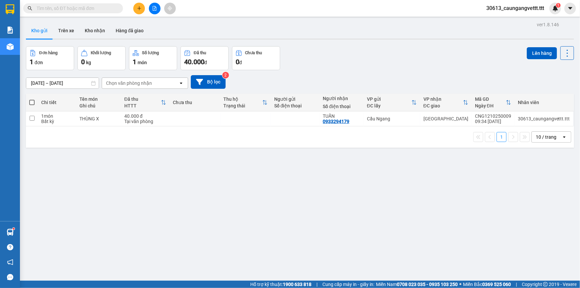
click at [33, 103] on span at bounding box center [31, 102] width 5 height 5
click at [32, 99] on input "checkbox" at bounding box center [32, 99] width 0 height 0
checkbox input "true"
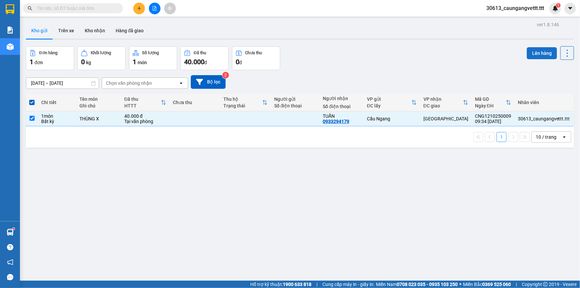
click at [541, 55] on button "Lên hàng" at bounding box center [542, 53] width 30 height 12
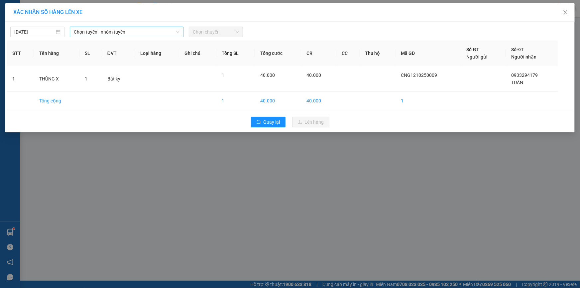
click at [106, 34] on span "Chọn tuyến - nhóm tuyến" at bounding box center [127, 32] width 106 height 10
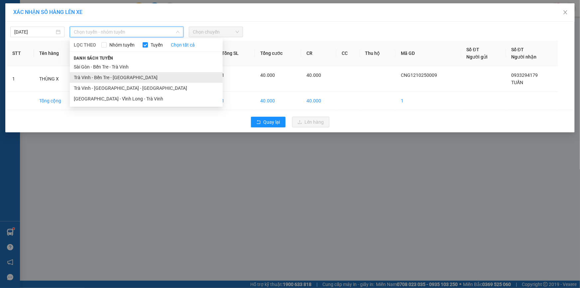
click at [100, 78] on li "Trà Vinh - Bến Tre - [GEOGRAPHIC_DATA]" at bounding box center [146, 77] width 153 height 11
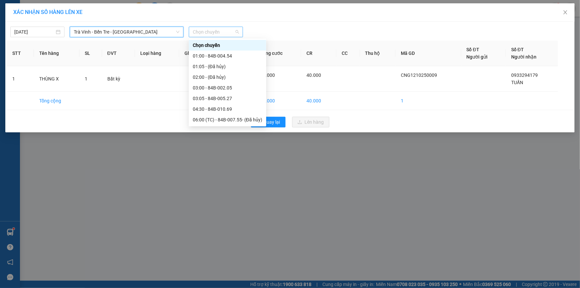
click at [227, 29] on span "Chọn chuyến" at bounding box center [216, 32] width 46 height 10
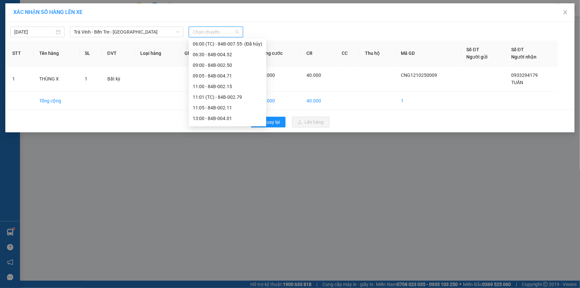
scroll to position [81, 0]
click at [215, 83] on div "11:00 - 84B-002.15" at bounding box center [228, 81] width 70 height 7
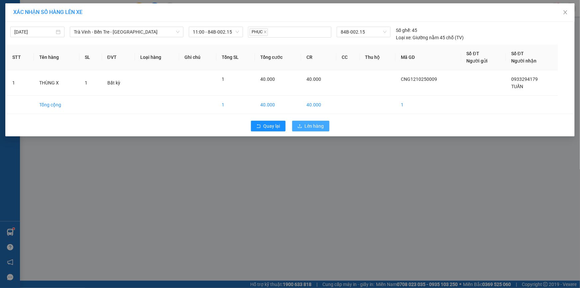
click at [308, 123] on span "Lên hàng" at bounding box center [314, 125] width 19 height 7
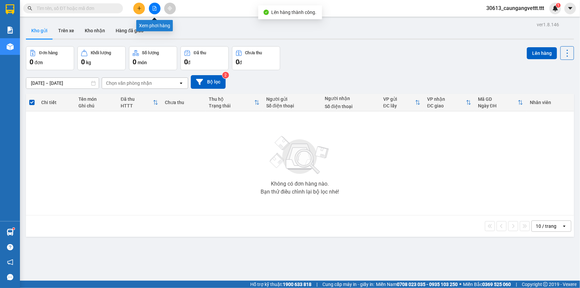
click at [155, 8] on icon "file-add" at bounding box center [154, 8] width 5 height 5
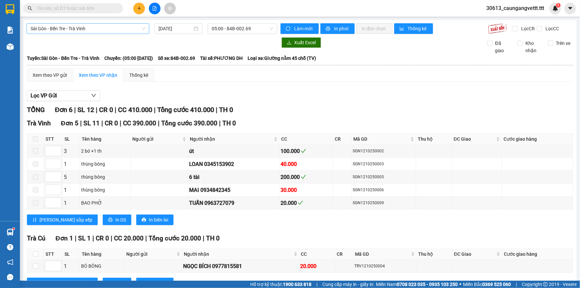
click at [112, 29] on span "Sài Gòn - Bến Tre - Trà Vinh" at bounding box center [88, 29] width 115 height 10
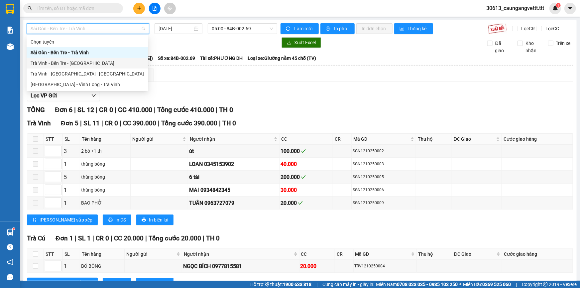
click at [84, 61] on div "Trà Vinh - Bến Tre - [GEOGRAPHIC_DATA]" at bounding box center [88, 63] width 114 height 7
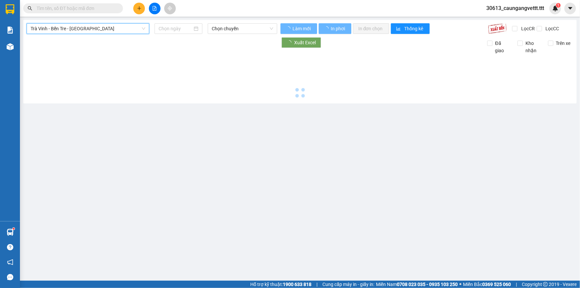
type input "[DATE]"
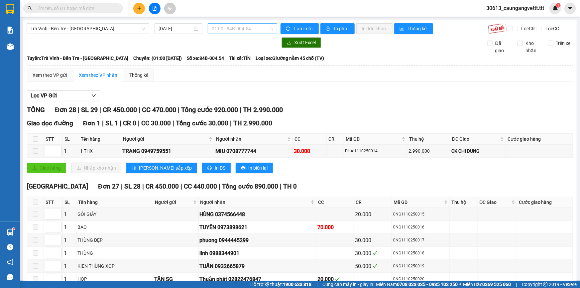
click at [234, 28] on span "01:00 - 84B-004.54" at bounding box center [243, 29] width 62 height 10
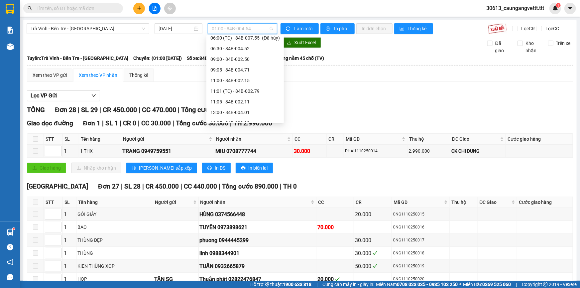
scroll to position [81, 0]
click at [241, 80] on div "11:00 - 84B-002.15" at bounding box center [246, 78] width 70 height 7
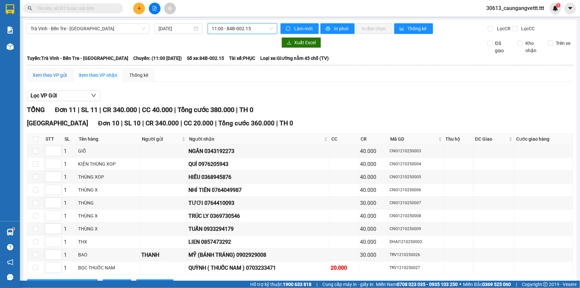
click at [61, 72] on div "Xem theo VP gửi" at bounding box center [50, 75] width 34 height 7
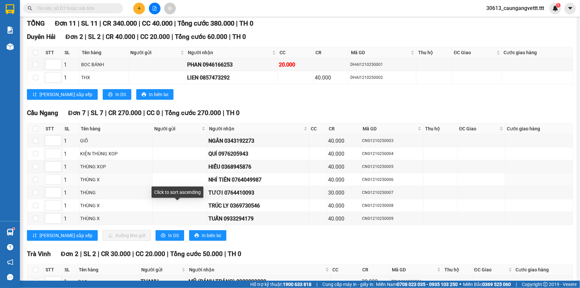
scroll to position [121, 0]
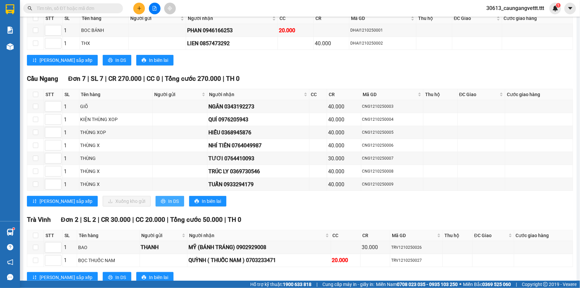
click at [168, 200] on span "In DS" at bounding box center [173, 201] width 11 height 7
click at [161, 201] on icon "printer" at bounding box center [163, 201] width 5 height 5
click at [140, 3] on button at bounding box center [139, 9] width 12 height 12
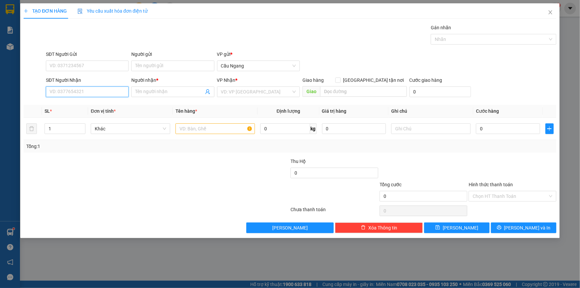
click at [104, 90] on input "SĐT Người Nhận" at bounding box center [87, 91] width 83 height 11
click at [112, 105] on div "0344567891 - HỮU CHÍ" at bounding box center [87, 104] width 75 height 7
type input "0344567891"
type input "HỮU CHÍ"
type input "0344567891"
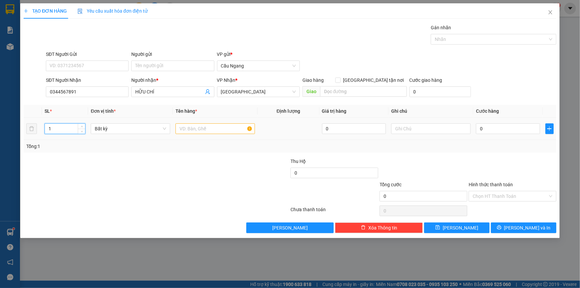
click at [64, 130] on input "1" at bounding box center [65, 129] width 40 height 10
type input "3"
click at [190, 131] on input "text" at bounding box center [216, 128] width 80 height 11
type input "2 BAO 1 THÙNG X"
click at [500, 128] on input "0" at bounding box center [508, 128] width 64 height 11
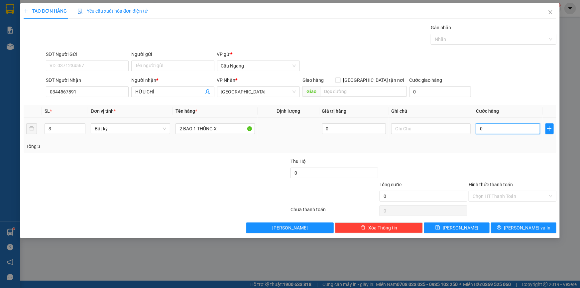
type input "1"
type input "11"
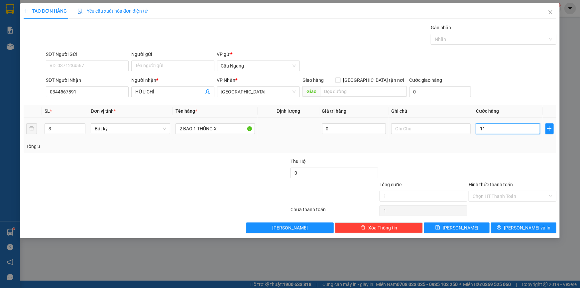
type input "11"
type input "110"
type input "1.100"
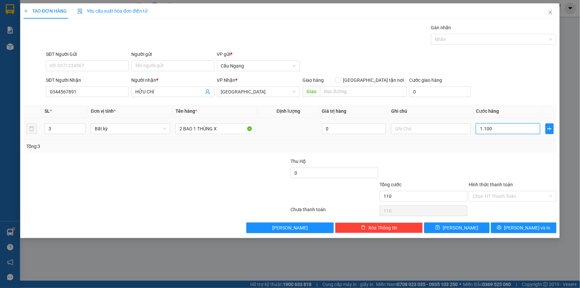
type input "1.100"
type input "11.000"
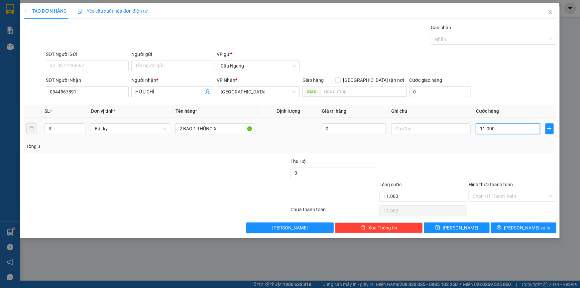
type input "110.000"
click at [503, 195] on input "Hình thức thanh toán" at bounding box center [510, 196] width 75 height 10
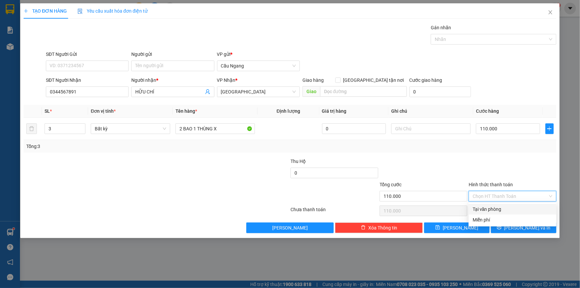
click at [493, 207] on div "Tại văn phòng" at bounding box center [513, 209] width 80 height 7
type input "0"
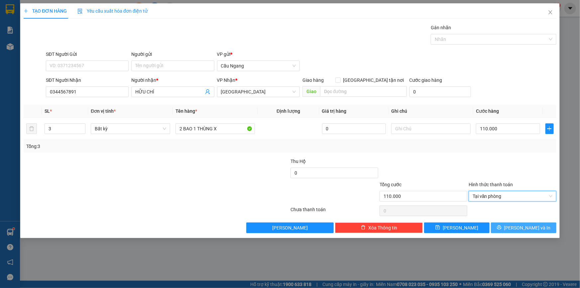
click at [502, 229] on button "[PERSON_NAME] và In" at bounding box center [524, 228] width 66 height 11
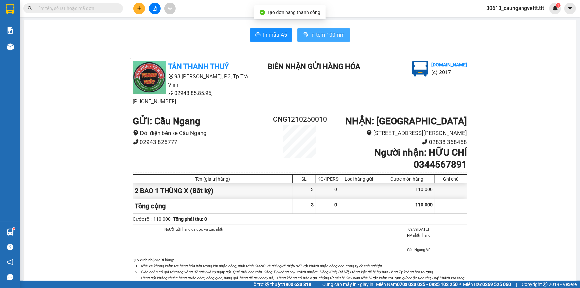
click at [319, 31] on span "In tem 100mm" at bounding box center [328, 35] width 34 height 8
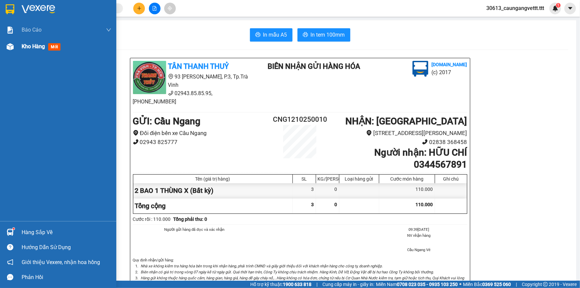
click at [32, 48] on span "Kho hàng" at bounding box center [33, 46] width 23 height 6
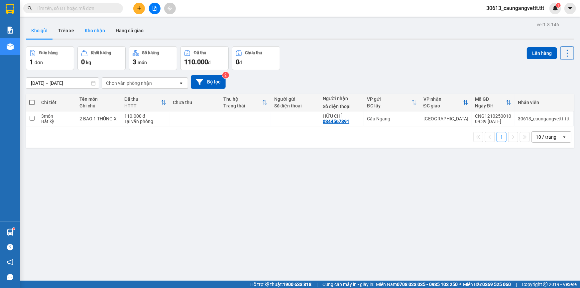
click at [95, 33] on button "Kho nhận" at bounding box center [95, 31] width 31 height 16
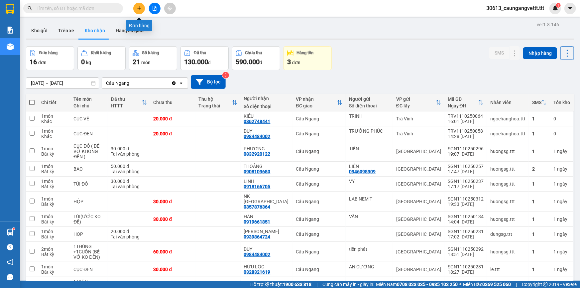
click at [142, 5] on button at bounding box center [139, 9] width 12 height 12
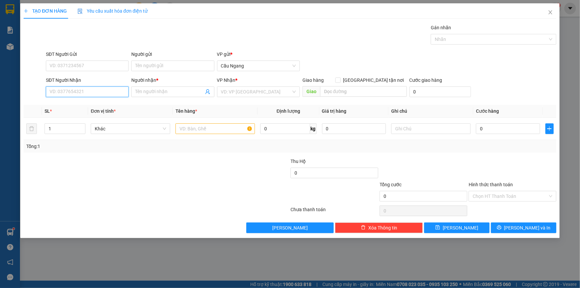
click at [105, 91] on input "SĐT Người Nhận" at bounding box center [87, 91] width 83 height 11
type input "7"
click at [102, 104] on div "0706695907 - THÃO" at bounding box center [87, 104] width 75 height 7
type input "0706695907"
type input "THÃO"
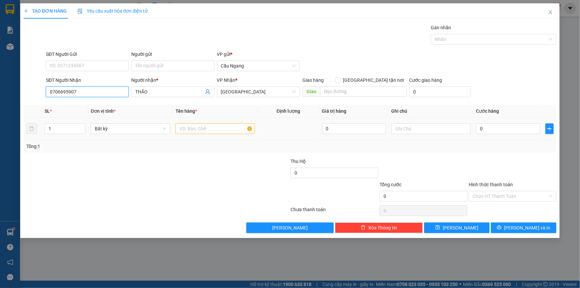
type input "0706695907"
click at [193, 126] on input "text" at bounding box center [216, 128] width 80 height 11
type input "THÙNG"
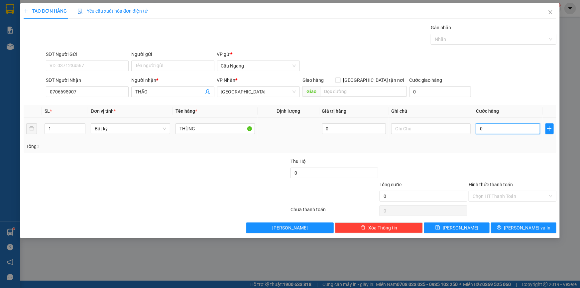
click at [502, 128] on input "0" at bounding box center [508, 128] width 64 height 11
type input "3"
type input "30"
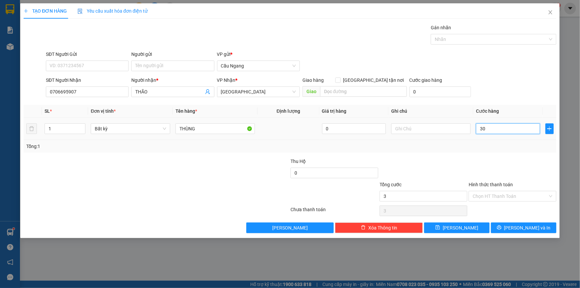
type input "30"
type input "300"
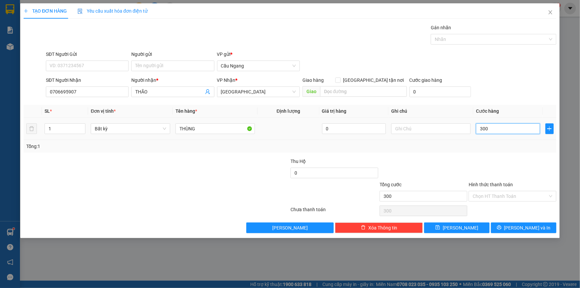
type input "3.000"
type input "30.000"
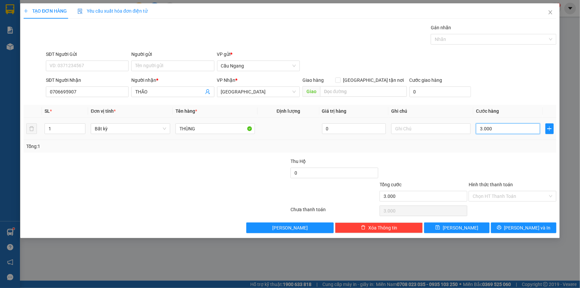
type input "30.000"
click at [503, 196] on input "Hình thức thanh toán" at bounding box center [510, 196] width 75 height 10
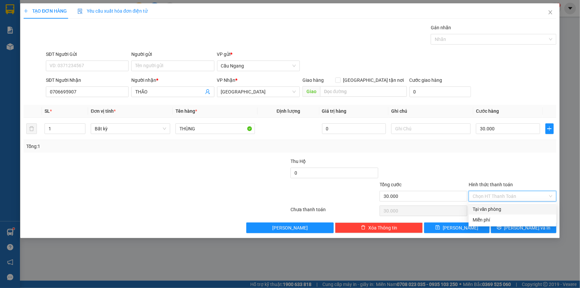
click at [504, 208] on div "Tại văn phòng" at bounding box center [513, 209] width 80 height 7
type input "0"
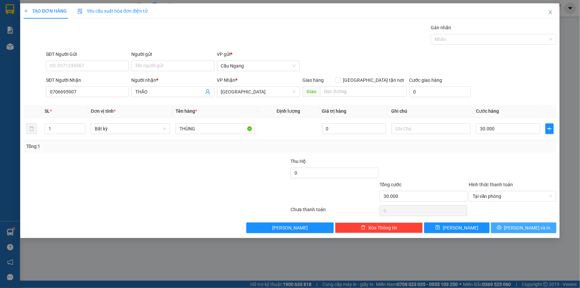
click at [502, 229] on button "[PERSON_NAME] và In" at bounding box center [524, 228] width 66 height 11
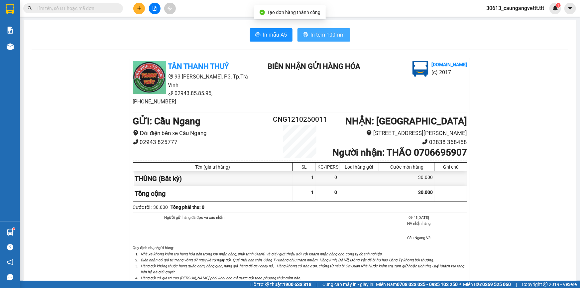
click at [329, 35] on span "In tem 100mm" at bounding box center [328, 35] width 34 height 8
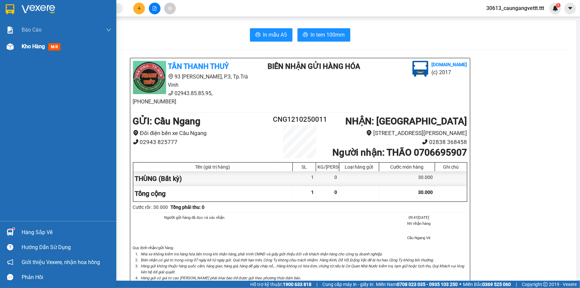
click at [38, 47] on span "Kho hàng" at bounding box center [33, 46] width 23 height 6
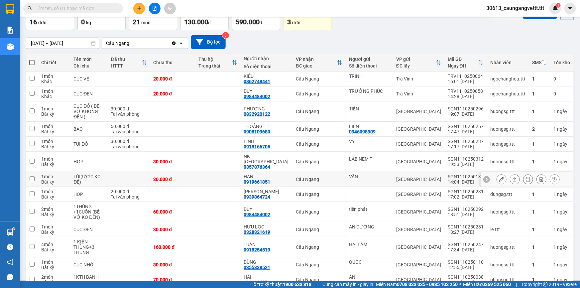
scroll to position [40, 0]
click at [500, 227] on icon at bounding box center [502, 229] width 5 height 5
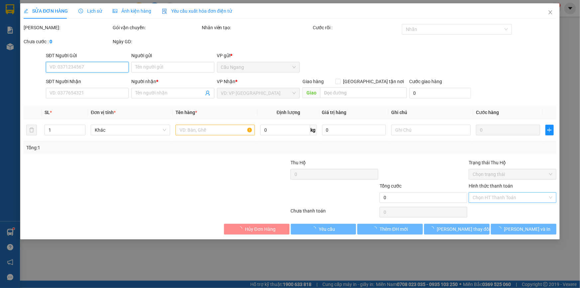
type input "AN CƯỜNG"
type input "0328321619"
type input "HỮU LỘC"
type input "30.000"
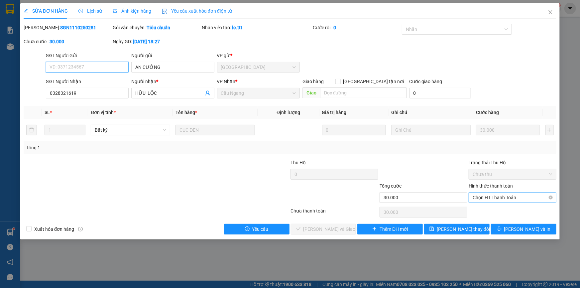
click at [499, 196] on span "Chọn HT Thanh Toán" at bounding box center [513, 198] width 80 height 10
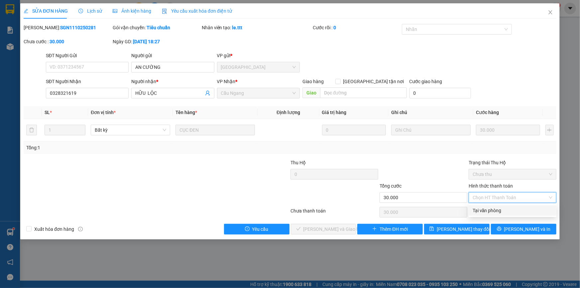
click at [493, 210] on div "Tại văn phòng" at bounding box center [513, 210] width 80 height 7
type input "0"
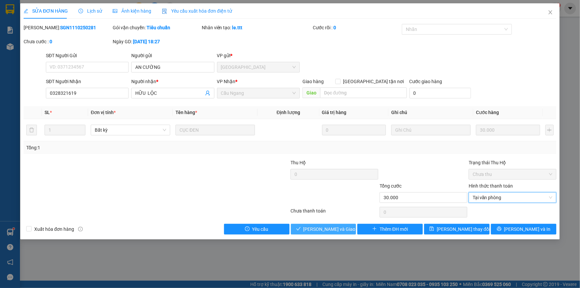
click at [301, 229] on button "[PERSON_NAME] và Giao hàng" at bounding box center [324, 229] width 66 height 11
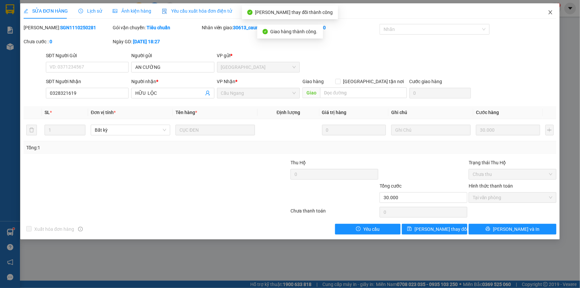
click at [550, 12] on icon "close" at bounding box center [550, 12] width 5 height 5
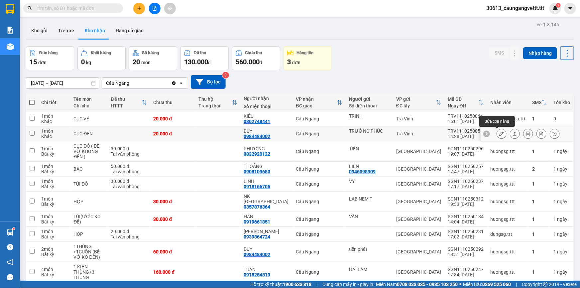
click at [500, 134] on icon at bounding box center [502, 133] width 5 height 5
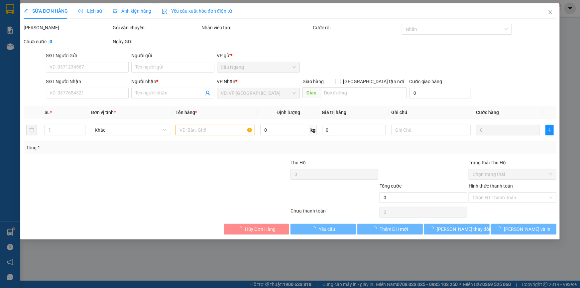
type input "TRƯỜNG PHÚC"
type input "0984484002"
type input "DUY"
type input "20.000"
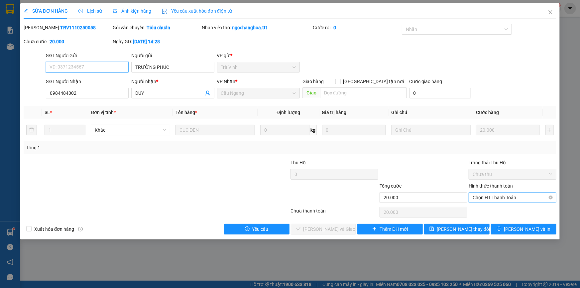
click at [490, 196] on span "Chọn HT Thanh Toán" at bounding box center [513, 198] width 80 height 10
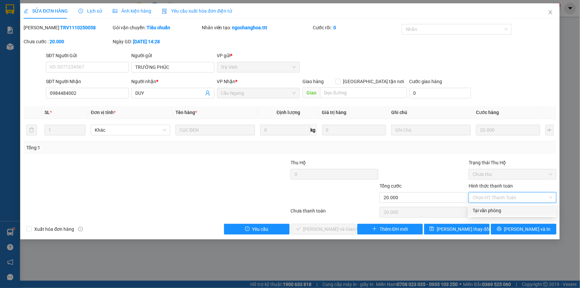
click at [486, 210] on div "Tại văn phòng" at bounding box center [513, 210] width 80 height 7
type input "0"
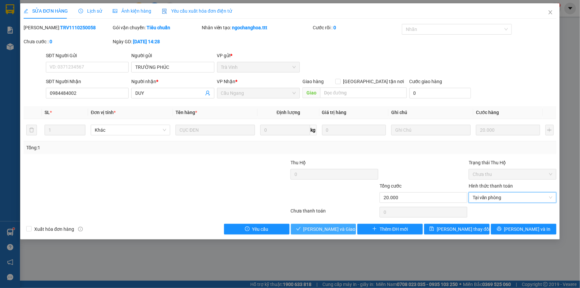
click at [323, 230] on span "[PERSON_NAME] và Giao hàng" at bounding box center [336, 229] width 64 height 7
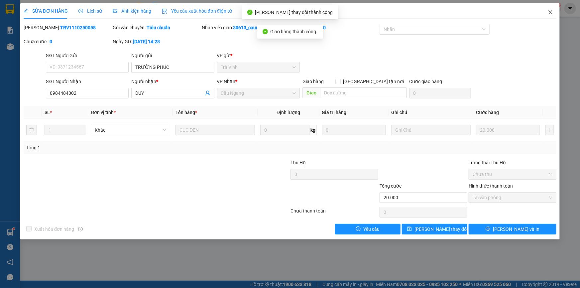
click at [551, 11] on icon "close" at bounding box center [550, 12] width 5 height 5
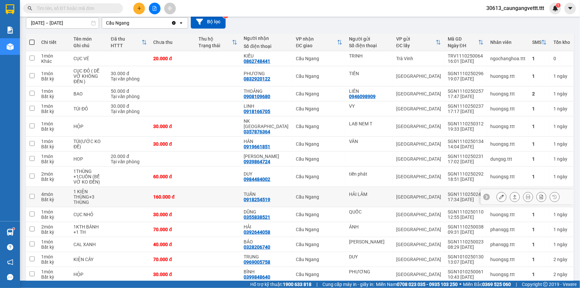
scroll to position [82, 0]
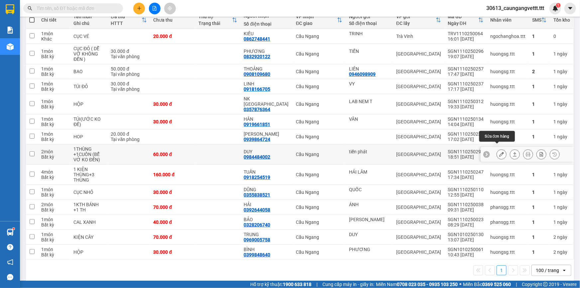
click at [500, 152] on icon at bounding box center [502, 154] width 5 height 5
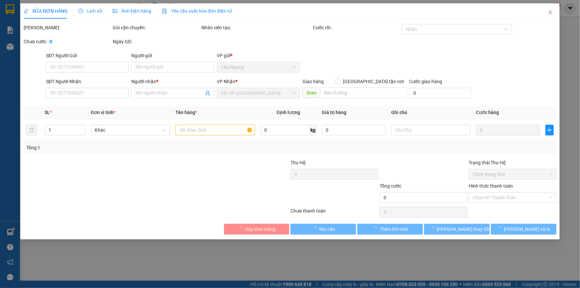
type input "tiến phát"
type input "0984484002"
type input "DUY"
type input "60.000"
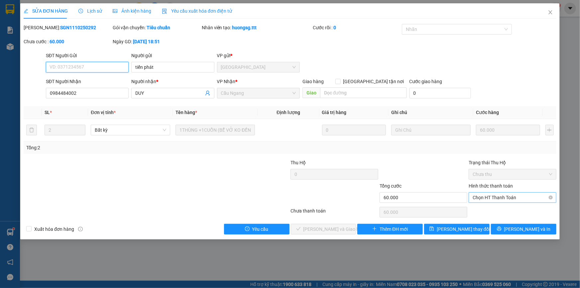
click at [494, 197] on span "Chọn HT Thanh Toán" at bounding box center [513, 198] width 80 height 10
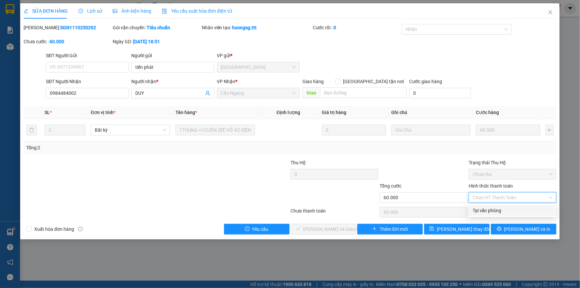
click at [483, 207] on div "Tại văn phòng" at bounding box center [513, 210] width 80 height 7
type input "0"
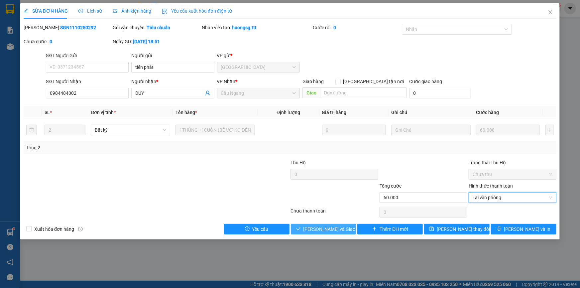
click at [330, 230] on span "[PERSON_NAME] và Giao hàng" at bounding box center [336, 229] width 64 height 7
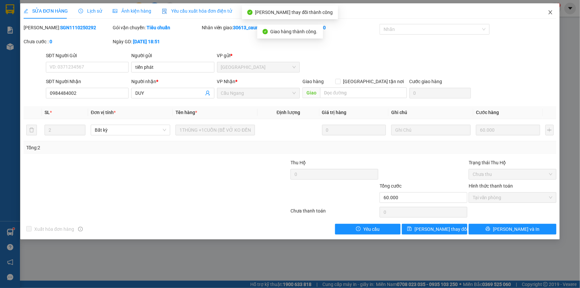
click at [551, 12] on icon "close" at bounding box center [550, 12] width 5 height 5
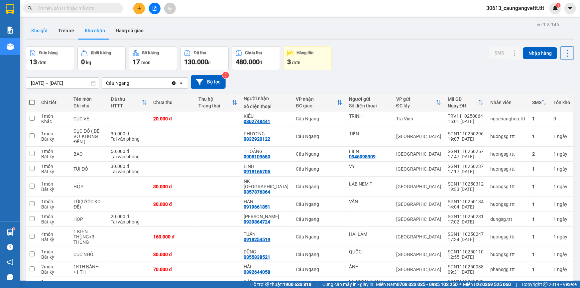
click at [43, 32] on button "Kho gửi" at bounding box center [39, 31] width 27 height 16
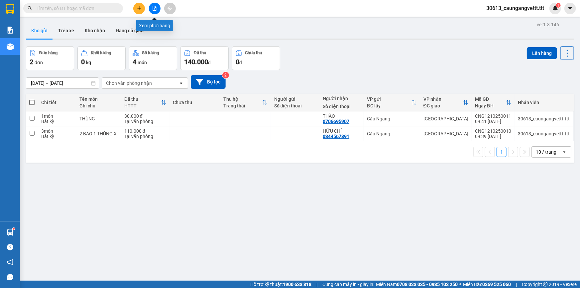
click at [153, 8] on icon "file-add" at bounding box center [154, 8] width 5 height 5
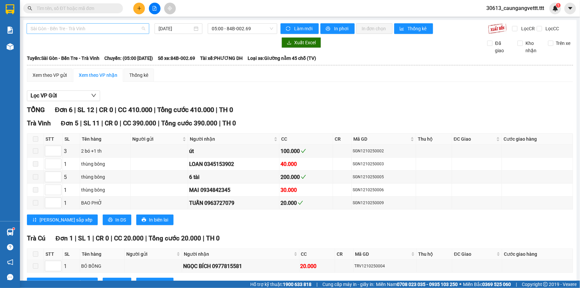
click at [119, 29] on span "Sài Gòn - Bến Tre - Trà Vinh" at bounding box center [88, 29] width 115 height 10
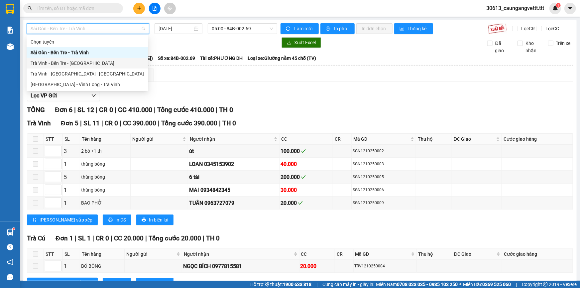
click at [70, 65] on div "Trà Vinh - Bến Tre - [GEOGRAPHIC_DATA]" at bounding box center [88, 63] width 114 height 7
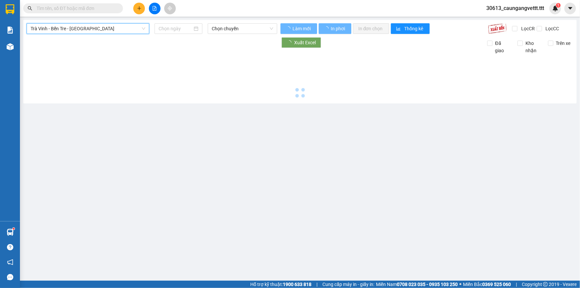
type input "12/10/2025"
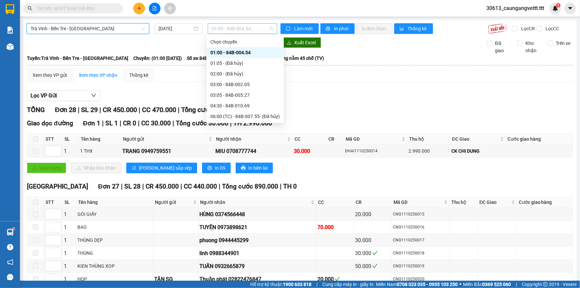
click at [238, 26] on span "01:00 - 84B-004.54" at bounding box center [243, 29] width 62 height 10
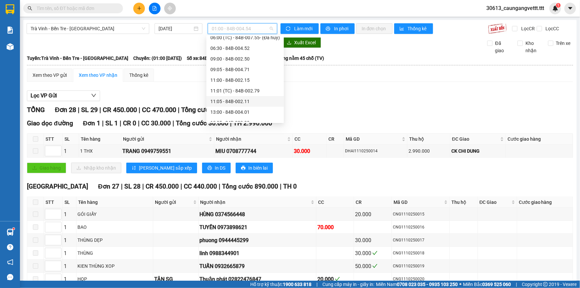
scroll to position [81, 0]
click at [232, 76] on div "11:00 - 84B-002.15" at bounding box center [246, 78] width 70 height 7
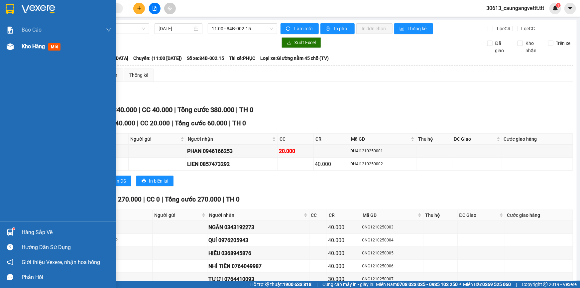
click at [37, 48] on span "Kho hàng" at bounding box center [33, 46] width 23 height 6
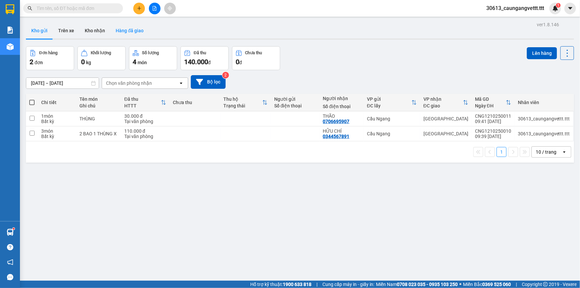
click at [132, 33] on button "Hàng đã giao" at bounding box center [129, 31] width 39 height 16
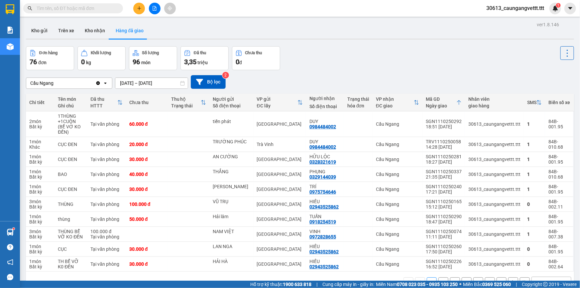
click at [537, 279] on div "10 / trang" at bounding box center [546, 282] width 21 height 7
click at [538, 265] on div "100 / trang" at bounding box center [547, 262] width 40 height 12
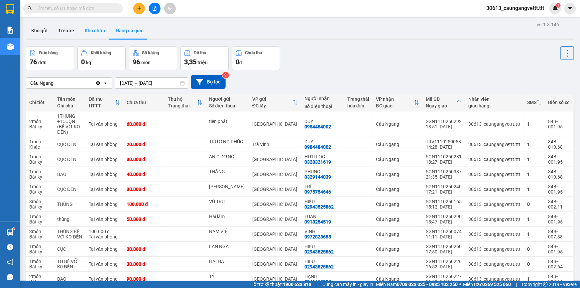
click at [98, 28] on button "Kho nhận" at bounding box center [95, 31] width 31 height 16
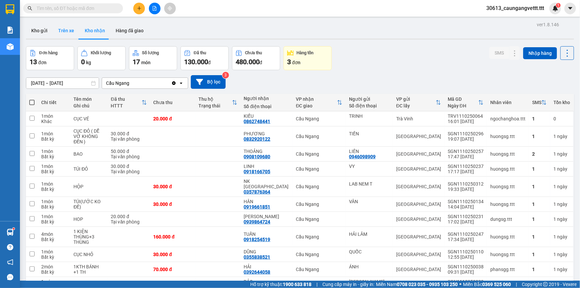
click at [71, 32] on button "Trên xe" at bounding box center [66, 31] width 27 height 16
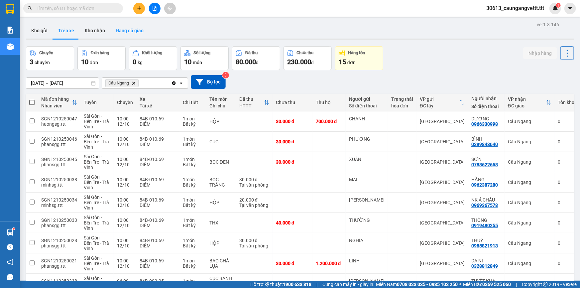
click at [110, 32] on button "Hàng đã giao" at bounding box center [129, 31] width 39 height 16
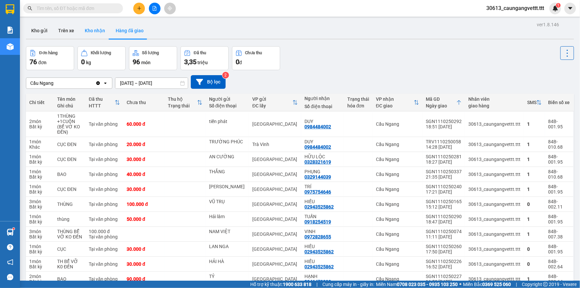
click at [93, 33] on button "Kho nhận" at bounding box center [95, 31] width 31 height 16
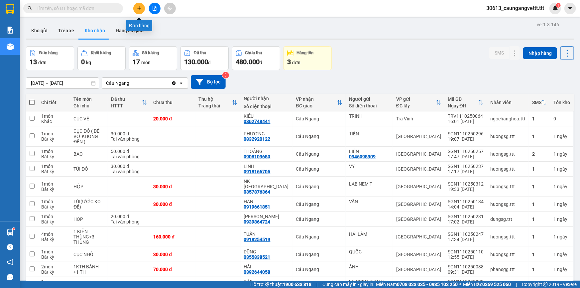
click at [140, 8] on icon "plus" at bounding box center [139, 8] width 4 height 0
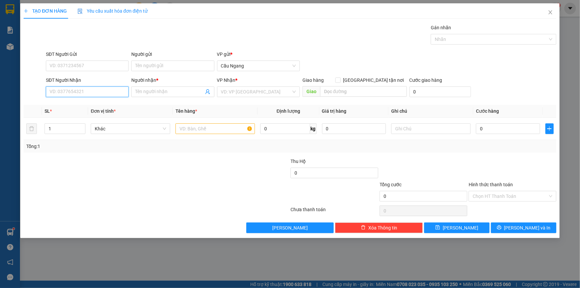
click at [99, 91] on input "SĐT Người Nhận" at bounding box center [87, 91] width 83 height 11
click at [112, 101] on div "0939559105 - THUẬN ANH" at bounding box center [87, 104] width 75 height 7
type input "0939559105"
type input "THUẬN ANH"
type input "0939559105"
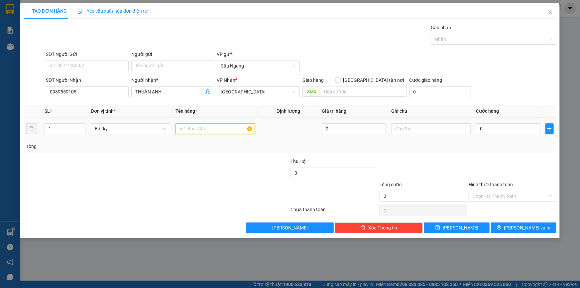
click at [192, 129] on input "text" at bounding box center [216, 128] width 80 height 11
type input "THÙNG"
click at [510, 128] on input "0" at bounding box center [508, 128] width 64 height 11
type input "3"
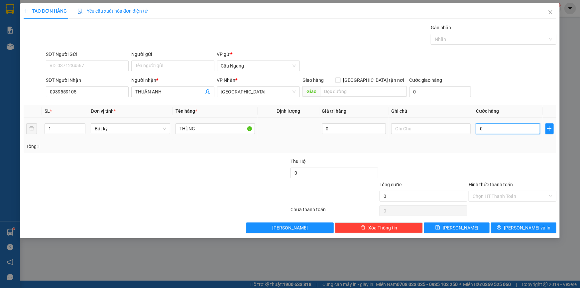
type input "3"
type input "30"
type input "300"
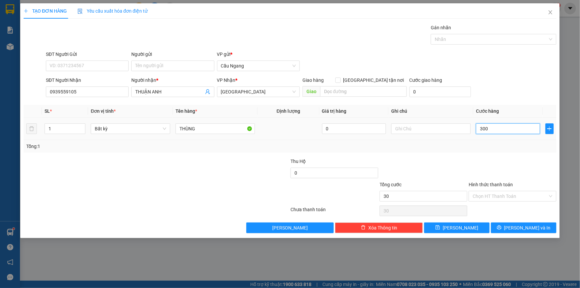
type input "300"
type input "3.000"
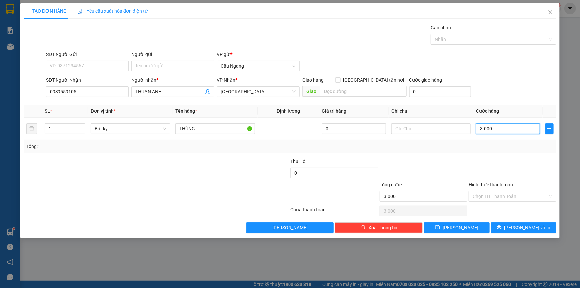
type input "30.000"
click at [501, 195] on input "Hình thức thanh toán" at bounding box center [510, 196] width 75 height 10
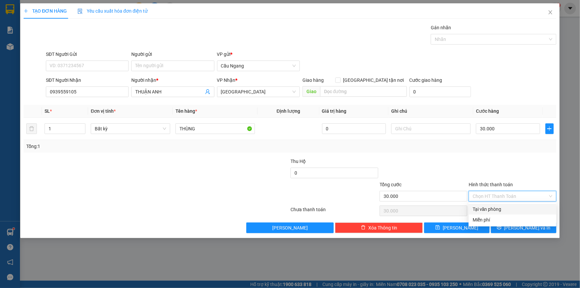
click at [500, 207] on div "Tại văn phòng" at bounding box center [513, 209] width 80 height 7
type input "0"
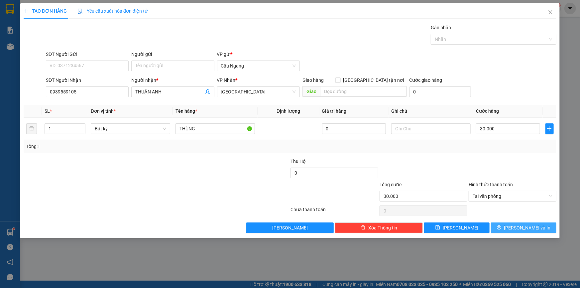
click at [506, 223] on button "[PERSON_NAME] và In" at bounding box center [524, 228] width 66 height 11
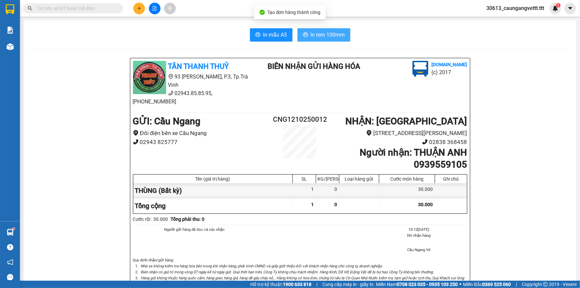
click at [322, 34] on span "In tem 100mm" at bounding box center [328, 35] width 34 height 8
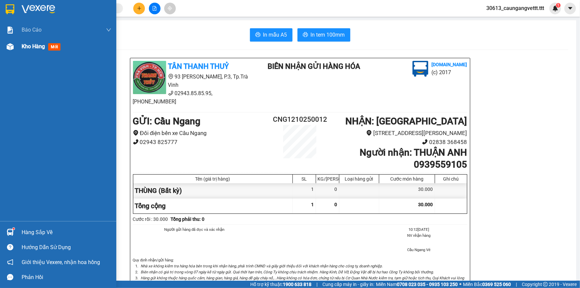
click at [34, 47] on span "Kho hàng" at bounding box center [33, 46] width 23 height 6
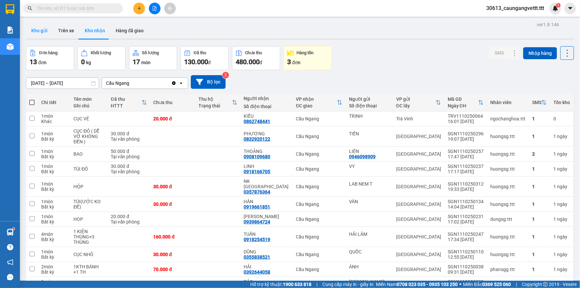
click at [36, 33] on button "Kho gửi" at bounding box center [39, 31] width 27 height 16
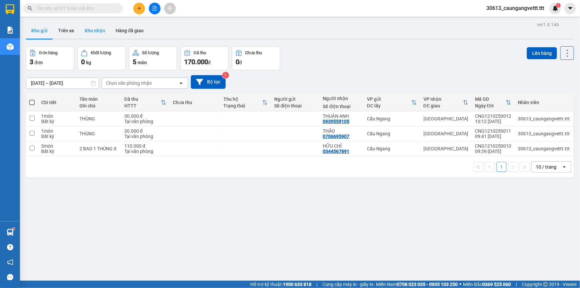
drag, startPoint x: 97, startPoint y: 31, endPoint x: 100, endPoint y: 28, distance: 5.2
click at [97, 31] on button "Kho nhận" at bounding box center [95, 31] width 31 height 16
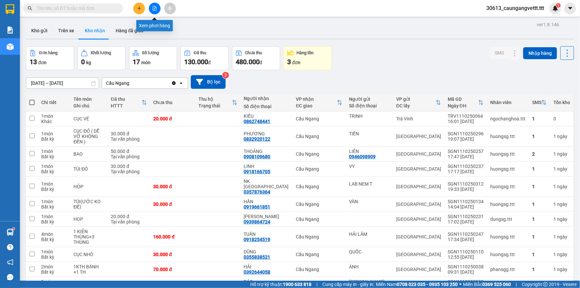
click at [156, 9] on icon "file-add" at bounding box center [154, 8] width 5 height 5
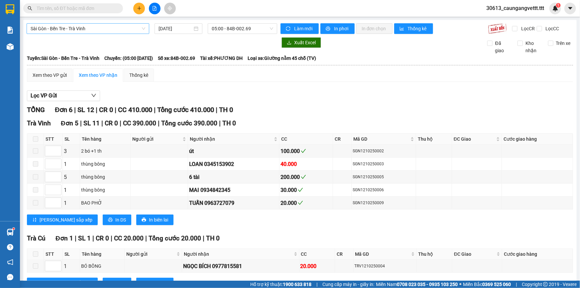
click at [133, 26] on span "Sài Gòn - Bến Tre - Trà Vinh" at bounding box center [88, 29] width 115 height 10
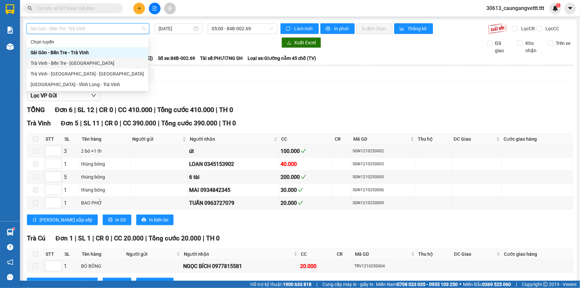
click at [80, 64] on div "Trà Vinh - Bến Tre - [GEOGRAPHIC_DATA]" at bounding box center [88, 63] width 114 height 7
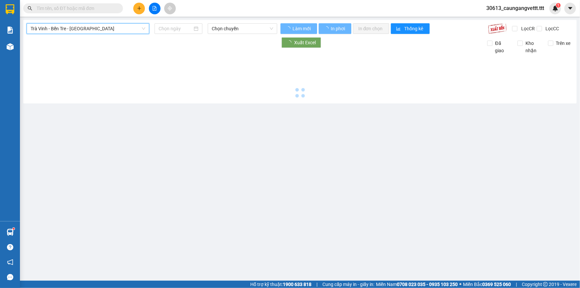
type input "[DATE]"
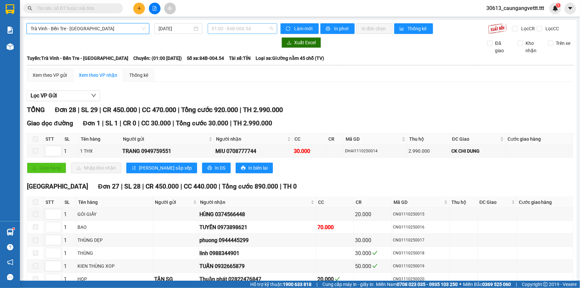
click at [230, 30] on span "01:00 - 84B-004.54" at bounding box center [243, 29] width 62 height 10
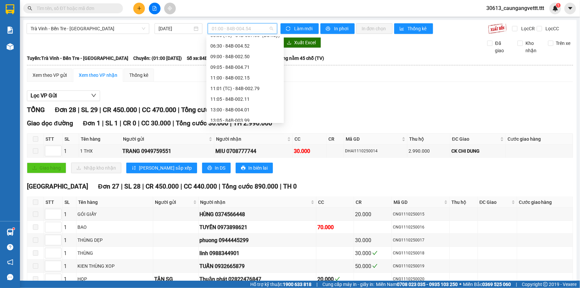
scroll to position [81, 0]
click at [228, 77] on div "11:00 - 84B-002.15" at bounding box center [246, 78] width 70 height 7
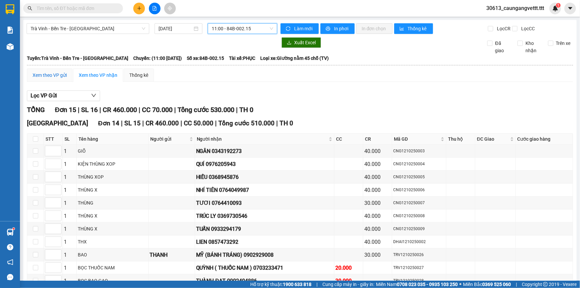
click at [51, 77] on div "Xem theo VP gửi" at bounding box center [50, 75] width 34 height 7
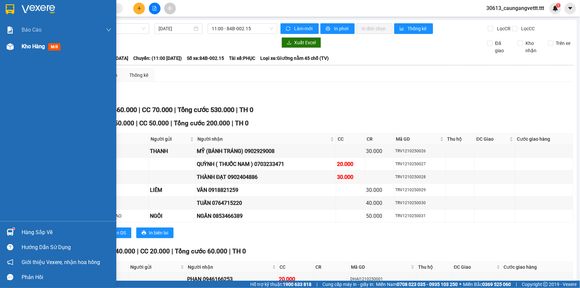
click at [33, 46] on span "Kho hàng" at bounding box center [33, 46] width 23 height 6
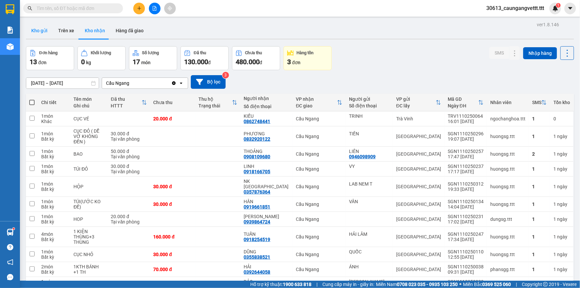
click at [40, 30] on button "Kho gửi" at bounding box center [39, 31] width 27 height 16
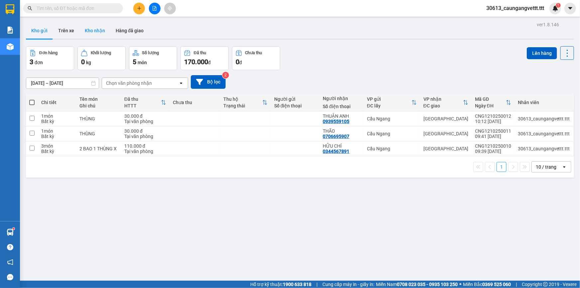
click at [89, 32] on button "Kho nhận" at bounding box center [95, 31] width 31 height 16
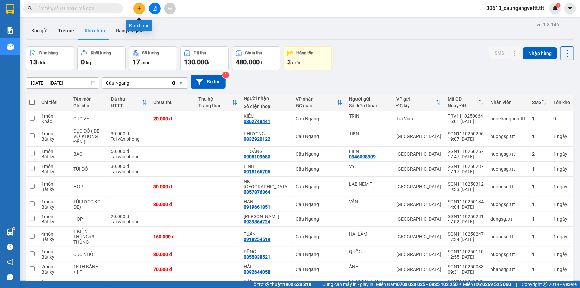
click at [140, 10] on icon "plus" at bounding box center [139, 8] width 5 height 5
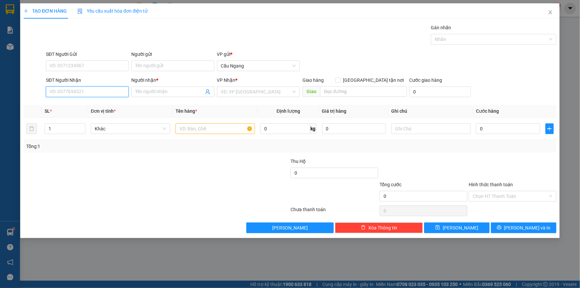
click at [109, 94] on input "SĐT Người Nhận" at bounding box center [87, 91] width 83 height 11
click at [113, 105] on div "0334845749 - PHÁT" at bounding box center [87, 104] width 75 height 7
type input "0334845749"
type input "PHÁT"
type input "0334845749"
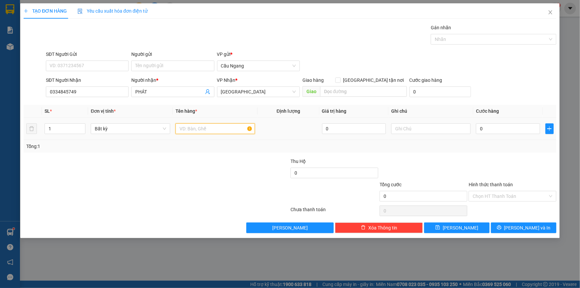
click at [212, 128] on input "text" at bounding box center [216, 128] width 80 height 11
type input "THÙNG X"
click at [503, 128] on input "0" at bounding box center [508, 128] width 64 height 11
type input "3"
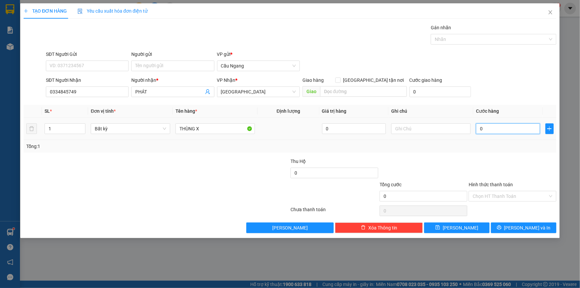
type input "3"
type input "30"
type input "300"
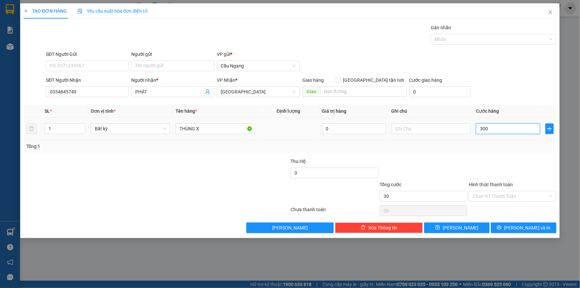
type input "300"
type input "3.000"
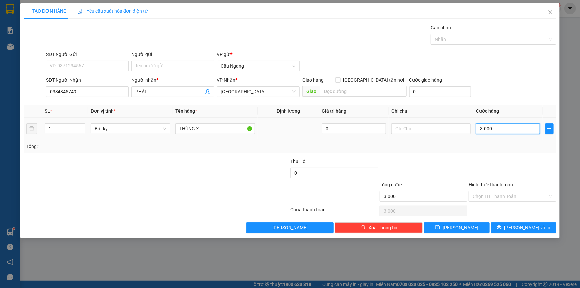
type input "30.000"
click at [486, 194] on input "Hình thức thanh toán" at bounding box center [510, 196] width 75 height 10
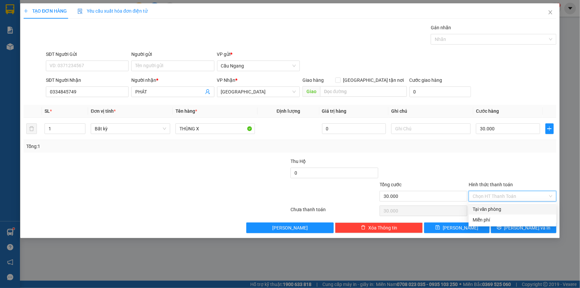
click at [486, 208] on div "Tại văn phòng" at bounding box center [513, 209] width 80 height 7
type input "0"
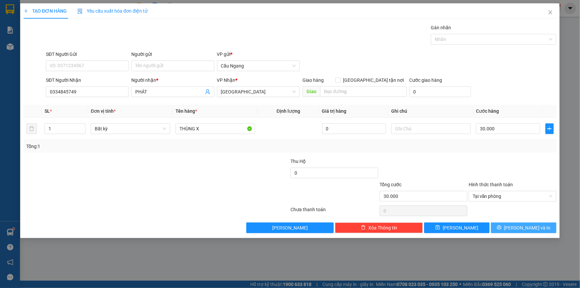
click at [502, 229] on icon "printer" at bounding box center [499, 228] width 4 height 4
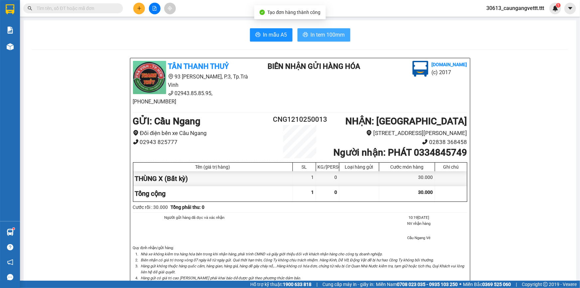
click at [319, 32] on span "In tem 100mm" at bounding box center [328, 35] width 34 height 8
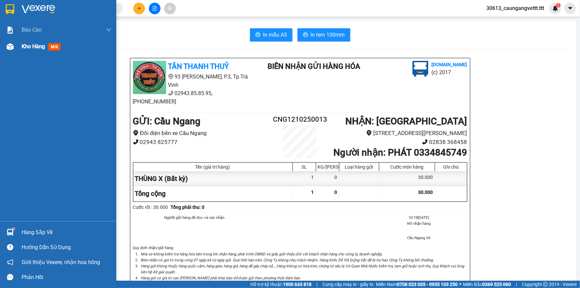
click at [28, 45] on span "Kho hàng" at bounding box center [33, 46] width 23 height 6
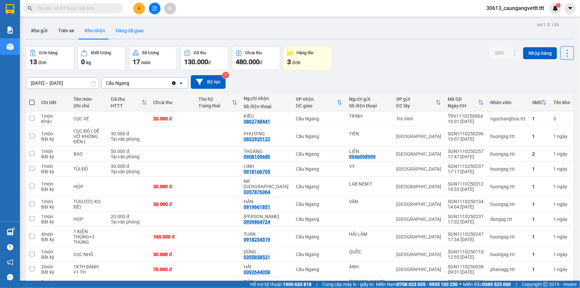
click at [130, 30] on button "Hàng đã giao" at bounding box center [129, 31] width 39 height 16
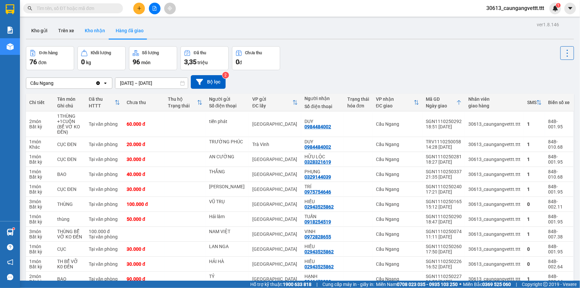
click at [100, 32] on button "Kho nhận" at bounding box center [95, 31] width 31 height 16
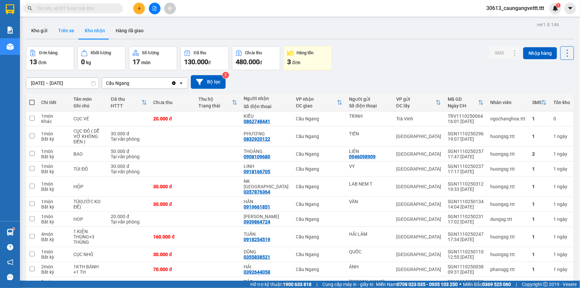
click at [62, 32] on button "Trên xe" at bounding box center [66, 31] width 27 height 16
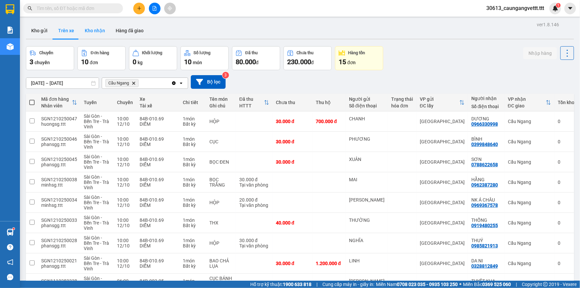
click at [95, 32] on button "Kho nhận" at bounding box center [95, 31] width 31 height 16
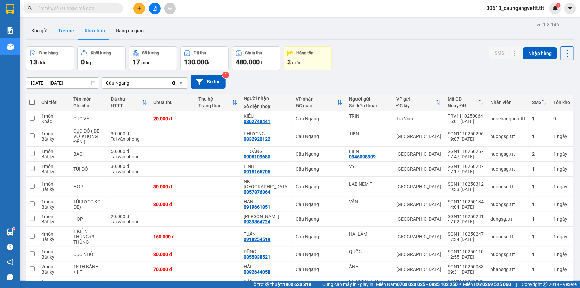
click at [73, 33] on button "Trên xe" at bounding box center [66, 31] width 27 height 16
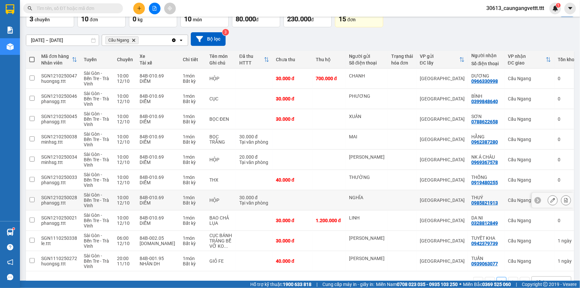
scroll to position [60, 0]
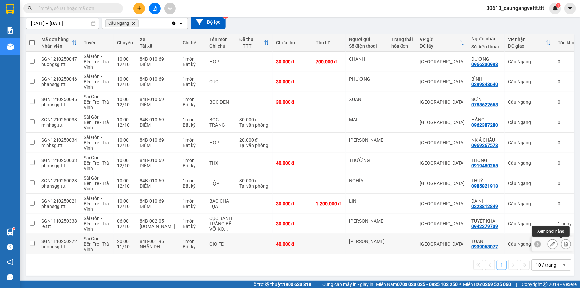
click at [565, 245] on icon at bounding box center [567, 244] width 4 height 5
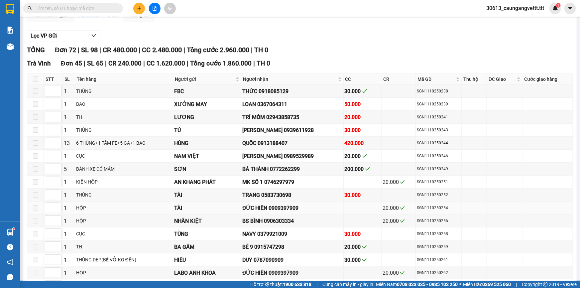
type input "[DATE]"
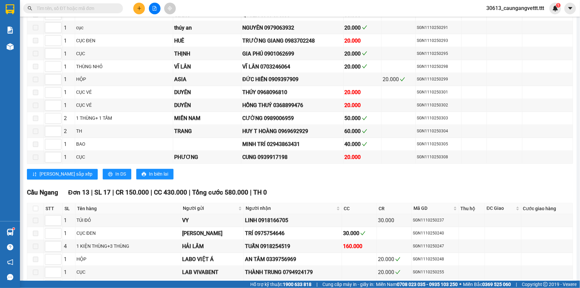
scroll to position [665, 0]
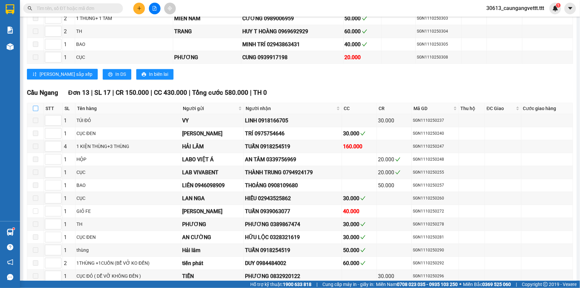
click at [33, 106] on input "checkbox" at bounding box center [35, 108] width 5 height 5
checkbox input "true"
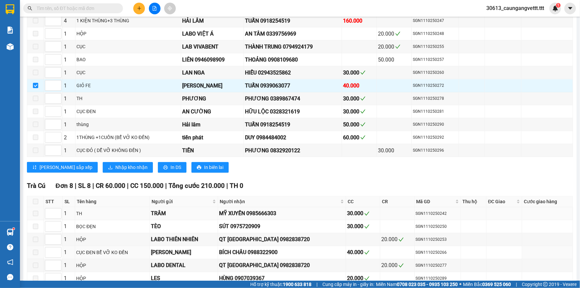
scroll to position [807, 0]
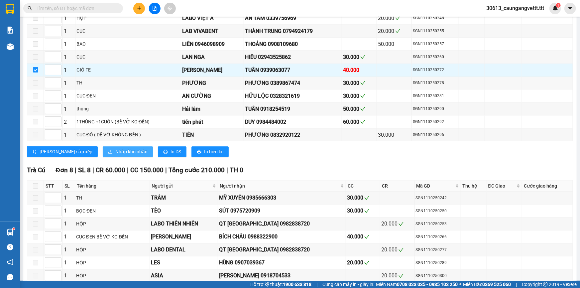
click at [115, 148] on span "Nhập kho nhận" at bounding box center [131, 151] width 32 height 7
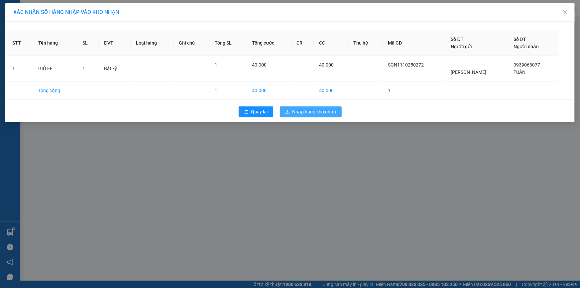
click at [304, 112] on span "Nhập hàng kho nhận" at bounding box center [315, 111] width 44 height 7
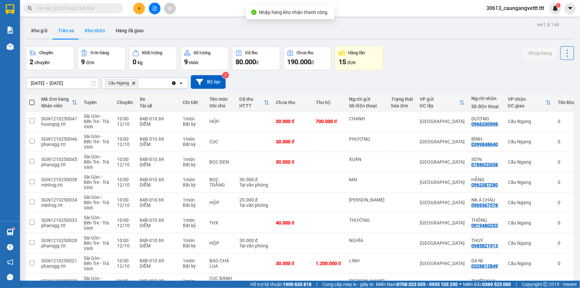
click at [97, 32] on button "Kho nhận" at bounding box center [95, 31] width 31 height 16
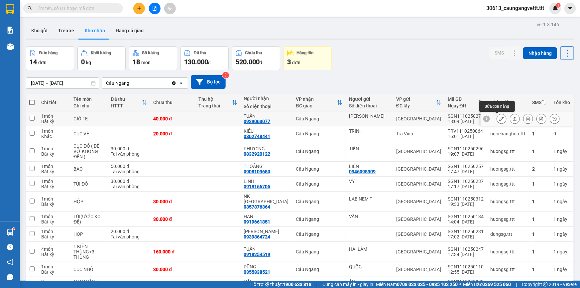
click at [500, 118] on icon at bounding box center [502, 118] width 5 height 5
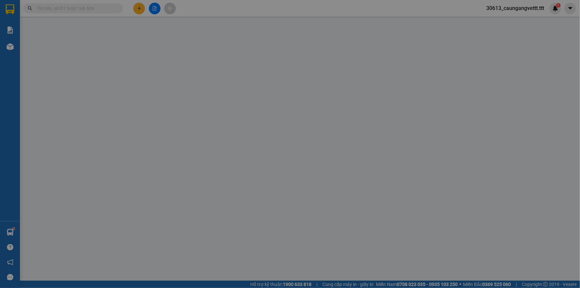
type input "[PERSON_NAME]"
type input "0939063077"
type input "TUẤN"
type input "40.000"
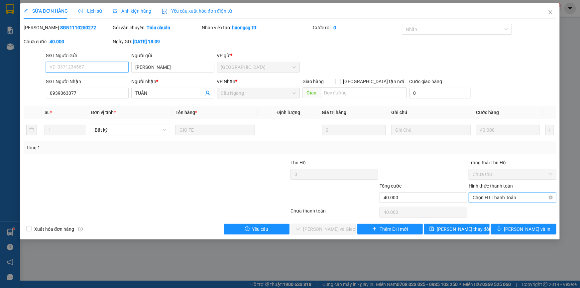
click at [496, 196] on span "Chọn HT Thanh Toán" at bounding box center [513, 198] width 80 height 10
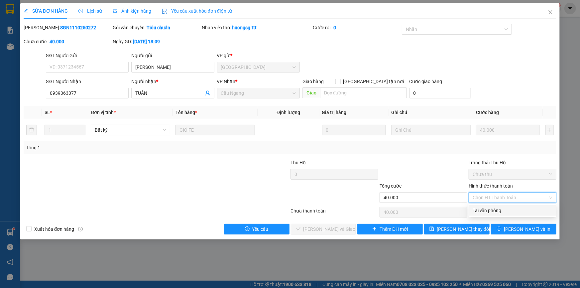
click at [492, 210] on div "Tại văn phòng" at bounding box center [513, 210] width 80 height 7
type input "0"
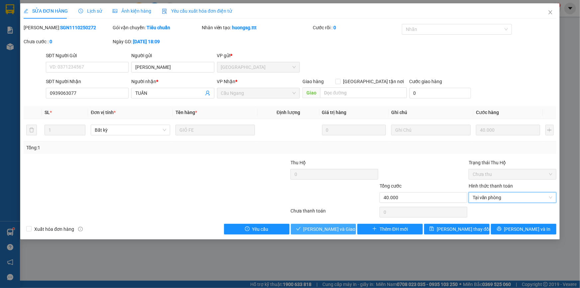
click at [329, 226] on span "[PERSON_NAME] và Giao hàng" at bounding box center [336, 229] width 64 height 7
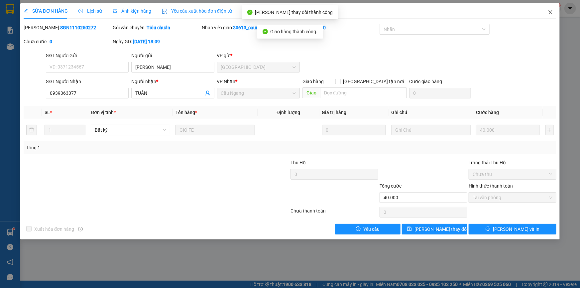
click at [552, 13] on icon "close" at bounding box center [550, 12] width 5 height 5
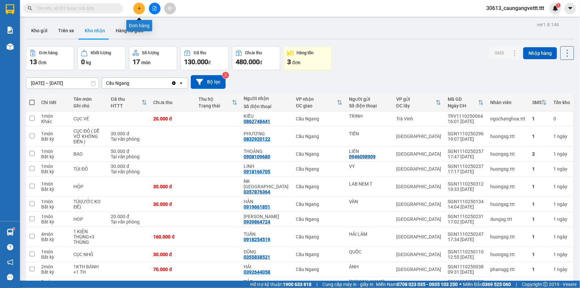
click at [138, 7] on icon "plus" at bounding box center [139, 8] width 5 height 5
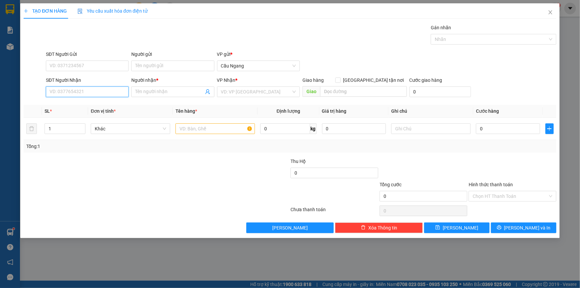
click at [96, 94] on input "SĐT Người Nhận" at bounding box center [87, 91] width 83 height 11
click at [90, 105] on div "0907185405 - MINH" at bounding box center [87, 104] width 75 height 7
type input "0907185405"
type input "MINH"
type input "0907185405"
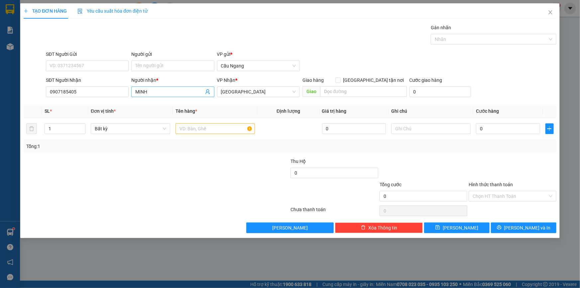
click at [170, 90] on input "MINH" at bounding box center [169, 91] width 68 height 7
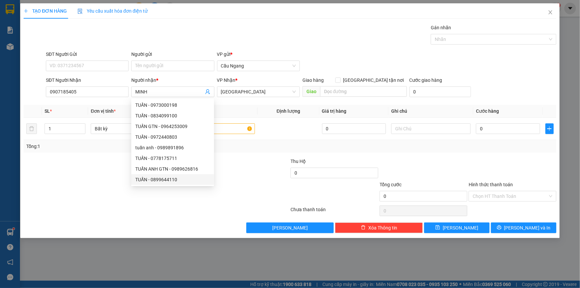
click at [103, 195] on div at bounding box center [112, 192] width 178 height 23
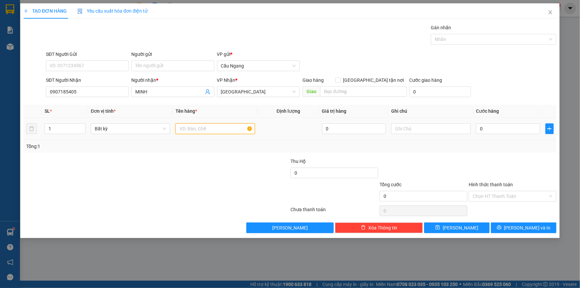
click at [209, 130] on input "text" at bounding box center [216, 128] width 80 height 11
type input "BỌC"
click at [508, 128] on input "0" at bounding box center [508, 128] width 64 height 11
type input "3"
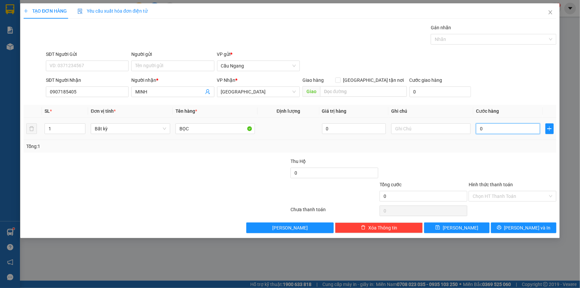
type input "3"
type input "30"
type input "300"
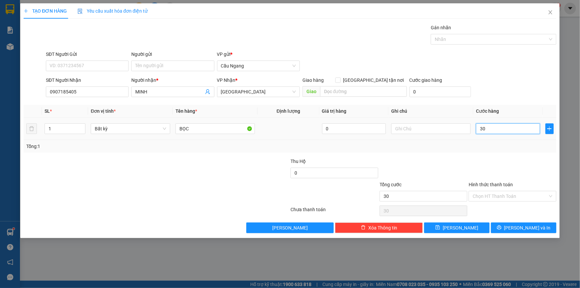
type input "300"
type input "3.000"
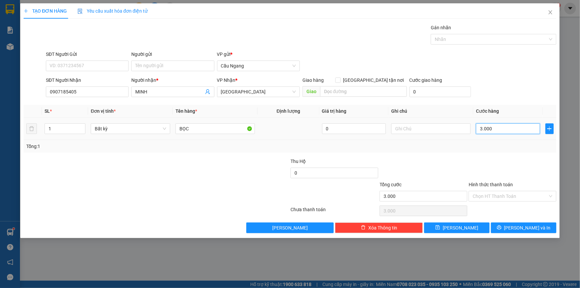
type input "30.000"
click at [498, 194] on input "Hình thức thanh toán" at bounding box center [510, 196] width 75 height 10
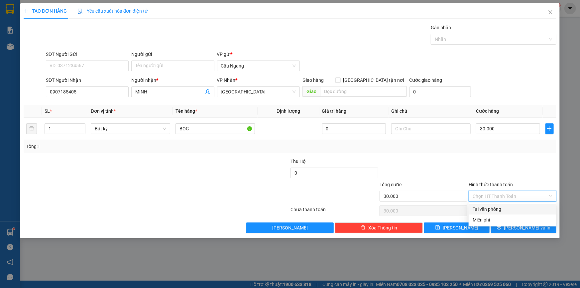
click at [491, 208] on div "Tại văn phòng" at bounding box center [513, 209] width 80 height 7
type input "0"
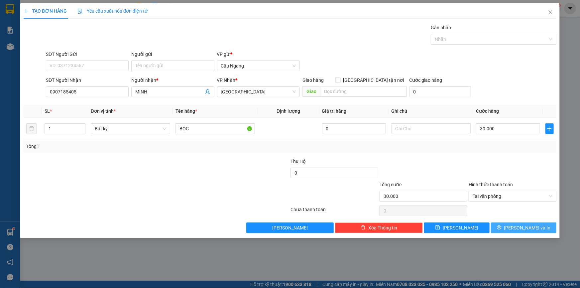
click at [519, 228] on span "[PERSON_NAME] và In" at bounding box center [528, 227] width 47 height 7
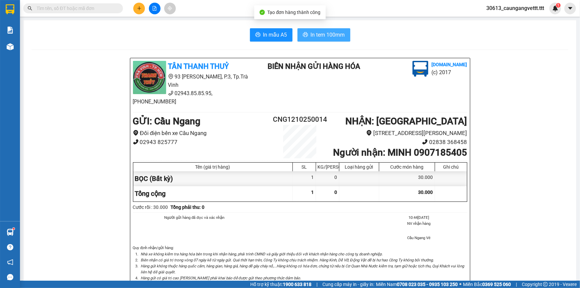
click at [327, 36] on span "In tem 100mm" at bounding box center [328, 35] width 34 height 8
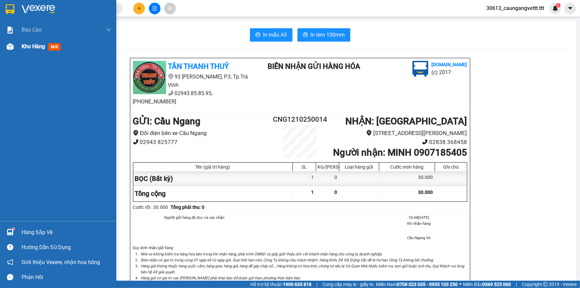
click at [33, 48] on span "Kho hàng" at bounding box center [33, 46] width 23 height 6
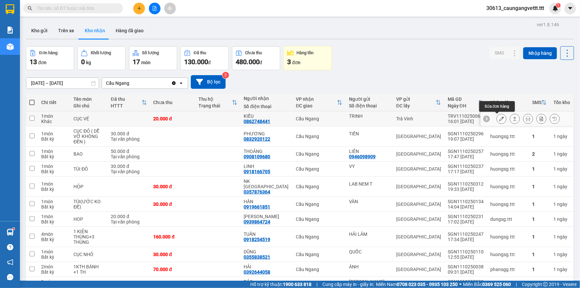
click at [500, 120] on icon at bounding box center [502, 118] width 5 height 5
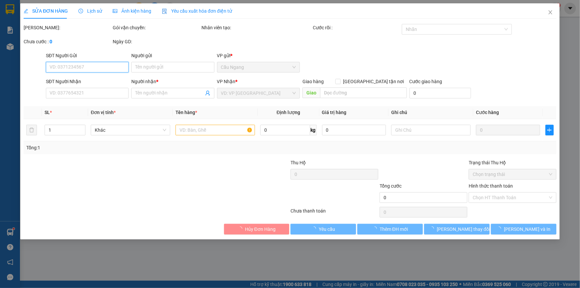
type input "TRINH"
type input "0862748441"
type input "KIỀU"
type input "20.000"
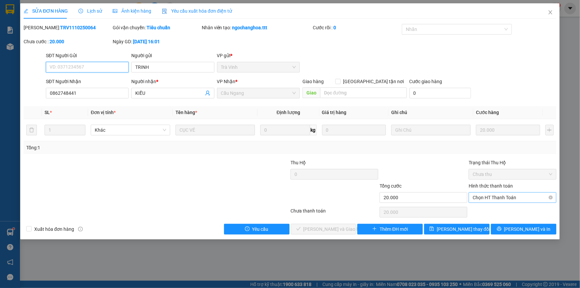
click at [486, 199] on span "Chọn HT Thanh Toán" at bounding box center [513, 198] width 80 height 10
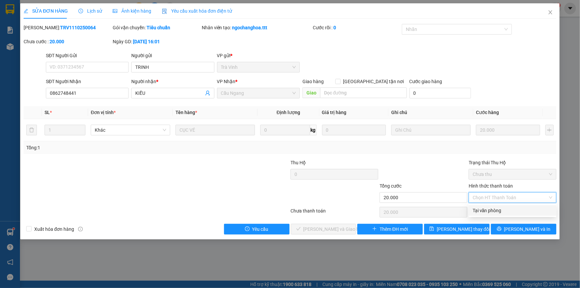
click at [485, 209] on div "Tại văn phòng" at bounding box center [513, 210] width 80 height 7
type input "0"
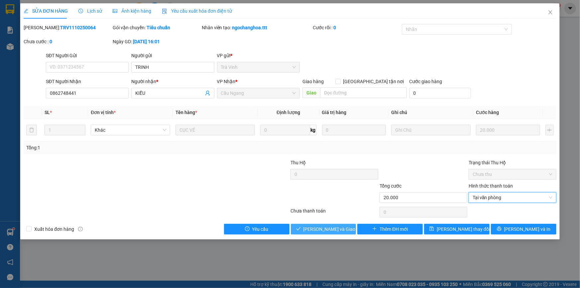
click at [333, 229] on span "[PERSON_NAME] và Giao hàng" at bounding box center [336, 229] width 64 height 7
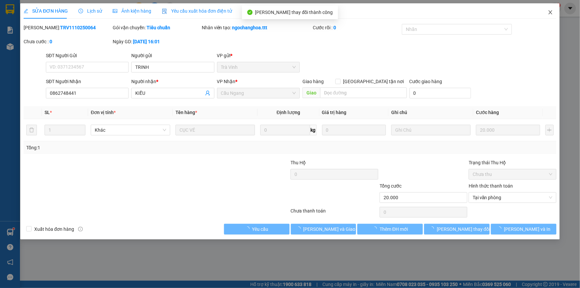
click at [551, 13] on icon "close" at bounding box center [551, 12] width 4 height 4
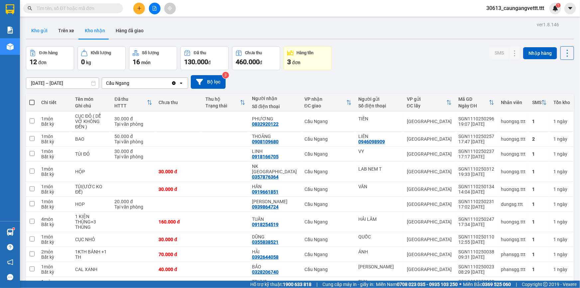
click at [44, 32] on button "Kho gửi" at bounding box center [39, 31] width 27 height 16
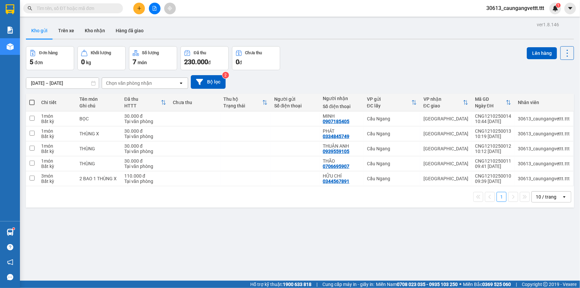
click at [30, 102] on span at bounding box center [31, 102] width 5 height 5
click at [32, 99] on input "checkbox" at bounding box center [32, 99] width 0 height 0
checkbox input "true"
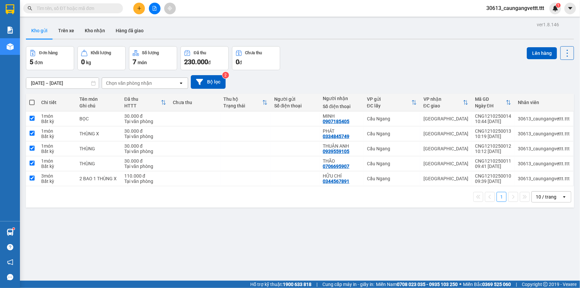
checkbox input "true"
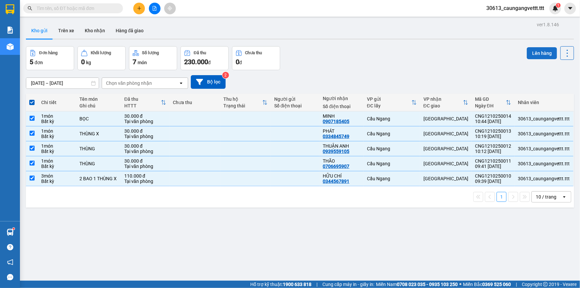
click at [540, 49] on button "Lên hàng" at bounding box center [542, 53] width 30 height 12
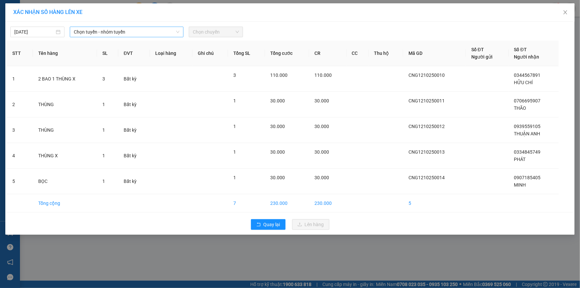
click at [167, 29] on span "Chọn tuyến - nhóm tuyến" at bounding box center [127, 32] width 106 height 10
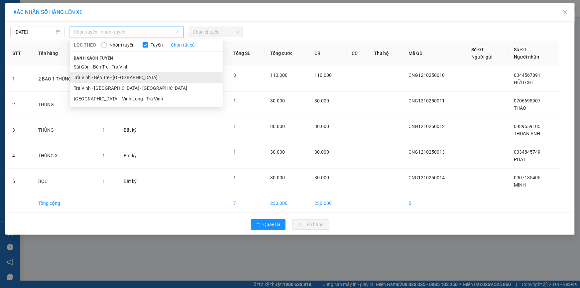
click at [113, 76] on li "Trà Vinh - Bến Tre - [GEOGRAPHIC_DATA]" at bounding box center [146, 77] width 153 height 11
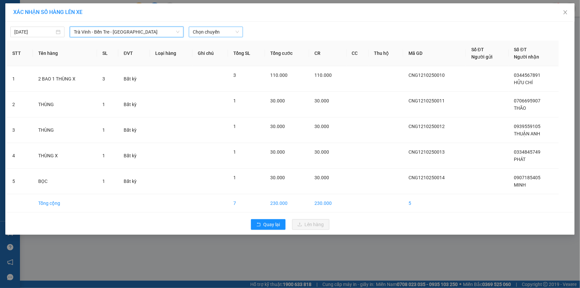
click at [206, 32] on span "Chọn chuyến" at bounding box center [216, 32] width 46 height 10
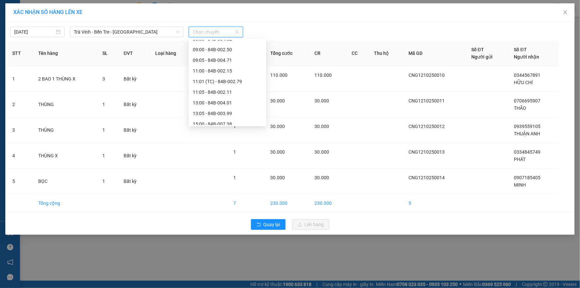
scroll to position [100, 0]
click at [212, 93] on div "13:00 - 84B-004.01" at bounding box center [228, 93] width 70 height 7
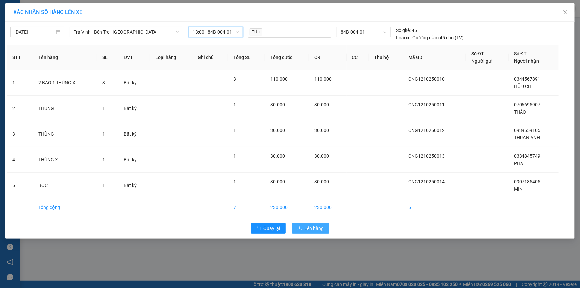
click at [317, 227] on span "Lên hàng" at bounding box center [314, 228] width 19 height 7
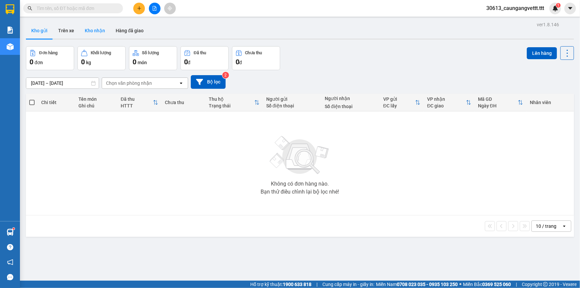
click at [103, 31] on button "Kho nhận" at bounding box center [95, 31] width 31 height 16
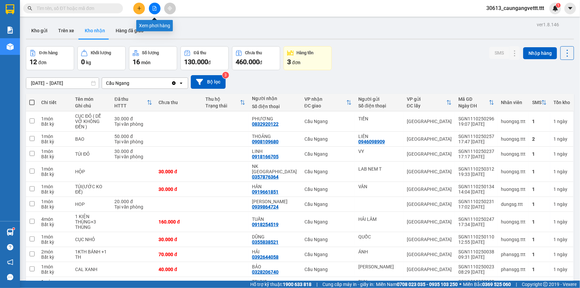
click at [155, 7] on icon "file-add" at bounding box center [154, 8] width 5 height 5
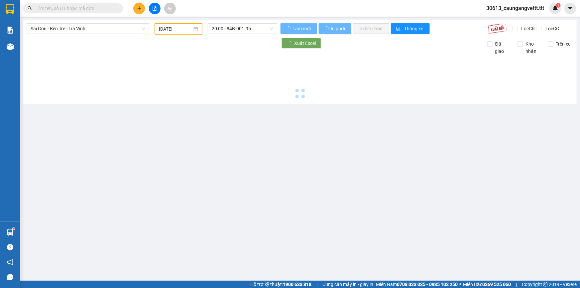
type input "[DATE]"
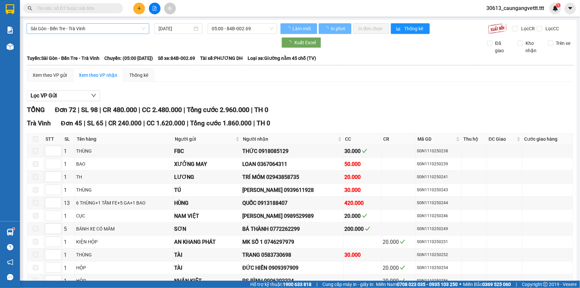
click at [122, 28] on span "Sài Gòn - Bến Tre - Trà Vinh" at bounding box center [88, 29] width 115 height 10
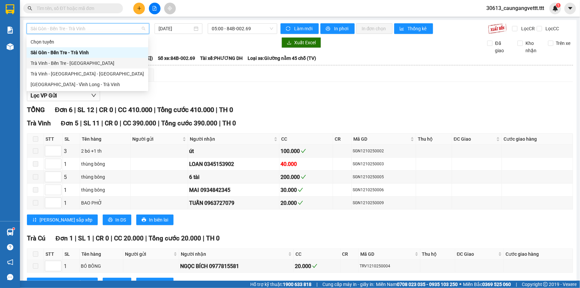
click at [75, 65] on div "Trà Vinh - Bến Tre - [GEOGRAPHIC_DATA]" at bounding box center [88, 63] width 114 height 7
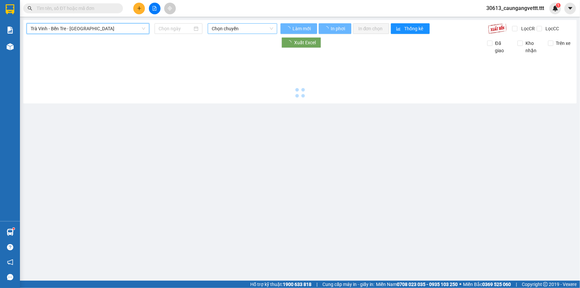
type input "[DATE]"
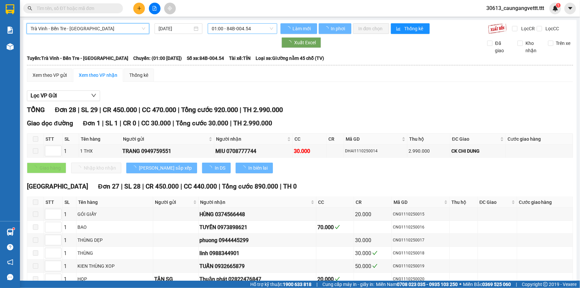
click at [250, 32] on span "01:00 - 84B-004.54" at bounding box center [243, 29] width 62 height 10
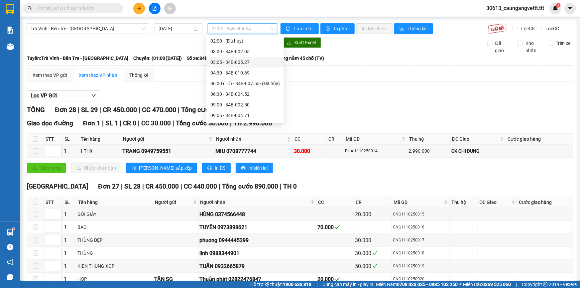
scroll to position [81, 0]
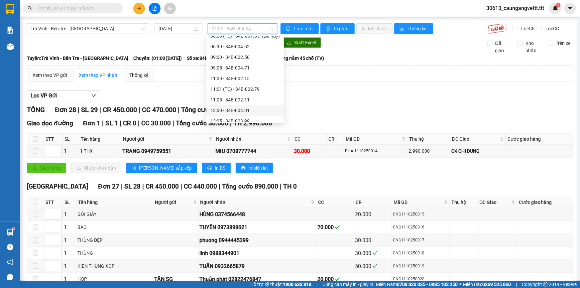
click at [223, 112] on div "13:00 - 84B-004.01" at bounding box center [246, 110] width 70 height 7
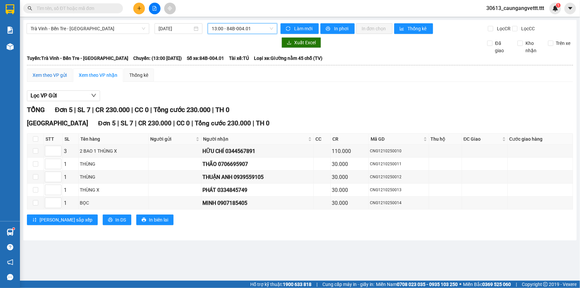
click at [60, 74] on div "Xem theo VP gửi" at bounding box center [50, 75] width 34 height 7
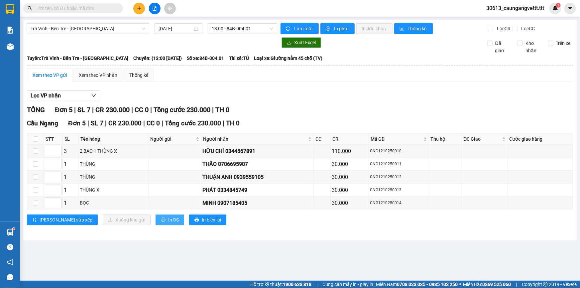
click at [156, 217] on button "In DS" at bounding box center [170, 220] width 29 height 11
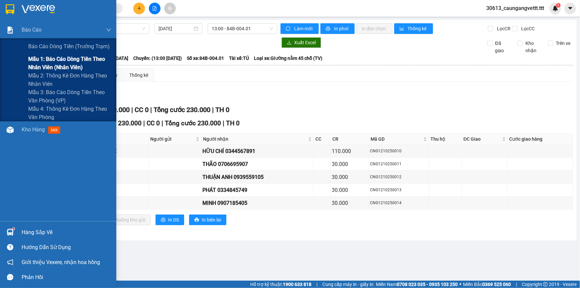
click at [67, 59] on span "Mẫu 1: Báo cáo dòng tiền theo nhân viên (nhân viên)" at bounding box center [69, 63] width 83 height 17
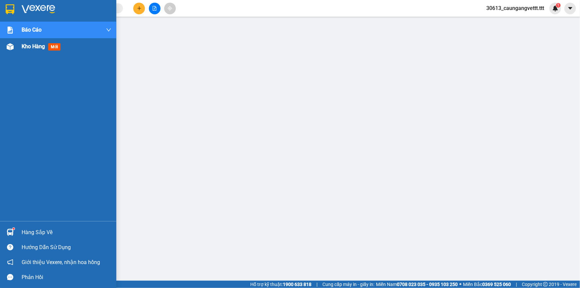
click at [33, 47] on span "Kho hàng" at bounding box center [33, 46] width 23 height 6
